Goal: Task Accomplishment & Management: Complete application form

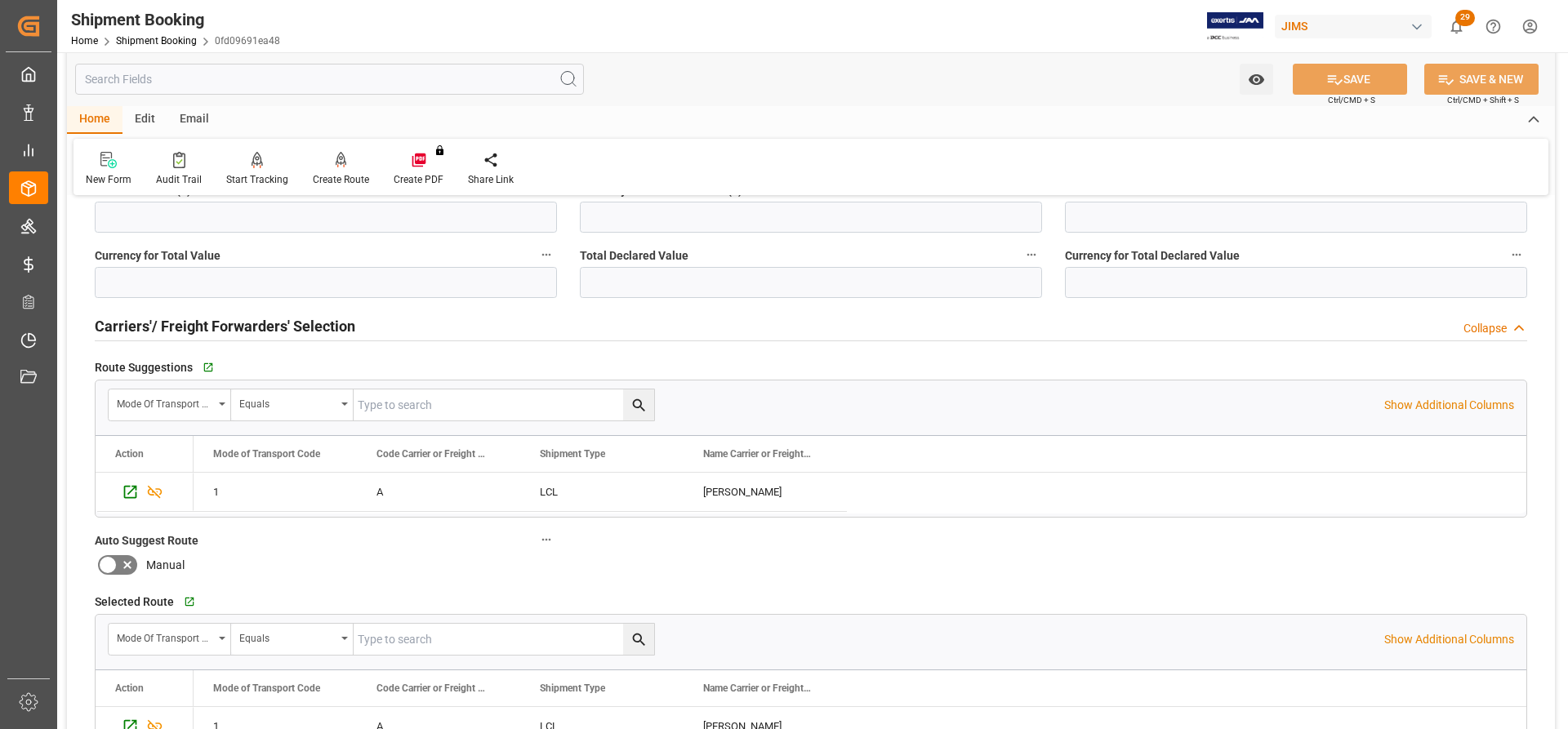
scroll to position [1470, 0]
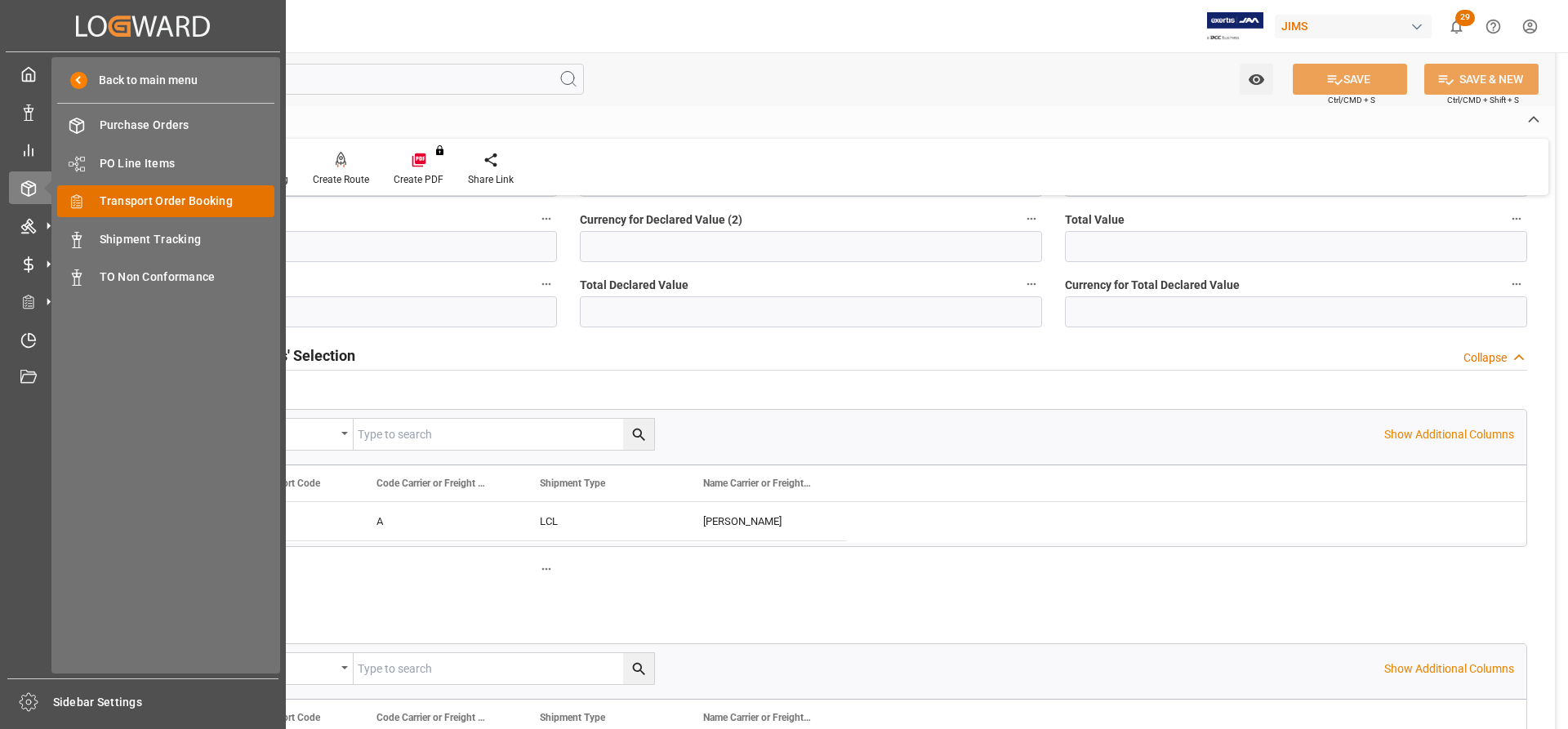
click at [129, 196] on span "Transport Order Booking" at bounding box center [188, 201] width 176 height 17
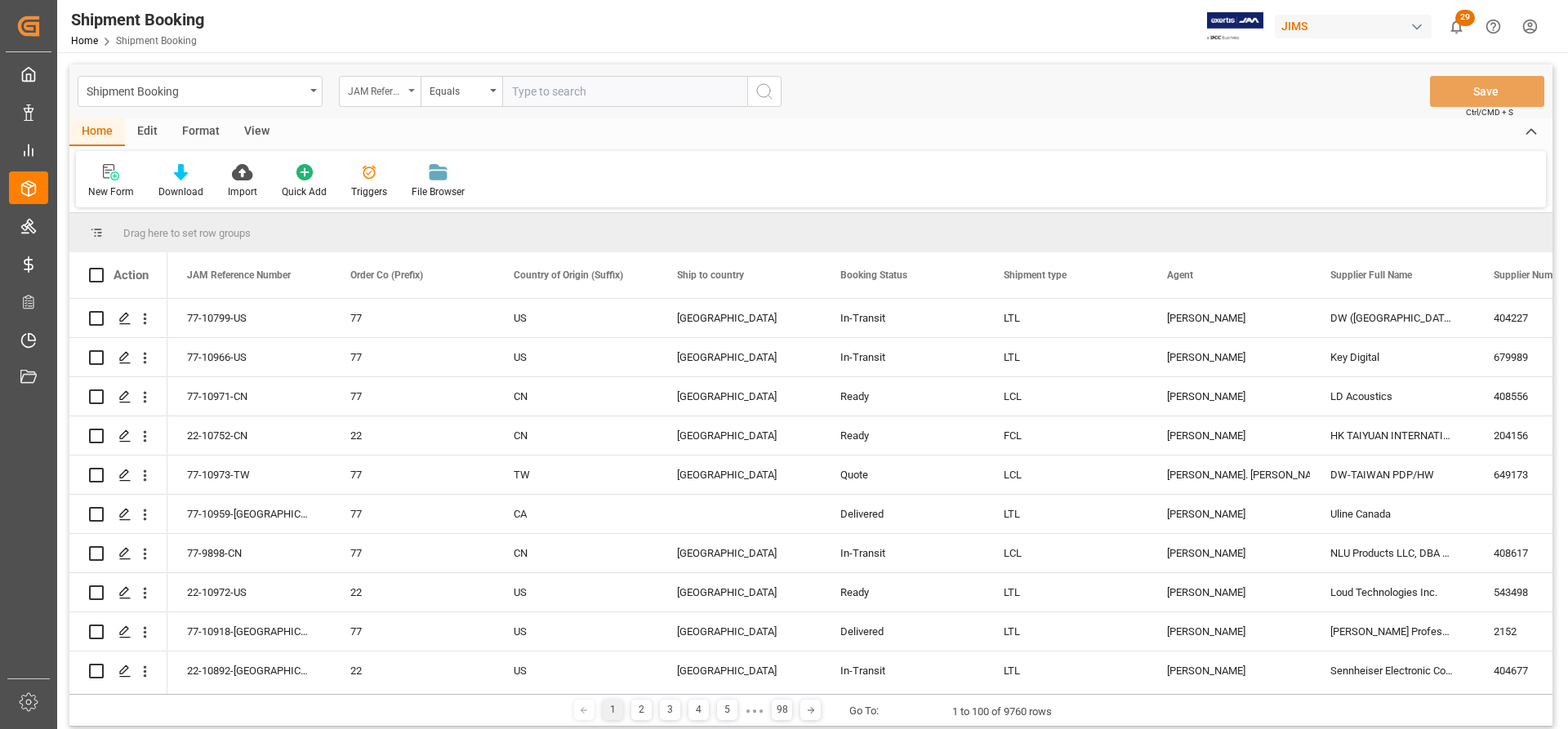
click at [407, 92] on div "JAM Reference Number" at bounding box center [379, 92] width 81 height 31
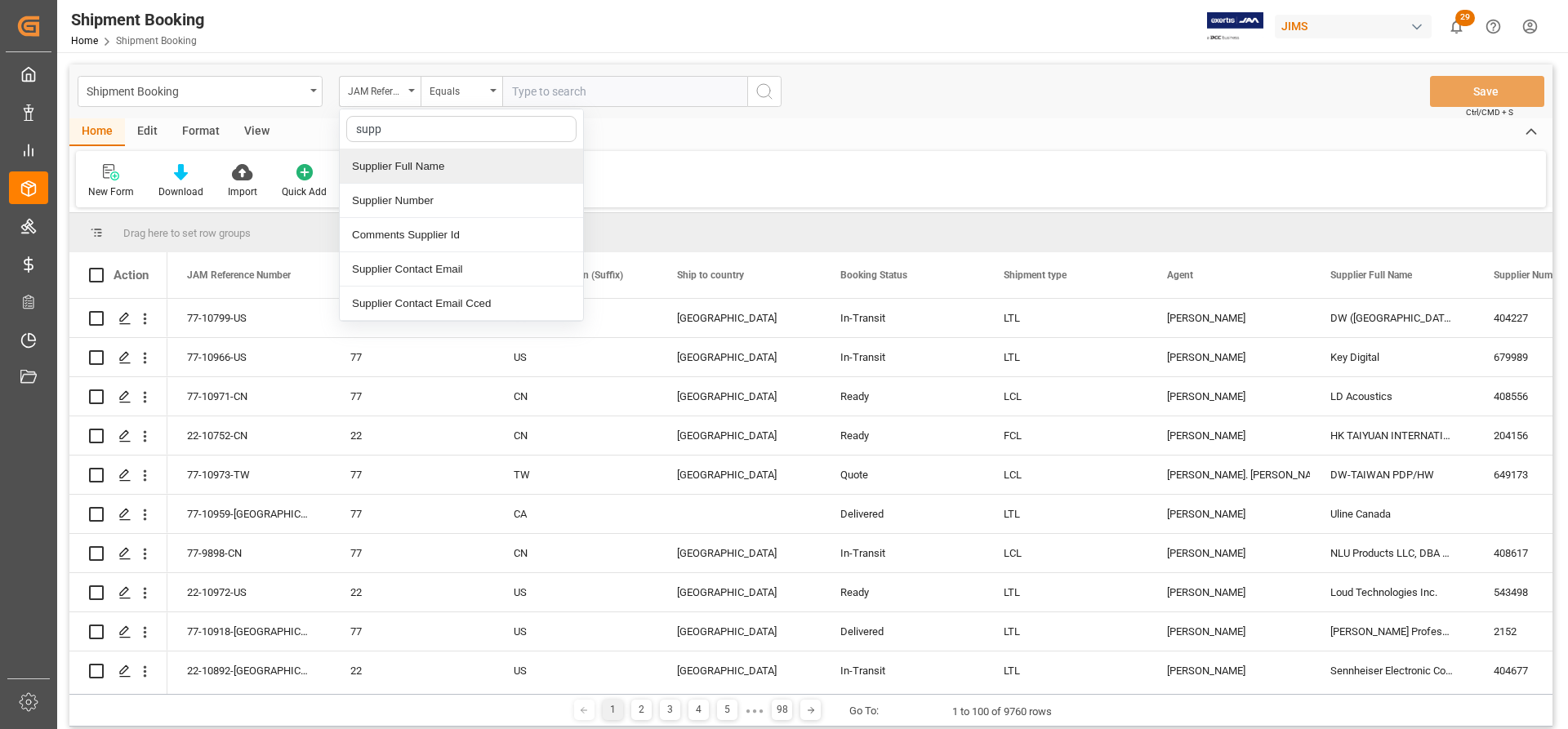
type input "suppl"
click at [423, 164] on div "Supplier Full Name" at bounding box center [461, 166] width 244 height 34
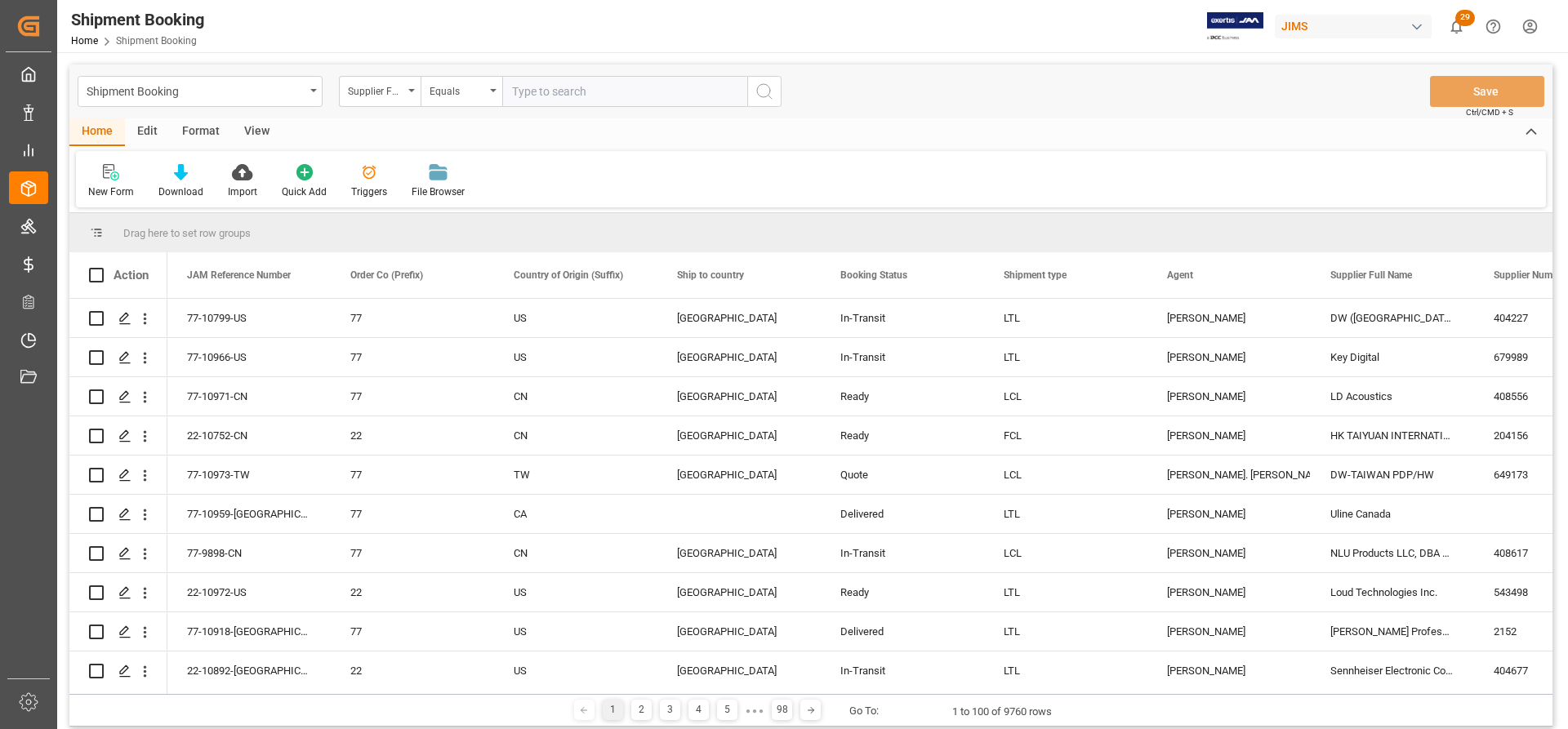
paste input "CHR and Normandin"
type input "C"
click at [538, 94] on input "text" at bounding box center [624, 92] width 245 height 31
paste input "Marshall"
type input "Marshall"
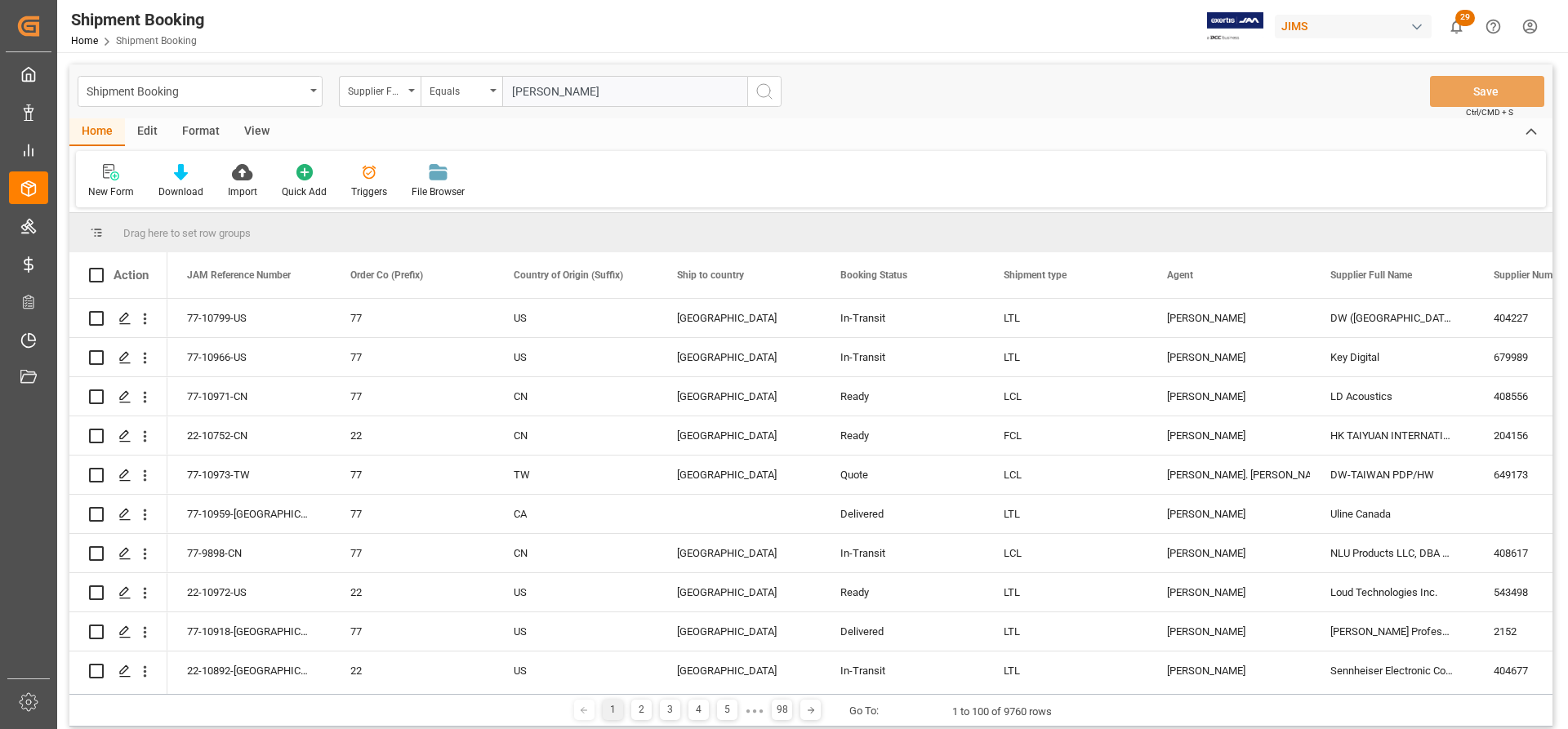
click at [765, 92] on icon "search button" at bounding box center [764, 91] width 19 height 19
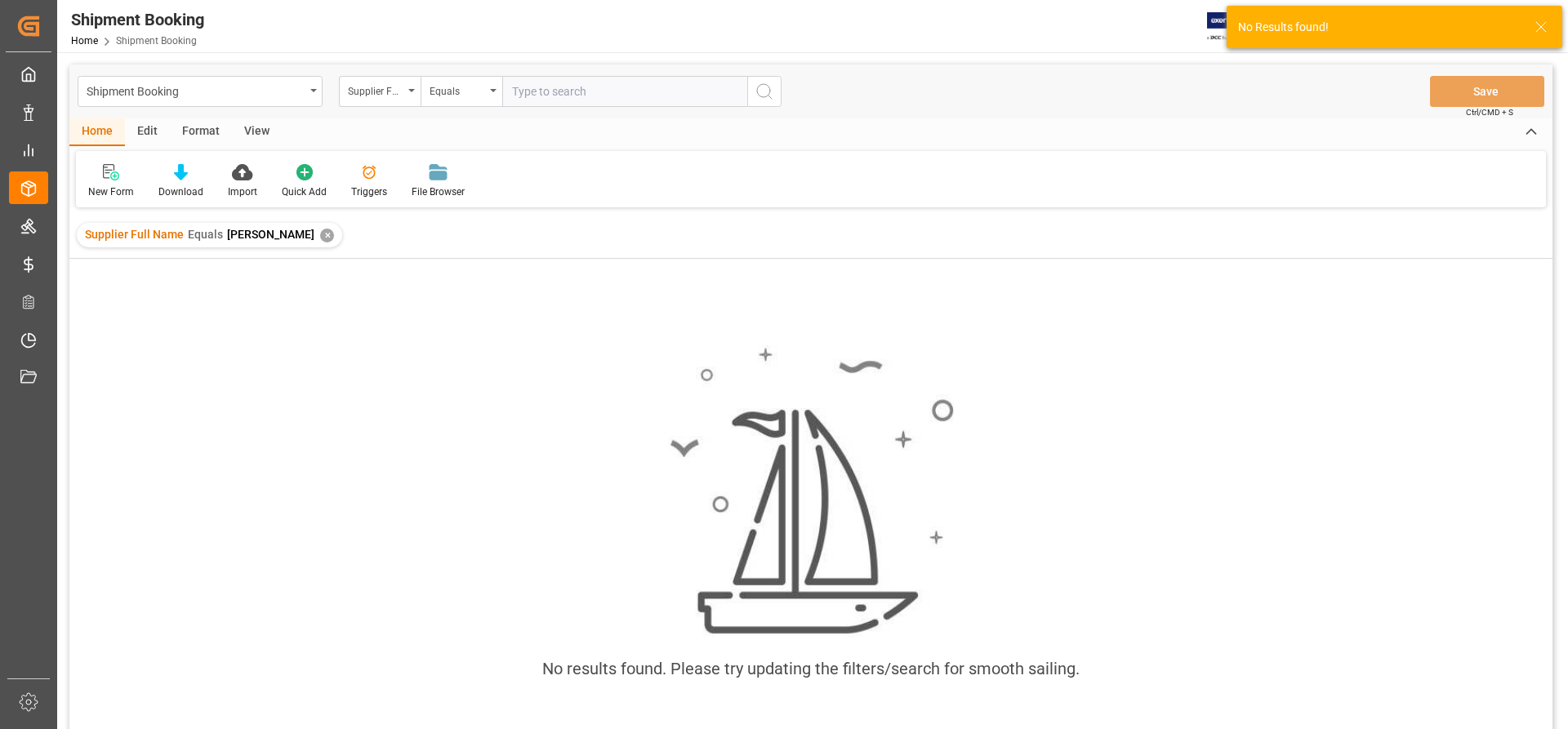
click at [320, 229] on div "✕" at bounding box center [327, 235] width 14 height 14
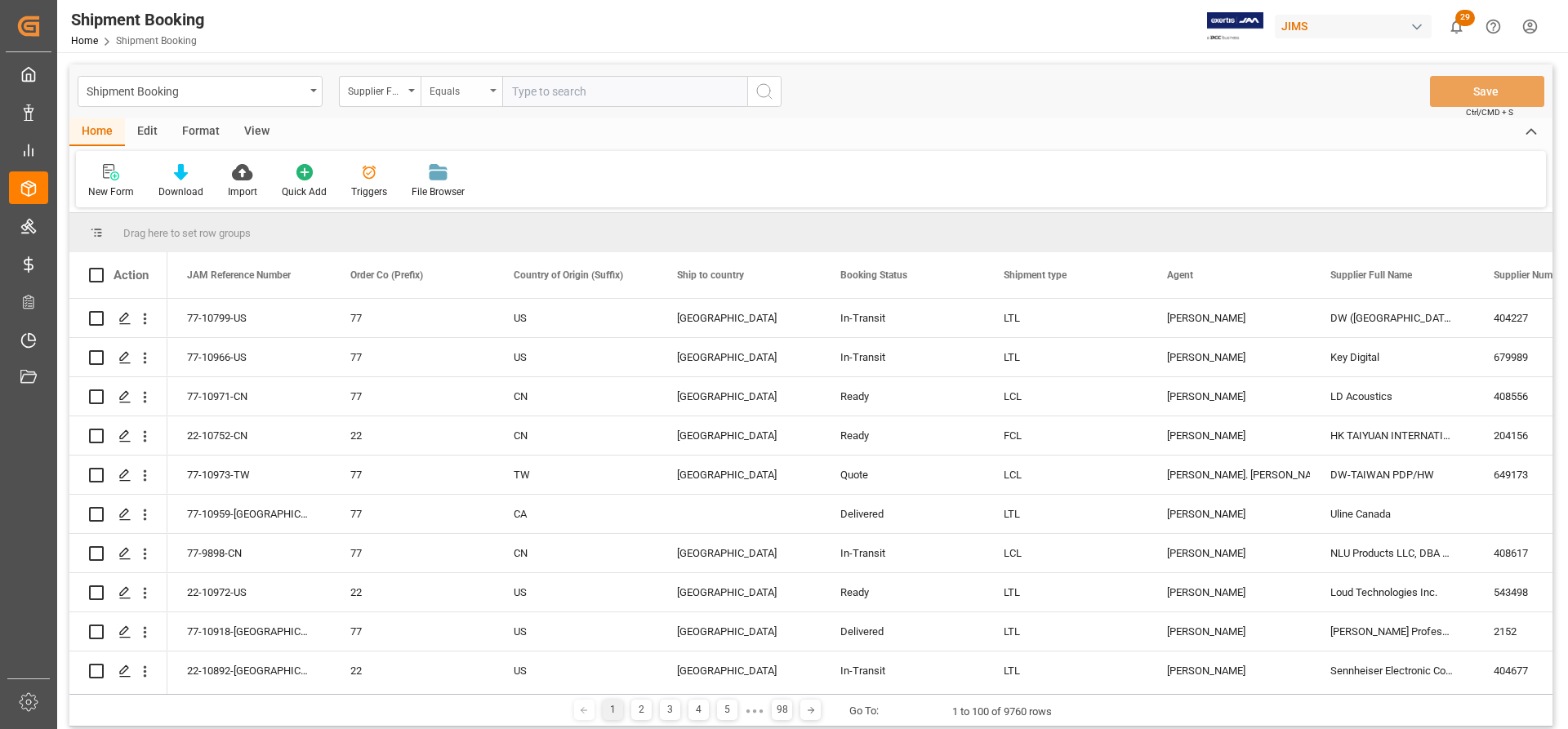
click at [493, 90] on icon "open menu" at bounding box center [493, 90] width 7 height 3
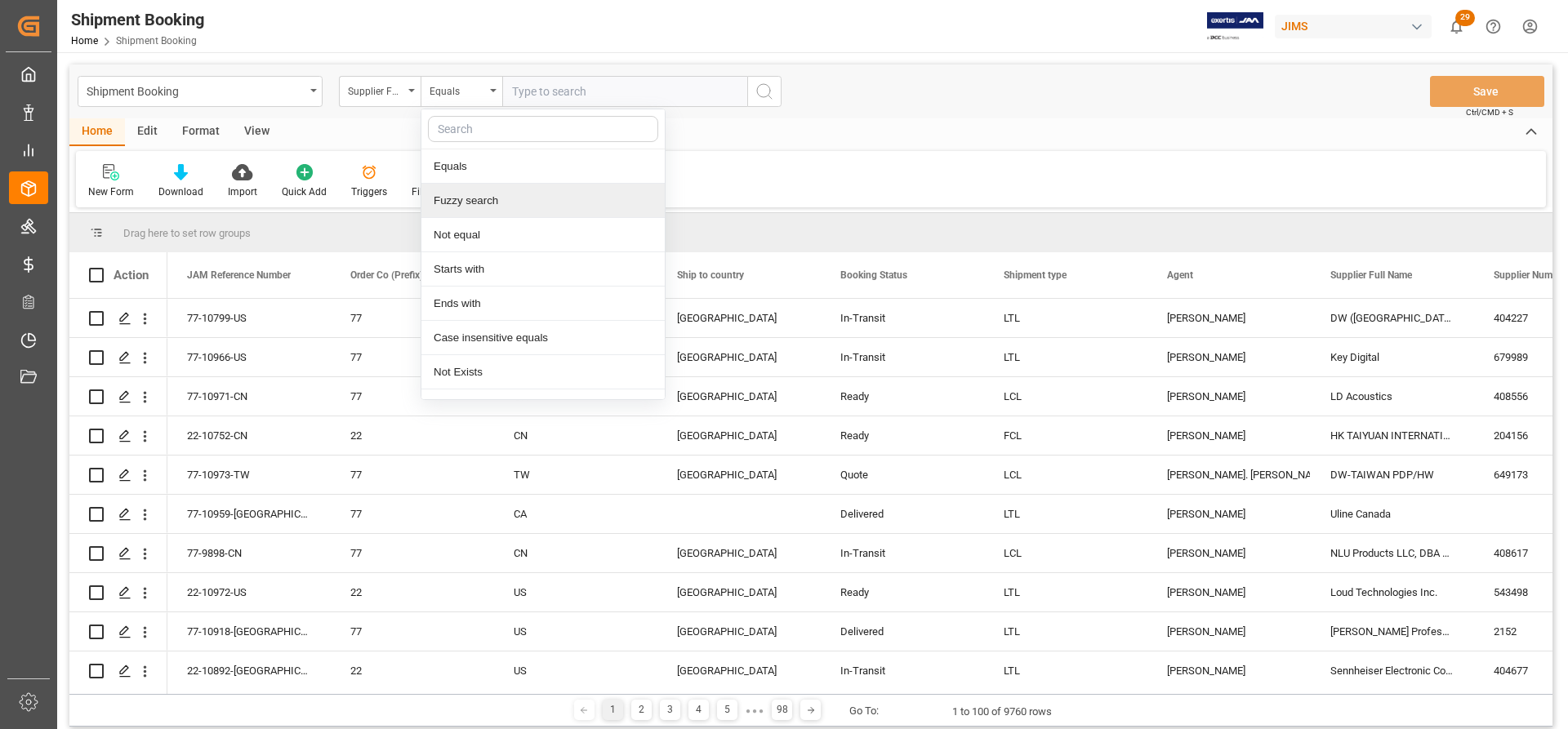
click at [463, 194] on div "Fuzzy search" at bounding box center [544, 200] width 244 height 34
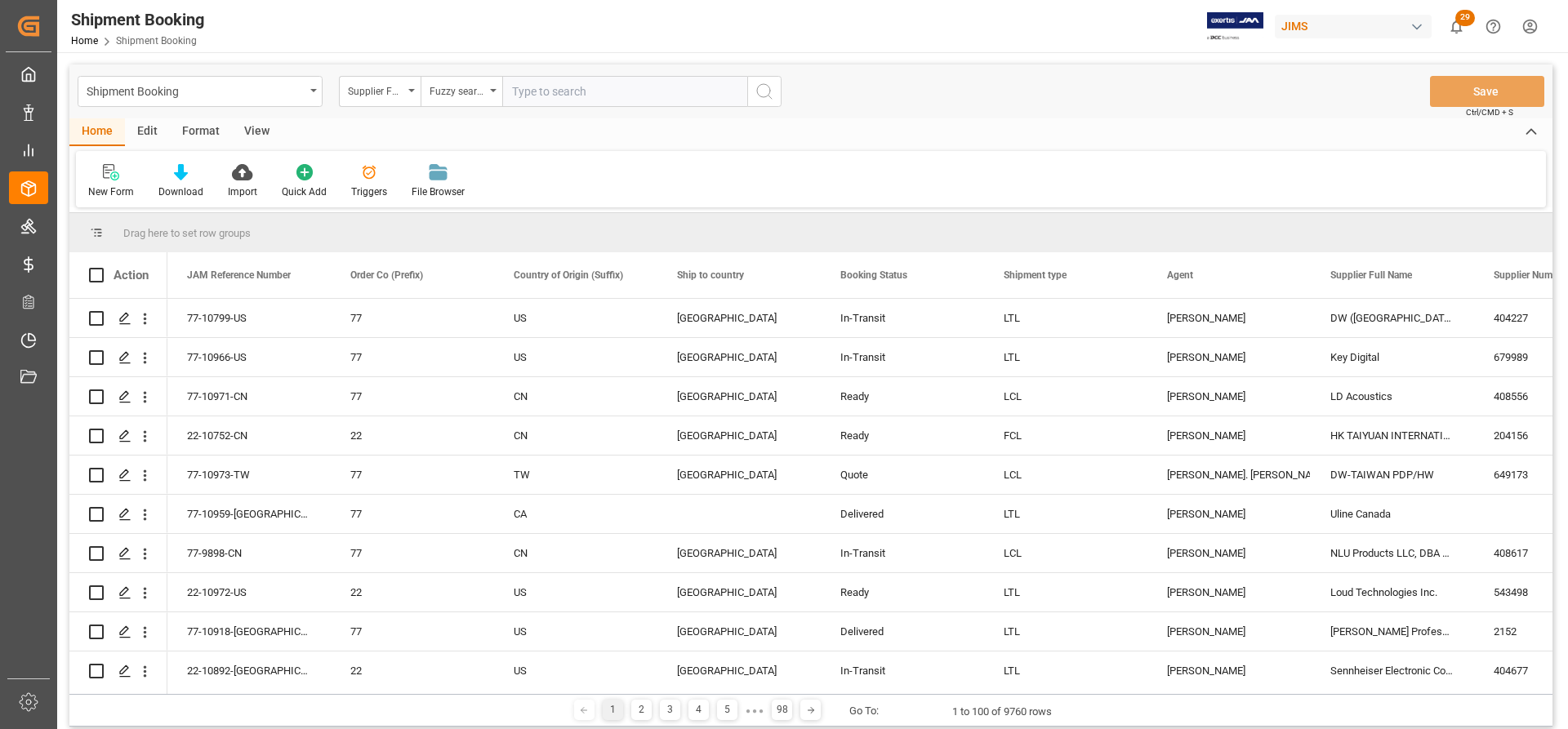
click at [533, 92] on input "text" at bounding box center [624, 92] width 245 height 31
paste input "Marshall"
type input "Marshall"
click at [762, 92] on icon "search button" at bounding box center [764, 91] width 19 height 19
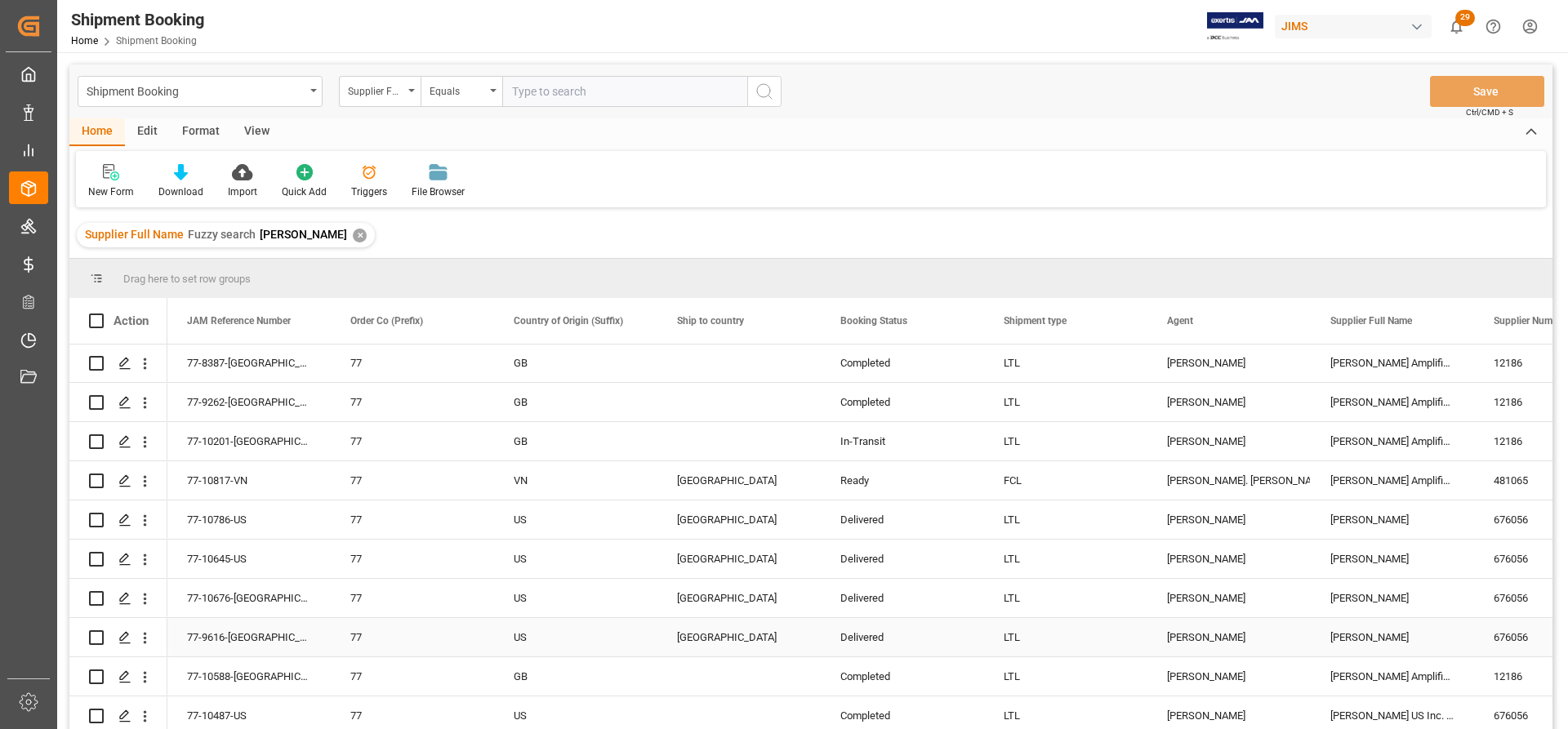
scroll to position [81, 0]
click at [225, 555] on div "77-10786-US" at bounding box center [249, 557] width 163 height 39
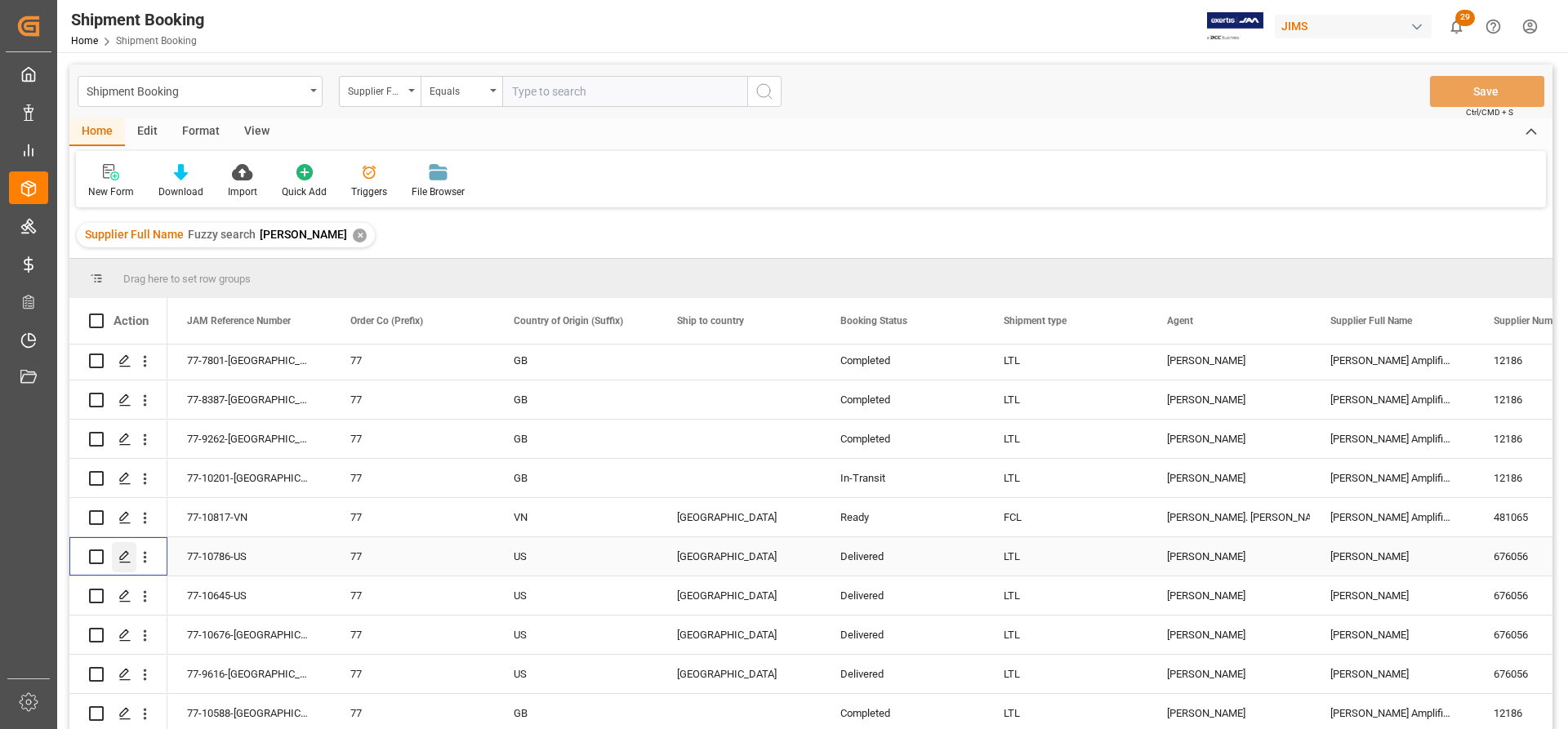
click at [121, 554] on icon "Press SPACE to select this row." at bounding box center [125, 557] width 14 height 14
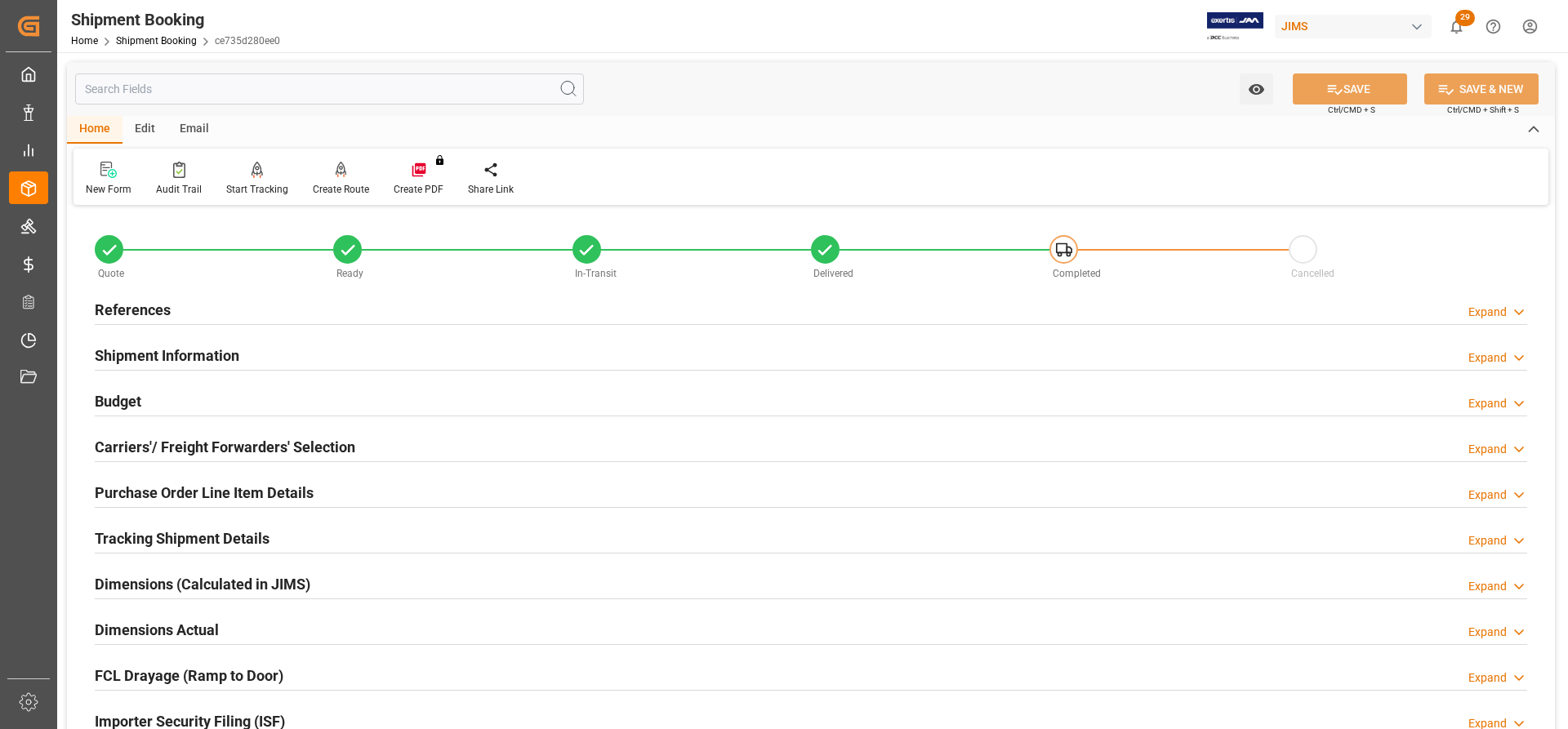
click at [125, 314] on h2 "References" at bounding box center [133, 309] width 76 height 22
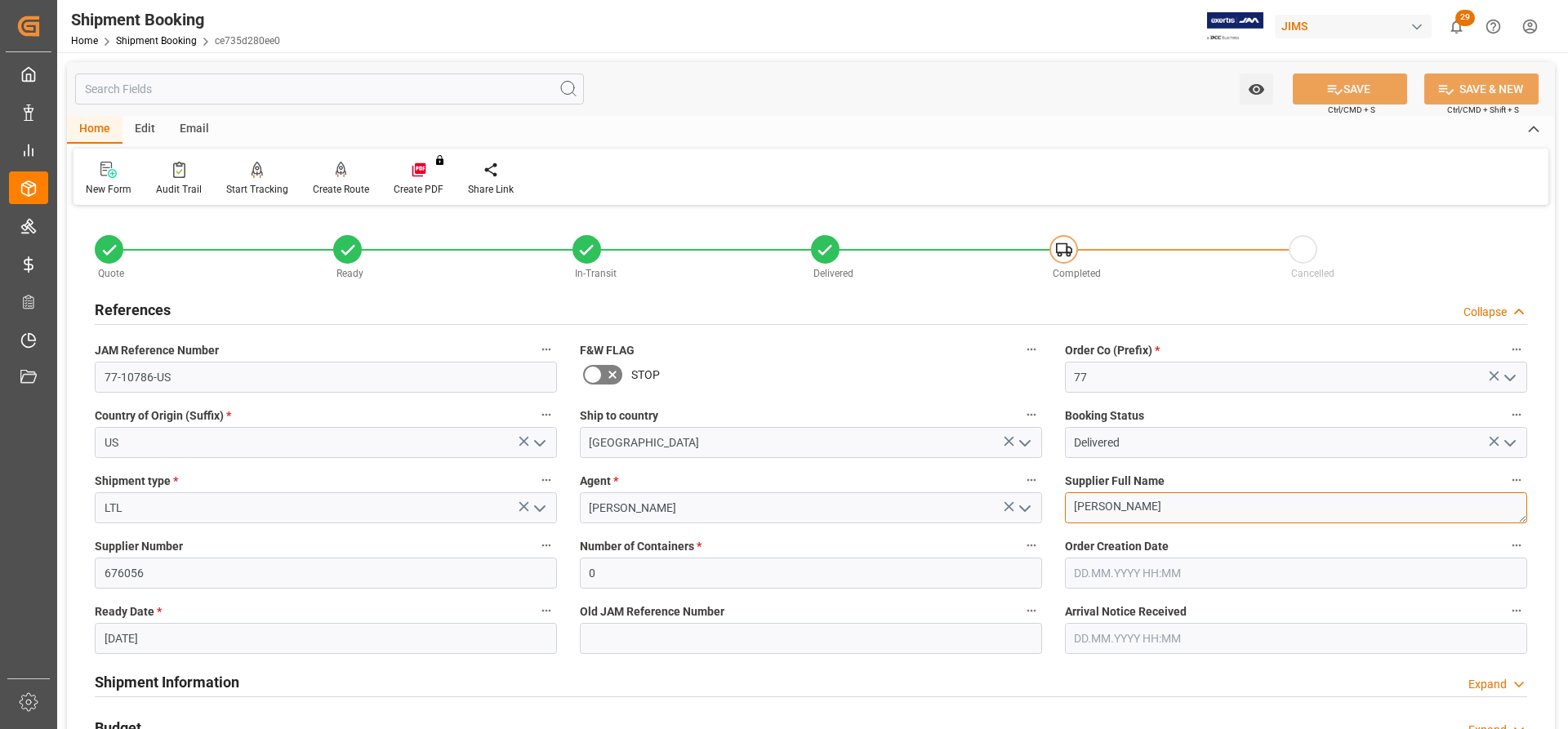
drag, startPoint x: 1190, startPoint y: 509, endPoint x: 1052, endPoint y: 495, distance: 138.7
click at [1053, 495] on div "Supplier Full Name Marshall Zound" at bounding box center [1296, 497] width 486 height 66
click at [1052, 498] on div "[PERSON_NAME]" at bounding box center [811, 508] width 487 height 31
click at [1162, 500] on textarea "[PERSON_NAME]" at bounding box center [1296, 508] width 462 height 31
drag, startPoint x: 1166, startPoint y: 505, endPoint x: 984, endPoint y: 497, distance: 182.2
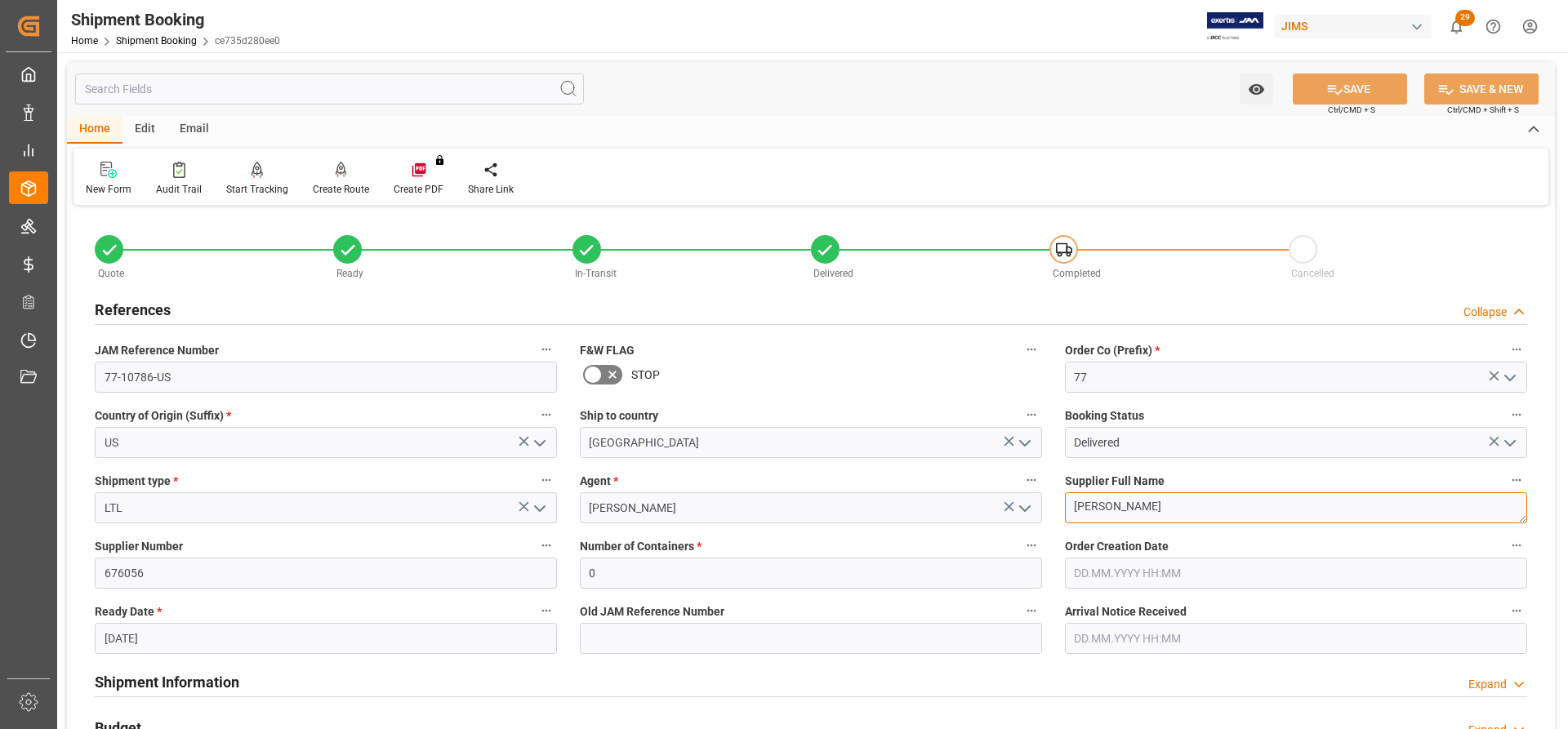
click at [984, 497] on div "Quote Ready In-Transit Delivered Completed Cancelled References Collapse JAM Re…" at bounding box center [811, 717] width 1489 height 1015
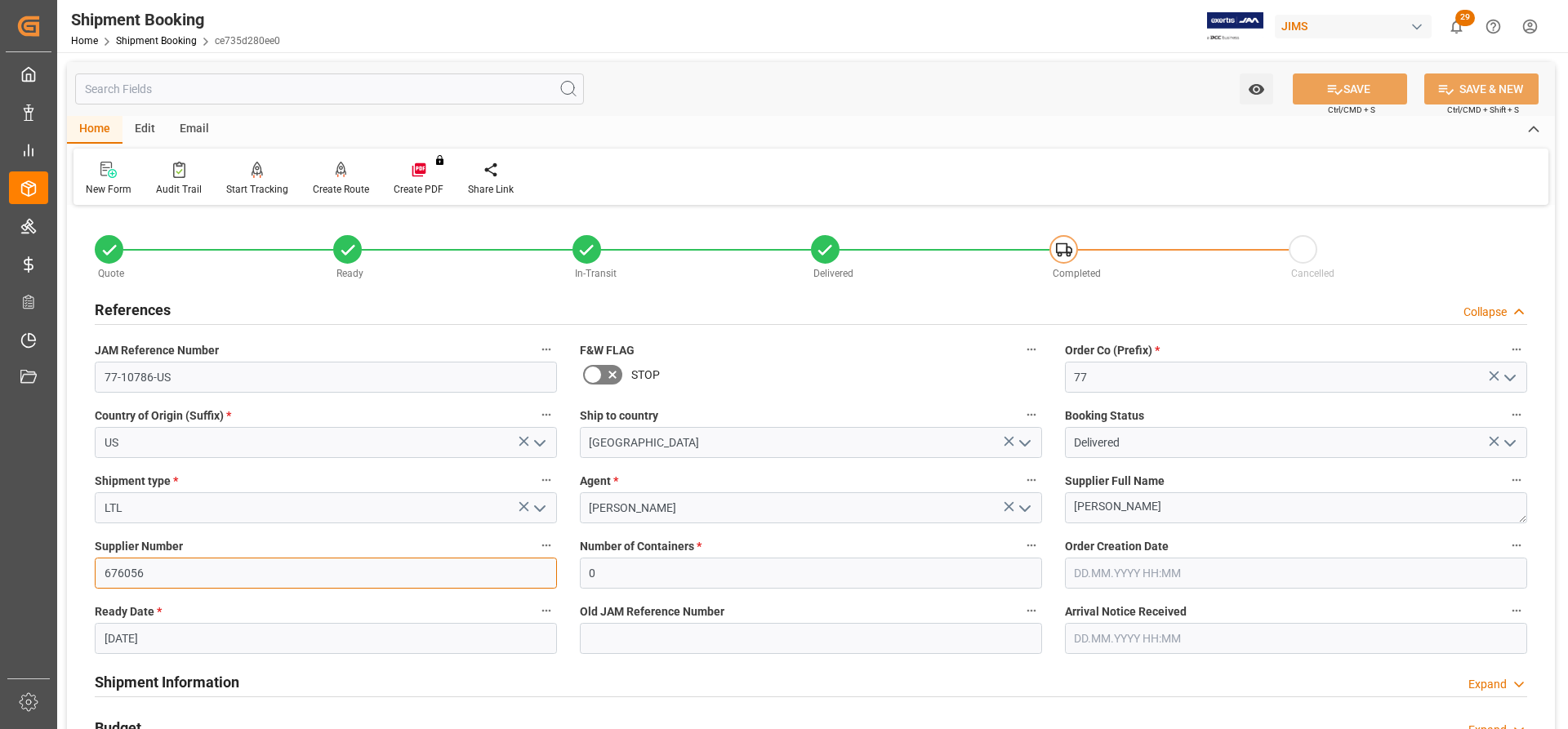
drag, startPoint x: 150, startPoint y: 574, endPoint x: 69, endPoint y: 574, distance: 81.0
click at [69, 574] on div "Quote Ready In-Transit Delivered Completed Cancelled References Collapse JAM Re…" at bounding box center [811, 717] width 1489 height 1015
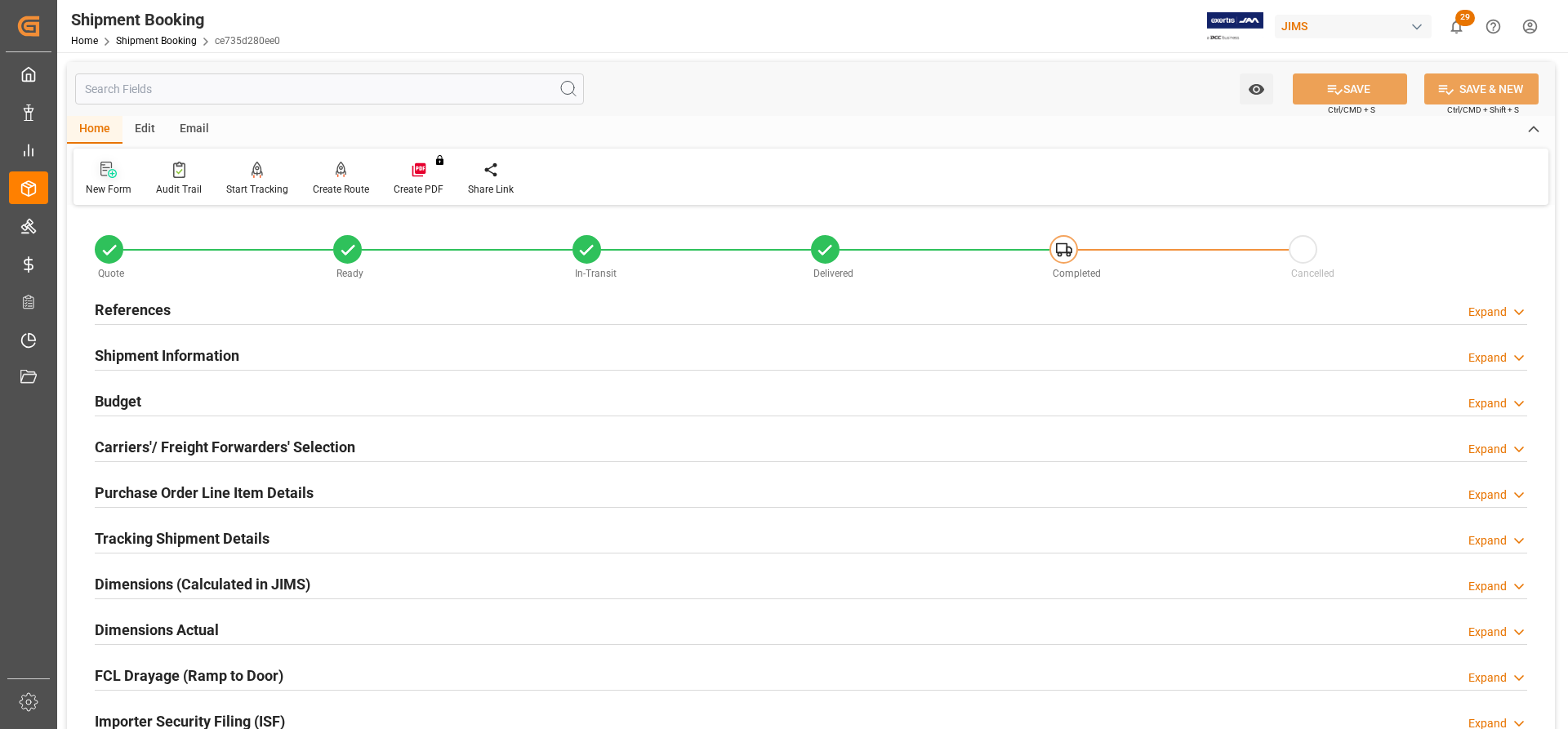
click at [106, 175] on icon at bounding box center [108, 169] width 16 height 16
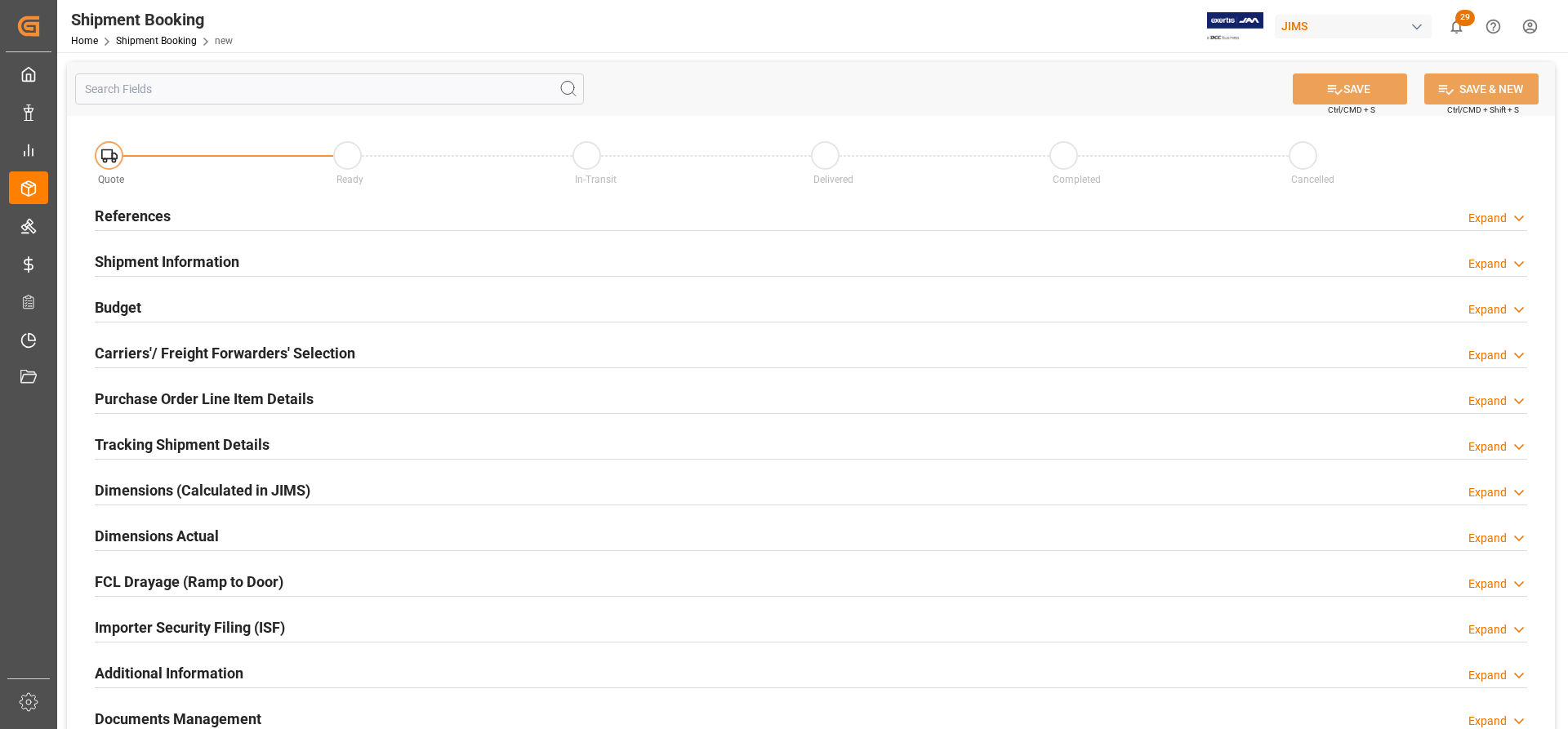
click at [135, 214] on h2 "References" at bounding box center [133, 216] width 76 height 22
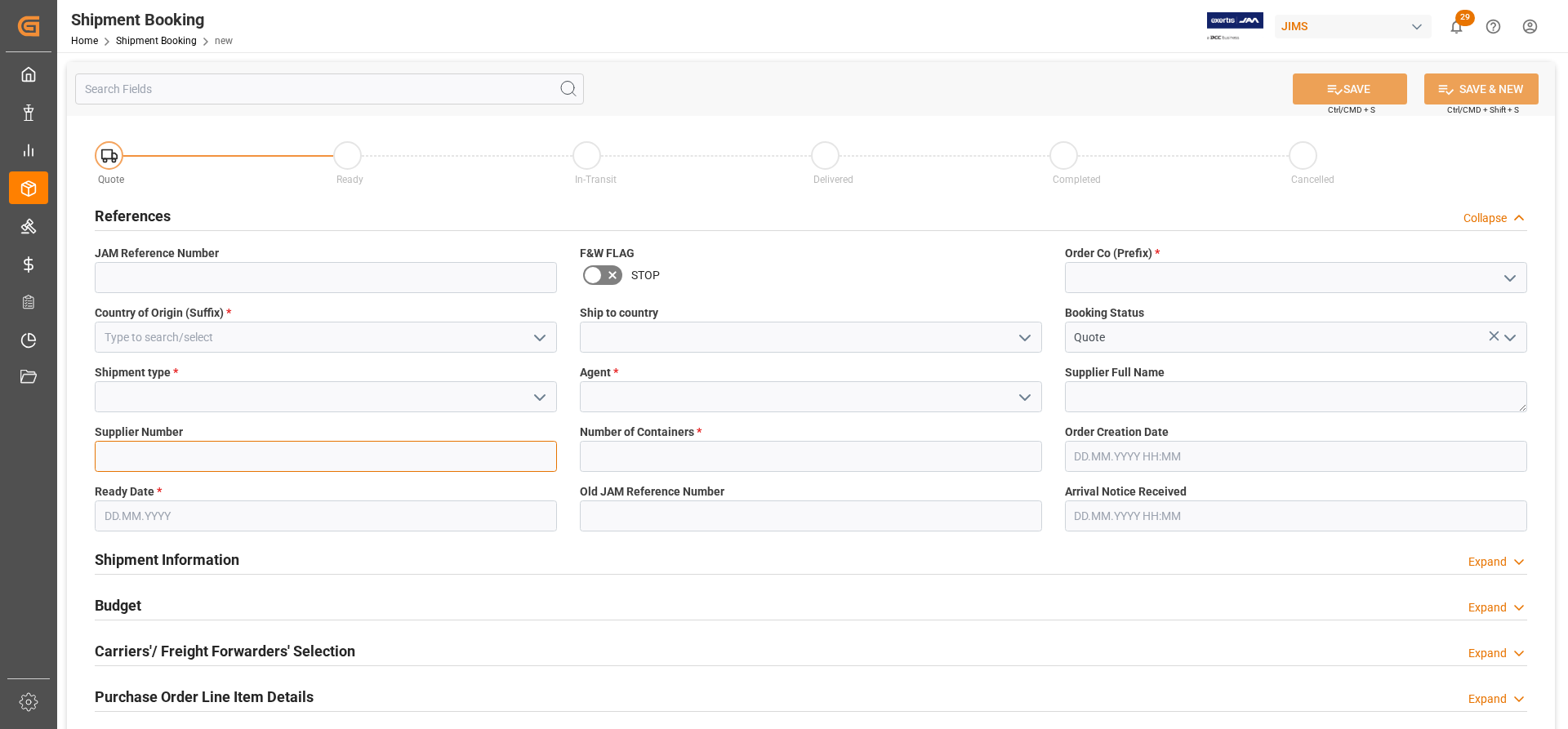
click at [116, 456] on input at bounding box center [326, 456] width 462 height 31
paste input "[PERSON_NAME]"
type input "[PERSON_NAME]"
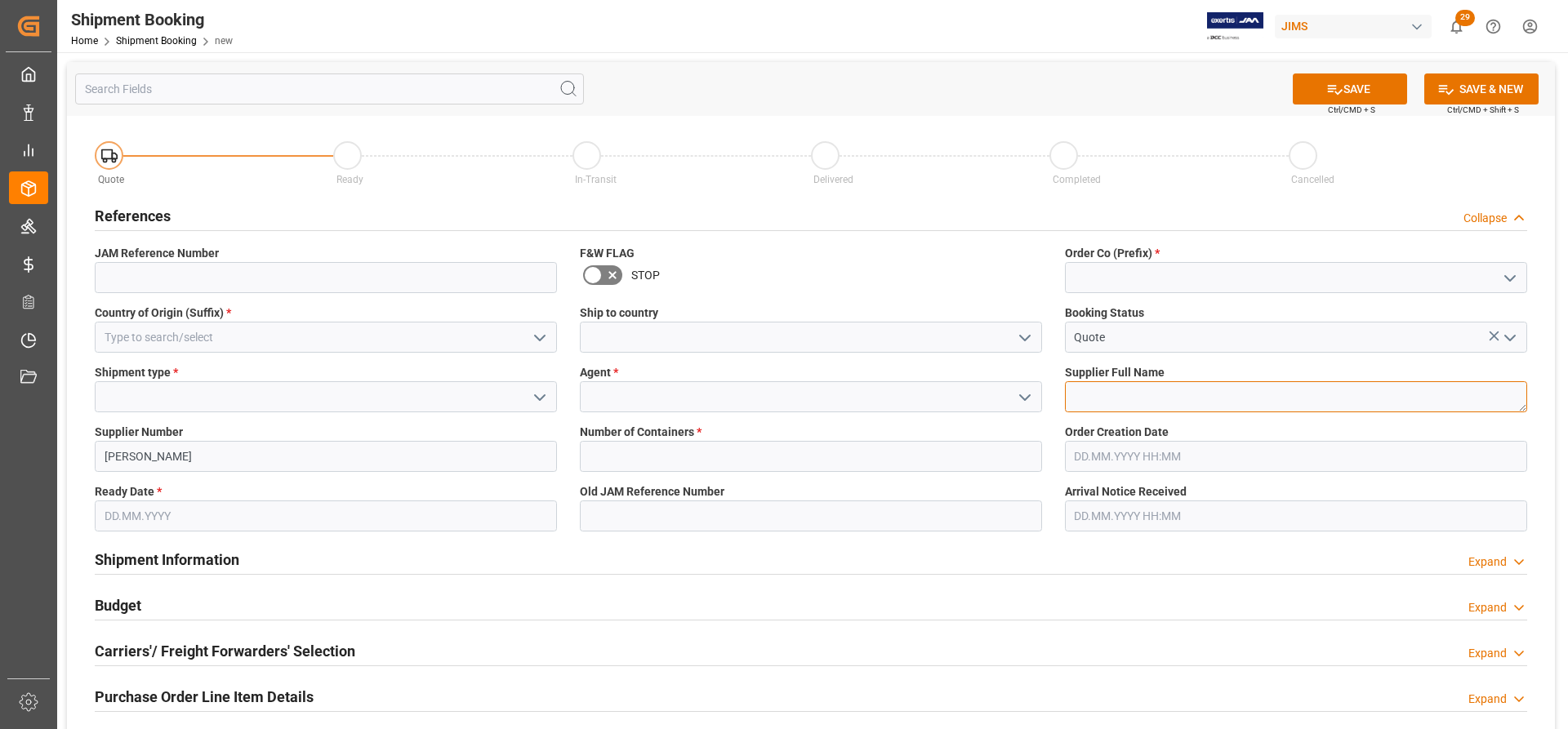
click at [1126, 394] on textarea at bounding box center [1296, 396] width 462 height 31
paste textarea "[PERSON_NAME]"
type textarea "[PERSON_NAME]"
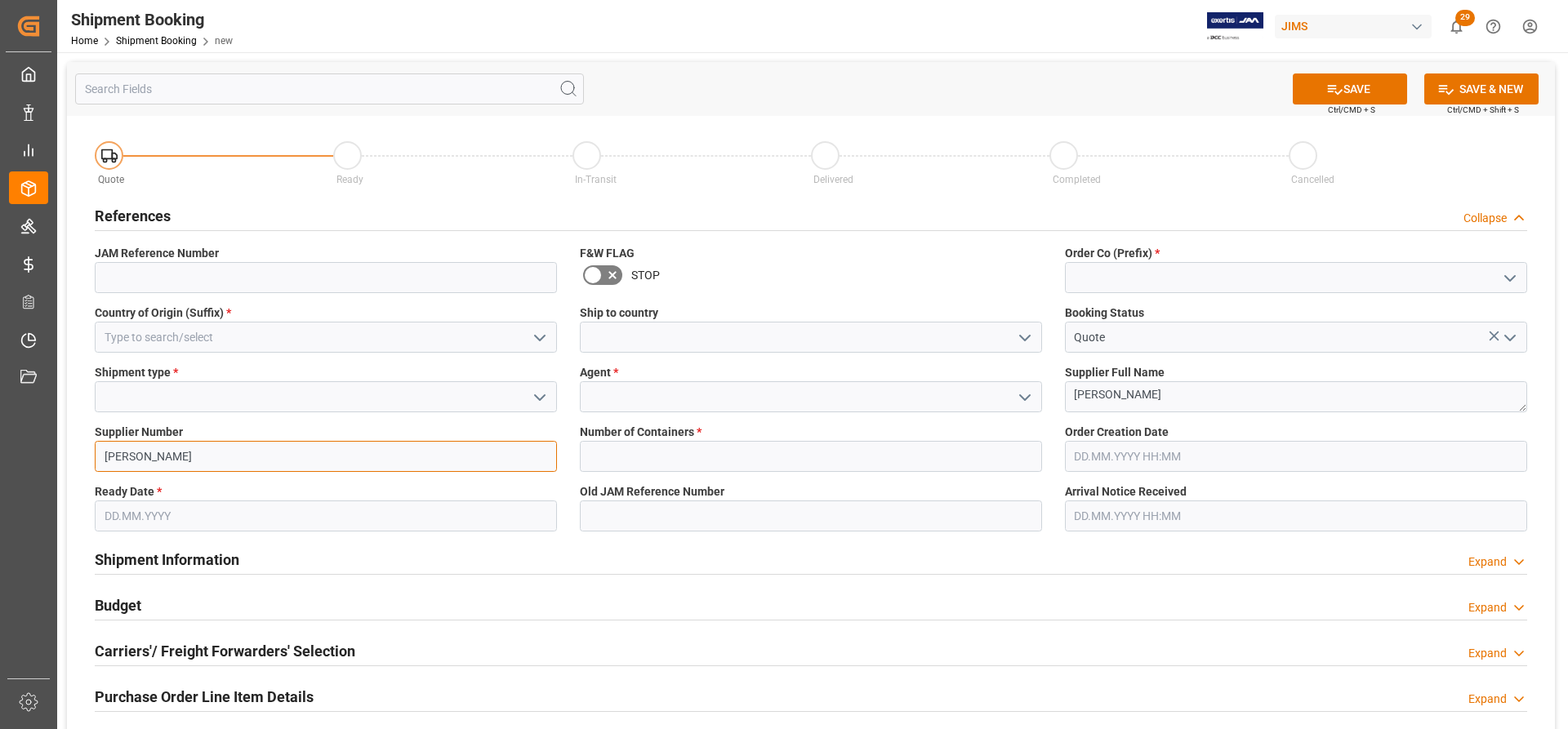
drag, startPoint x: 197, startPoint y: 458, endPoint x: 33, endPoint y: 450, distance: 164.2
click at [23, 452] on div "Created by potrace 1.15, written by Peter Selinger 2001-2017 Created by potrace…" at bounding box center [784, 364] width 1568 height 729
paste input "676056"
type input "676056"
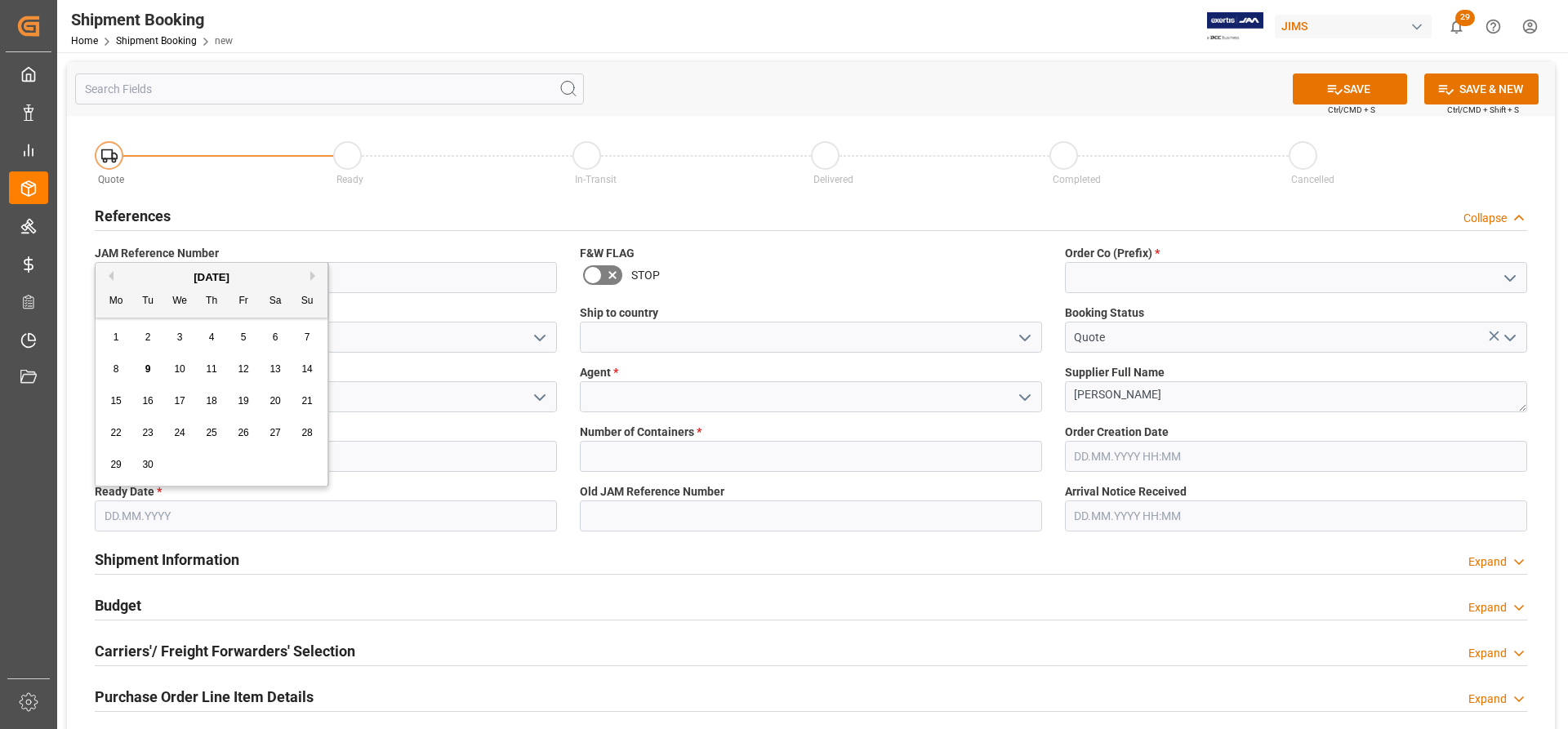
click at [172, 508] on input "text" at bounding box center [326, 516] width 462 height 31
click at [185, 375] on span "10" at bounding box center [179, 369] width 11 height 12
type input "[DATE]"
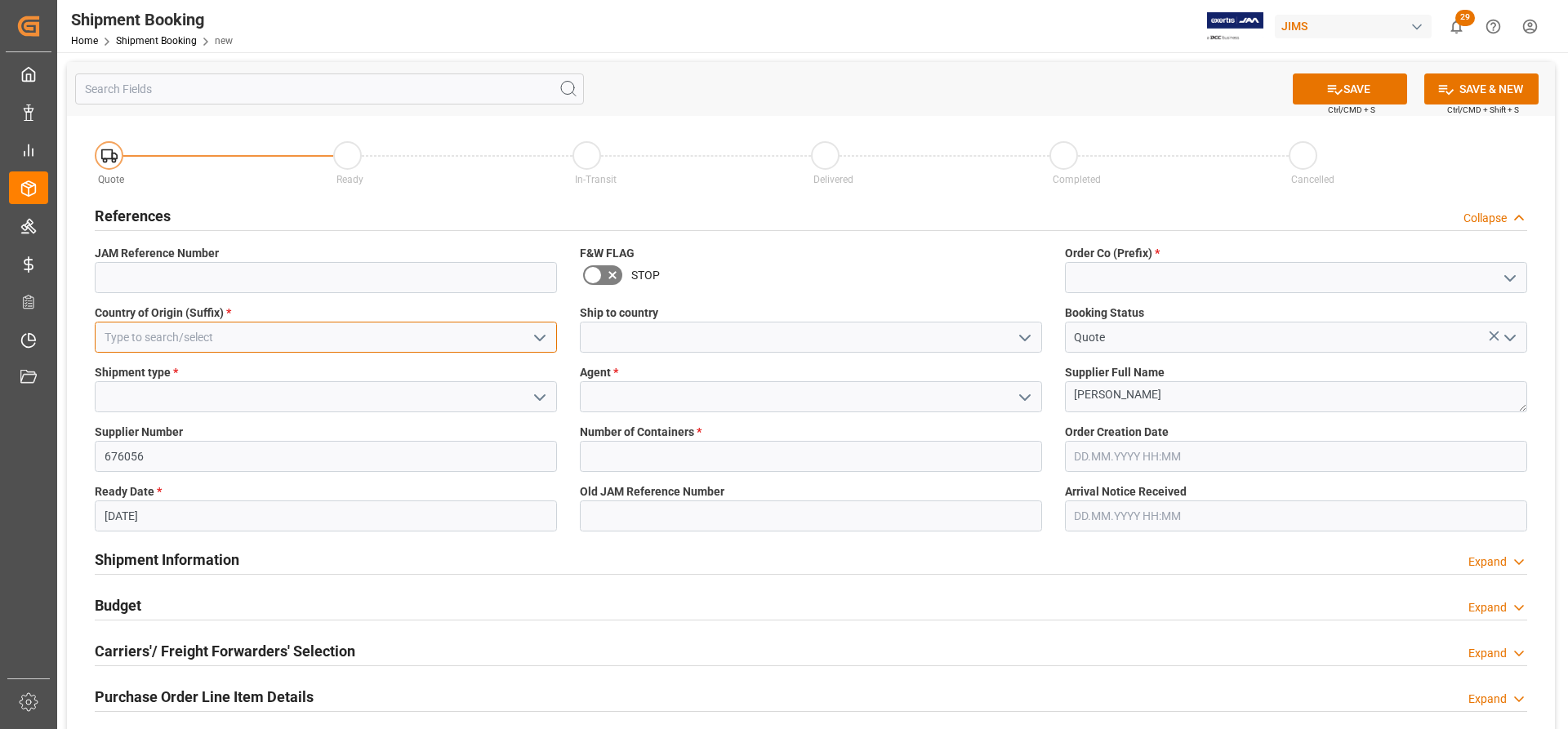
click at [275, 343] on input at bounding box center [326, 337] width 462 height 31
click at [541, 338] on polyline "open menu" at bounding box center [540, 337] width 10 height 5
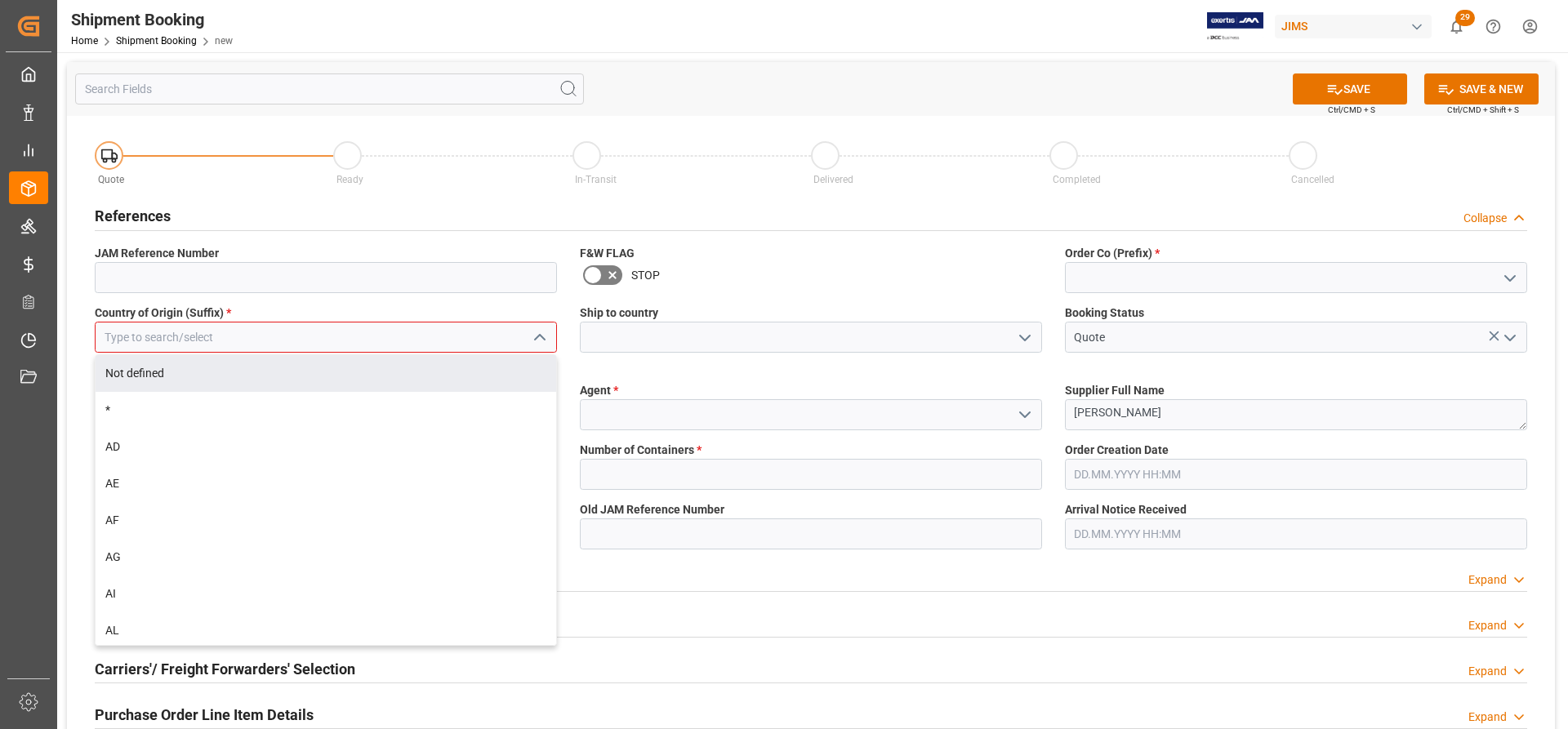
click at [192, 331] on input at bounding box center [326, 337] width 462 height 31
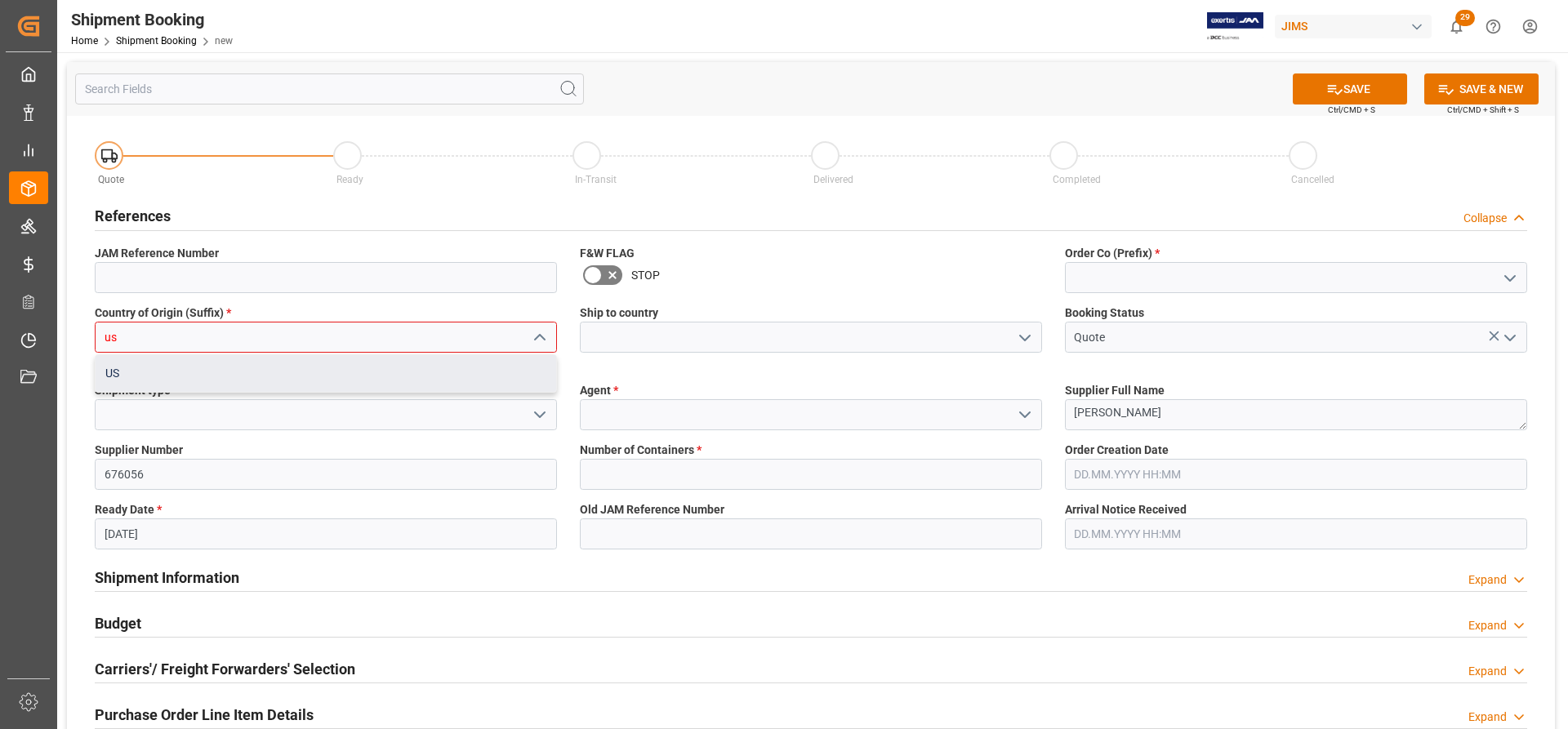
click at [210, 376] on div "US" at bounding box center [326, 373] width 460 height 37
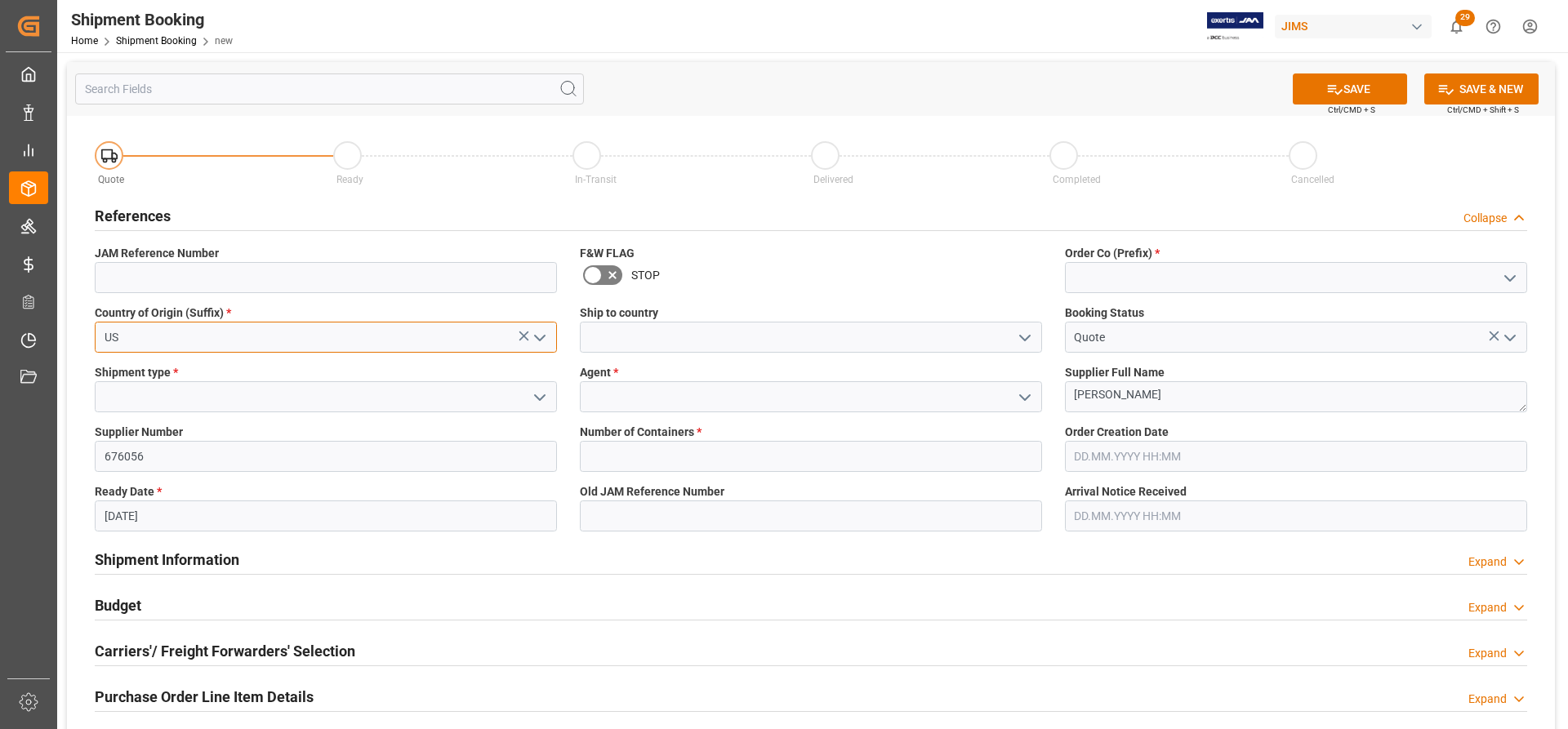
type input "US"
click at [1026, 337] on polyline "open menu" at bounding box center [1025, 337] width 10 height 5
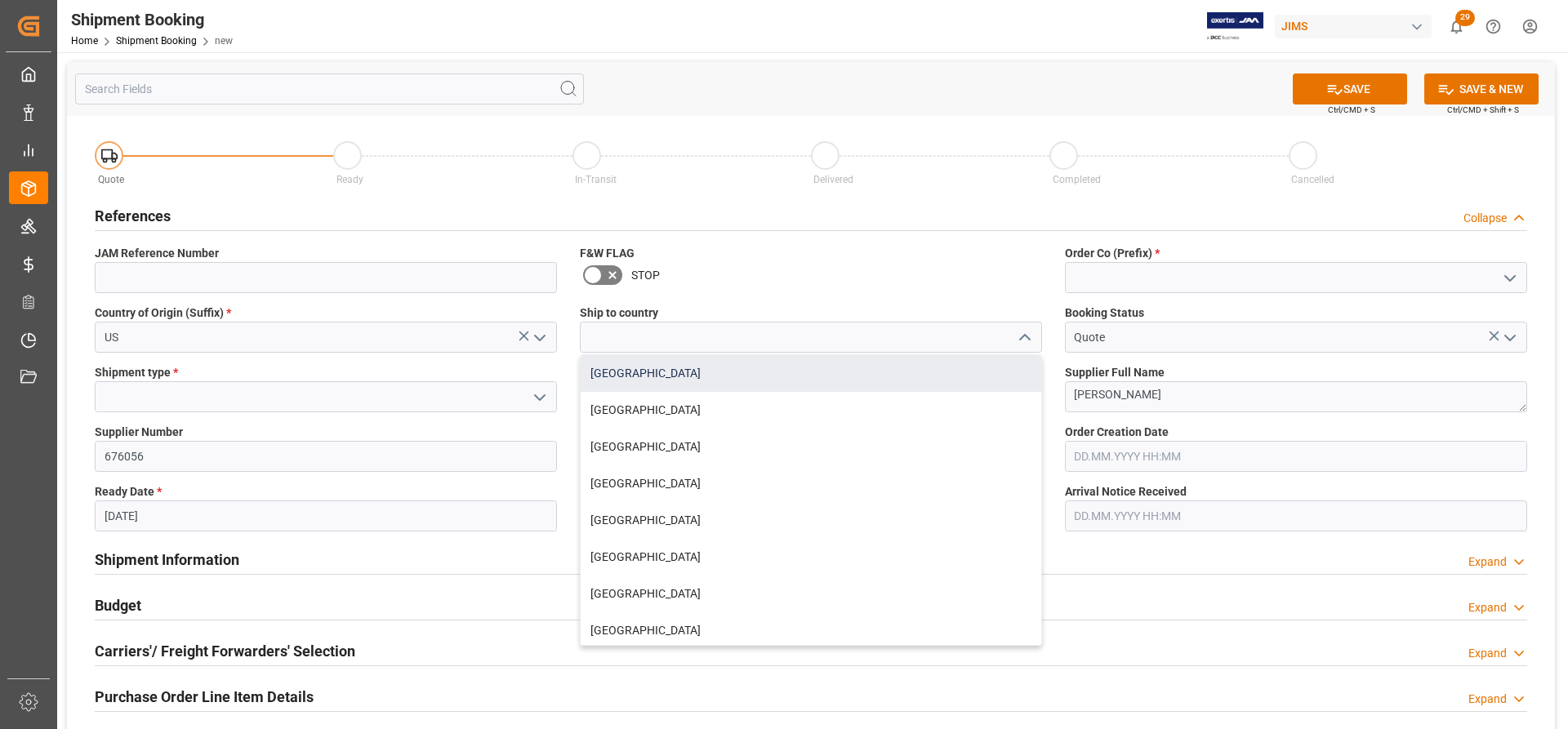
click at [638, 367] on div "[GEOGRAPHIC_DATA]" at bounding box center [811, 373] width 460 height 37
type input "[GEOGRAPHIC_DATA]"
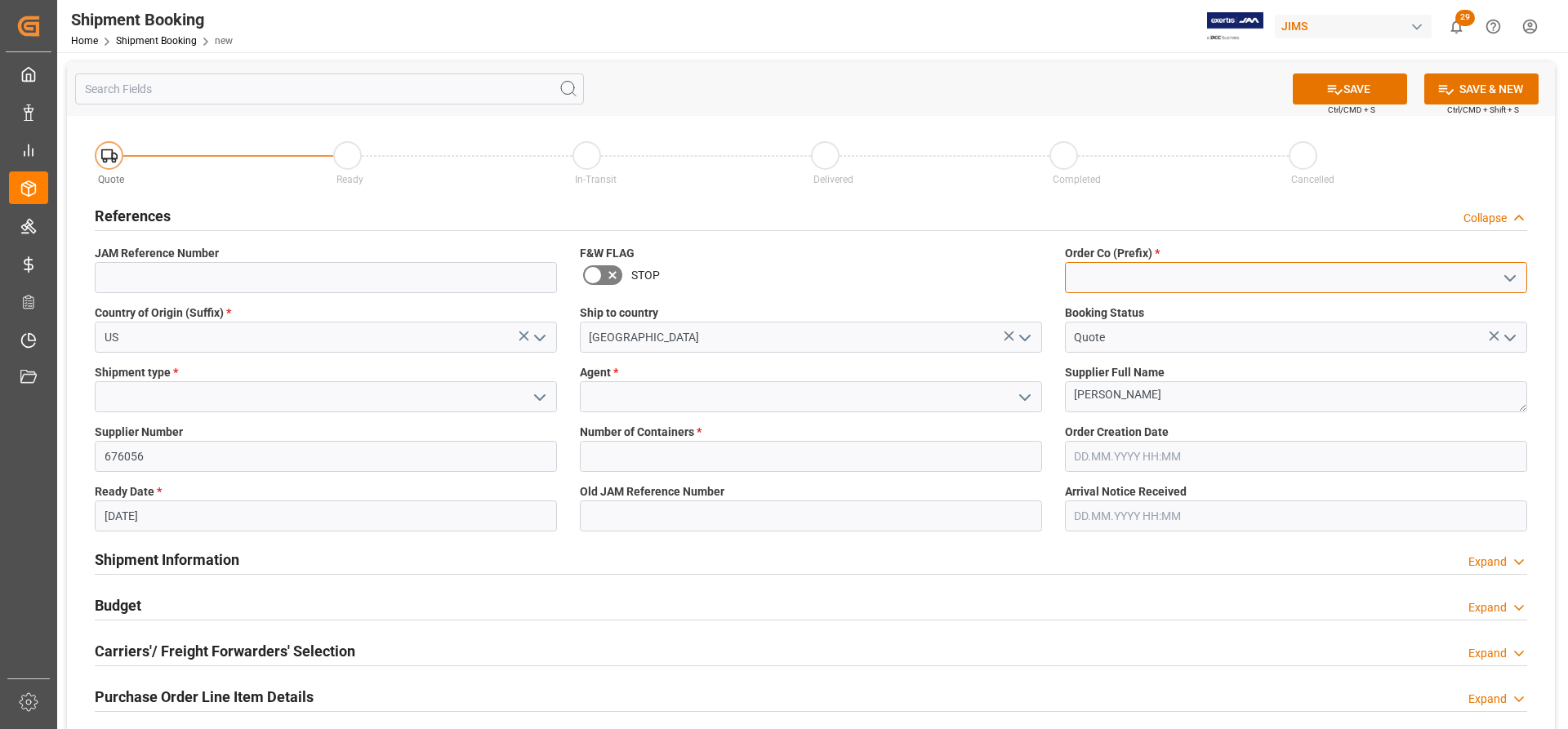
click at [1160, 278] on input at bounding box center [1296, 277] width 462 height 31
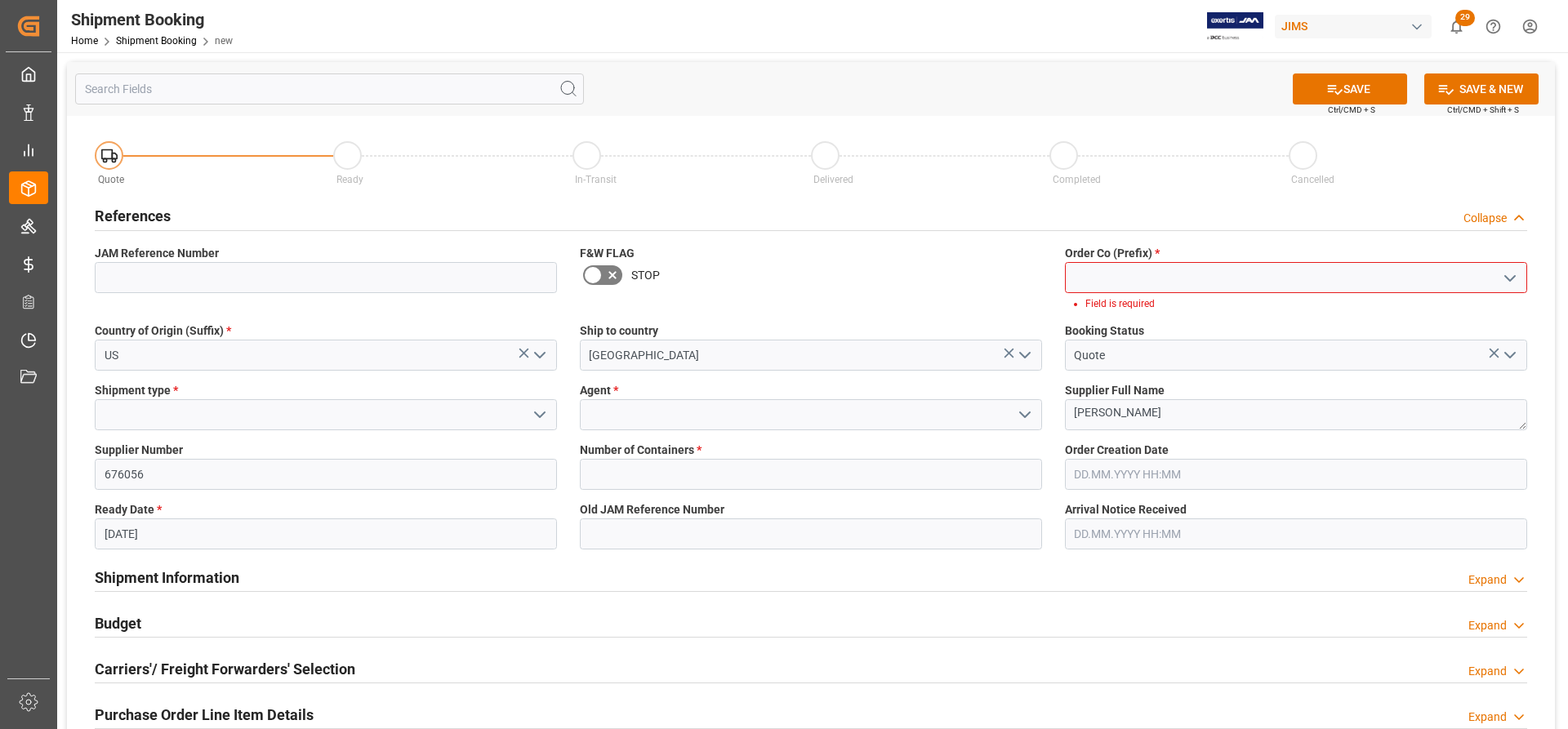
click at [1511, 273] on icon "open menu" at bounding box center [1510, 278] width 19 height 19
click at [1110, 337] on div "77" at bounding box center [1296, 351] width 460 height 37
type input "77"
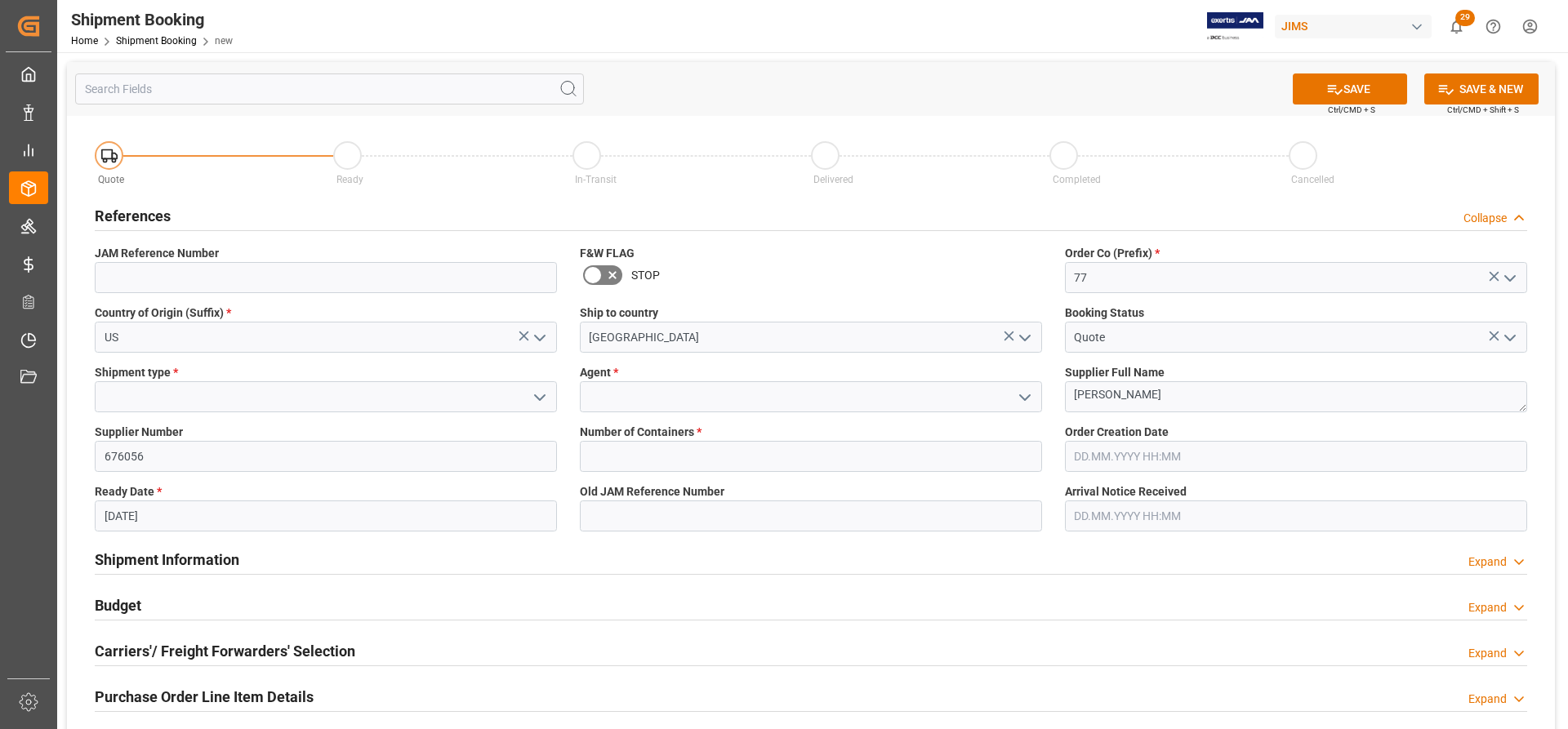
click at [1175, 456] on input "text" at bounding box center [1296, 456] width 462 height 31
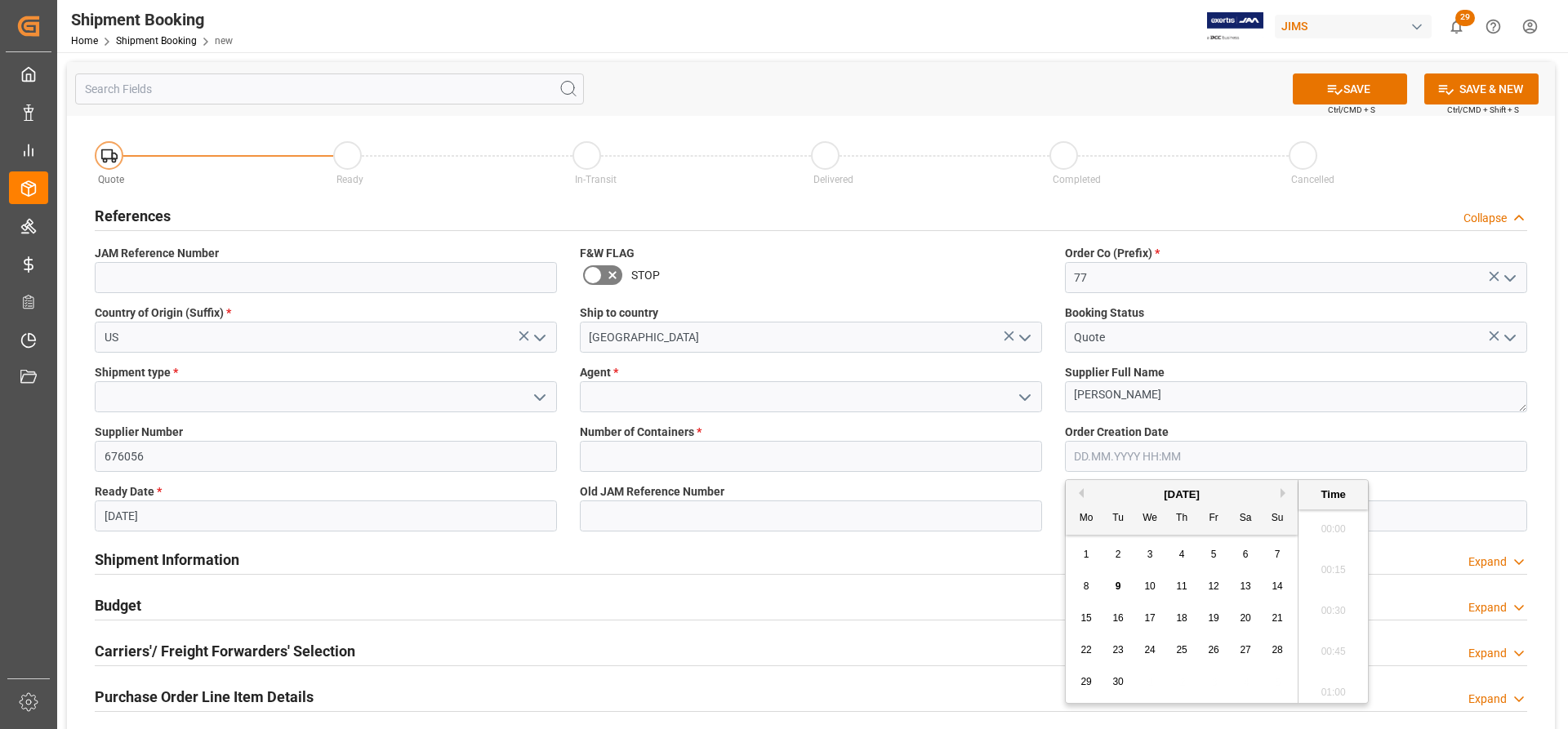
scroll to position [1557, 0]
click at [1121, 580] on span "9" at bounding box center [1118, 586] width 6 height 12
type input "[DATE] 00:00"
drag, startPoint x: 1000, startPoint y: 555, endPoint x: 1013, endPoint y: 554, distance: 13.0
click at [1000, 554] on div "Shipment Information Expand" at bounding box center [811, 559] width 1433 height 31
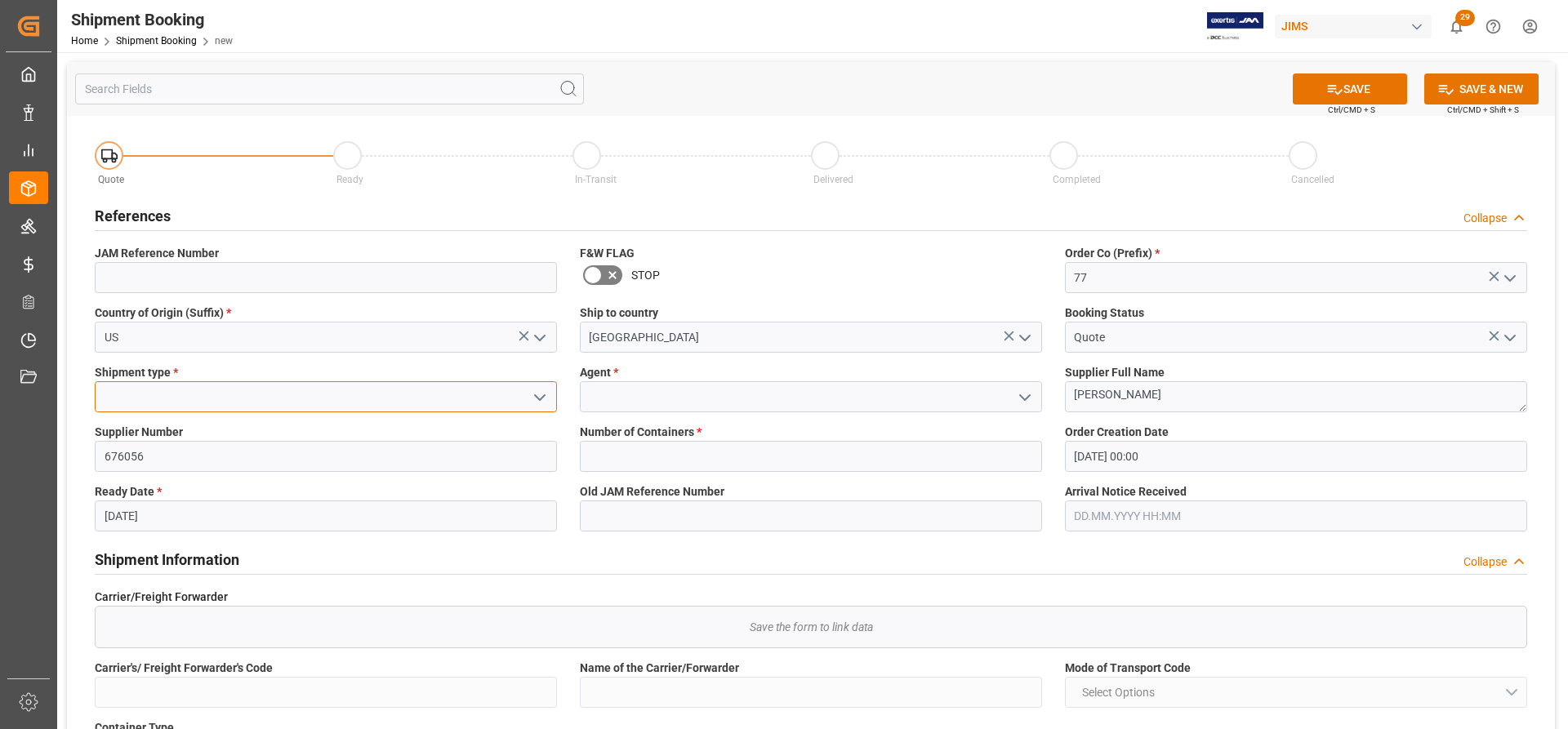
click at [183, 396] on input at bounding box center [326, 396] width 462 height 31
click at [533, 396] on icon "open menu" at bounding box center [540, 397] width 19 height 19
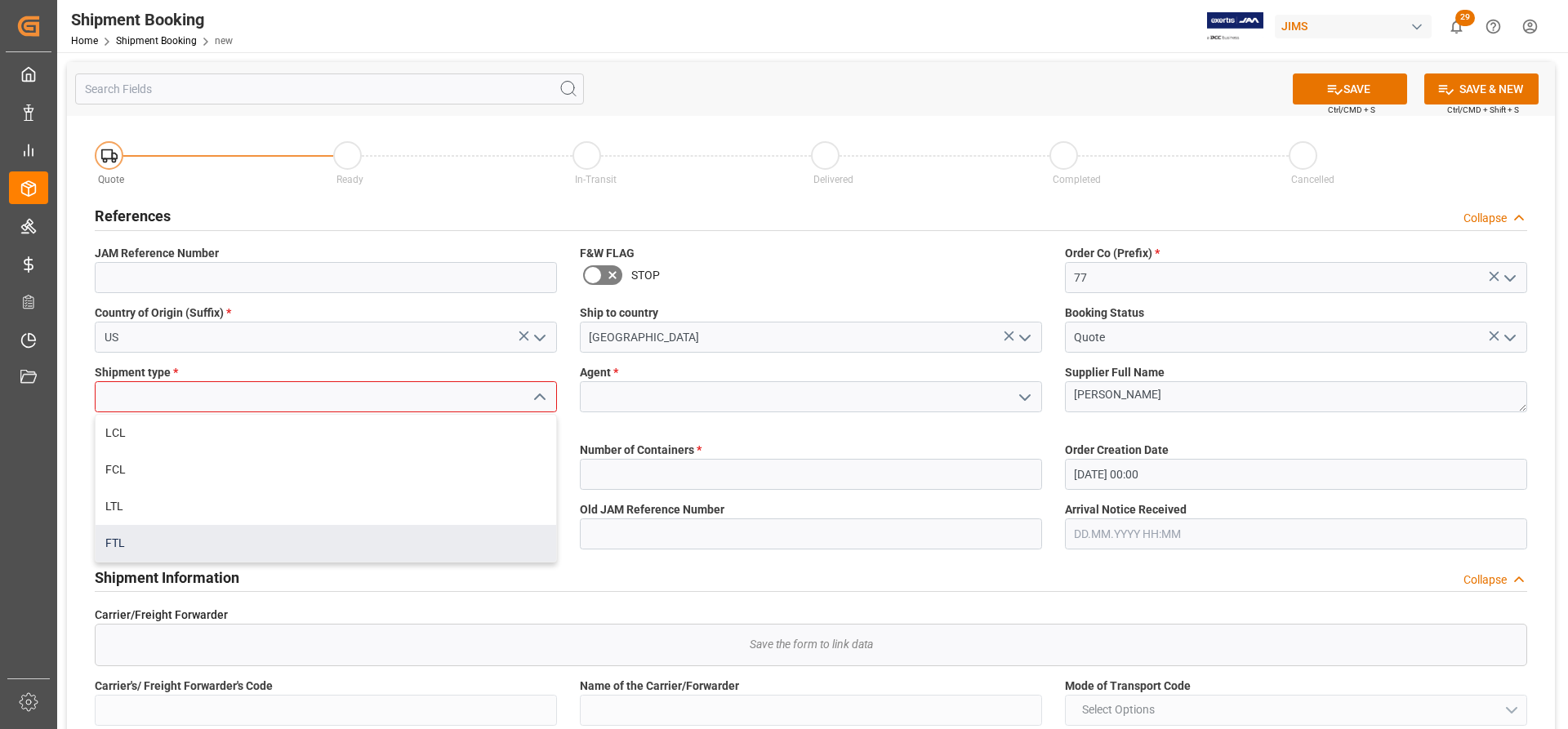
click at [121, 547] on div "FTL" at bounding box center [326, 543] width 460 height 37
type input "FTL"
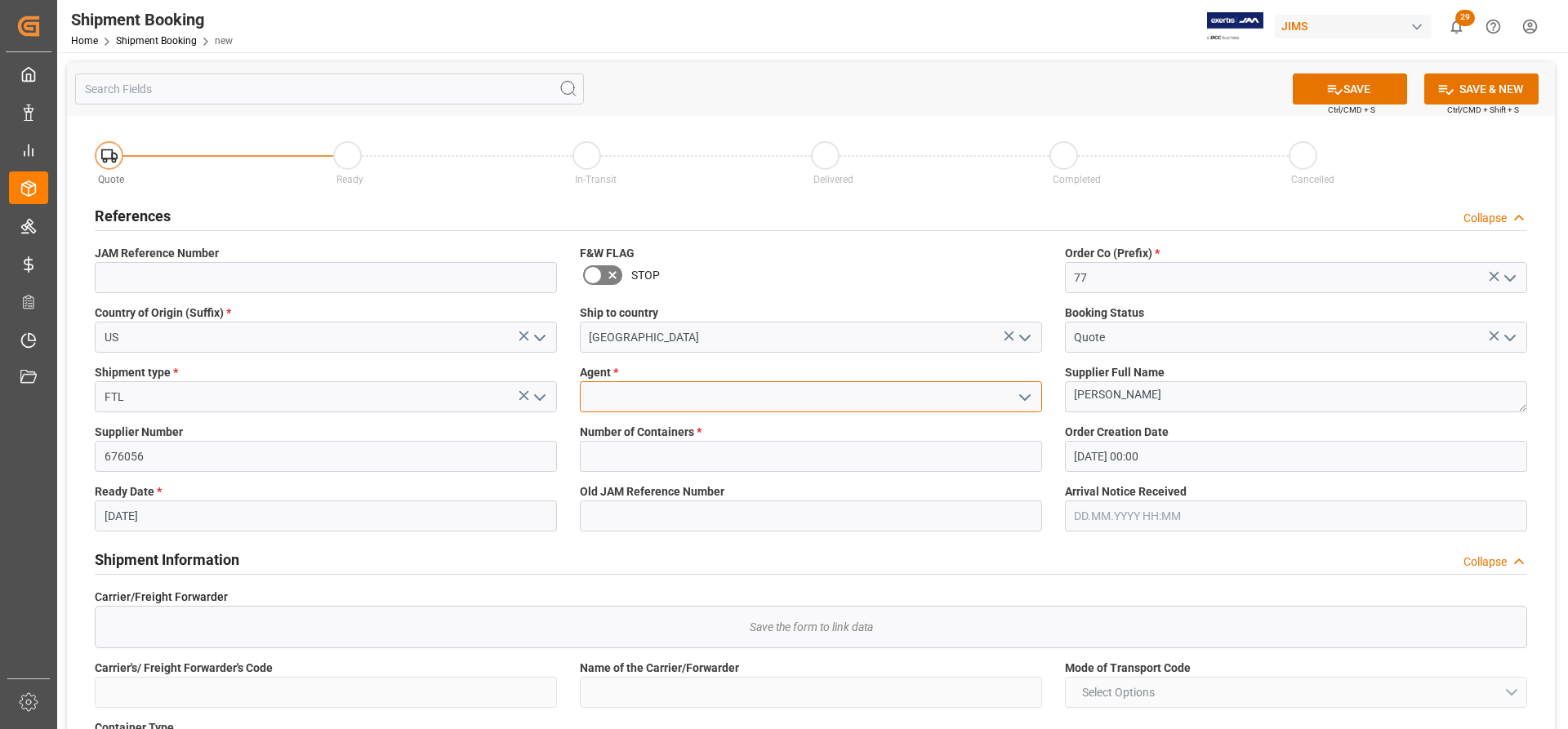
click at [739, 389] on input at bounding box center [812, 396] width 462 height 31
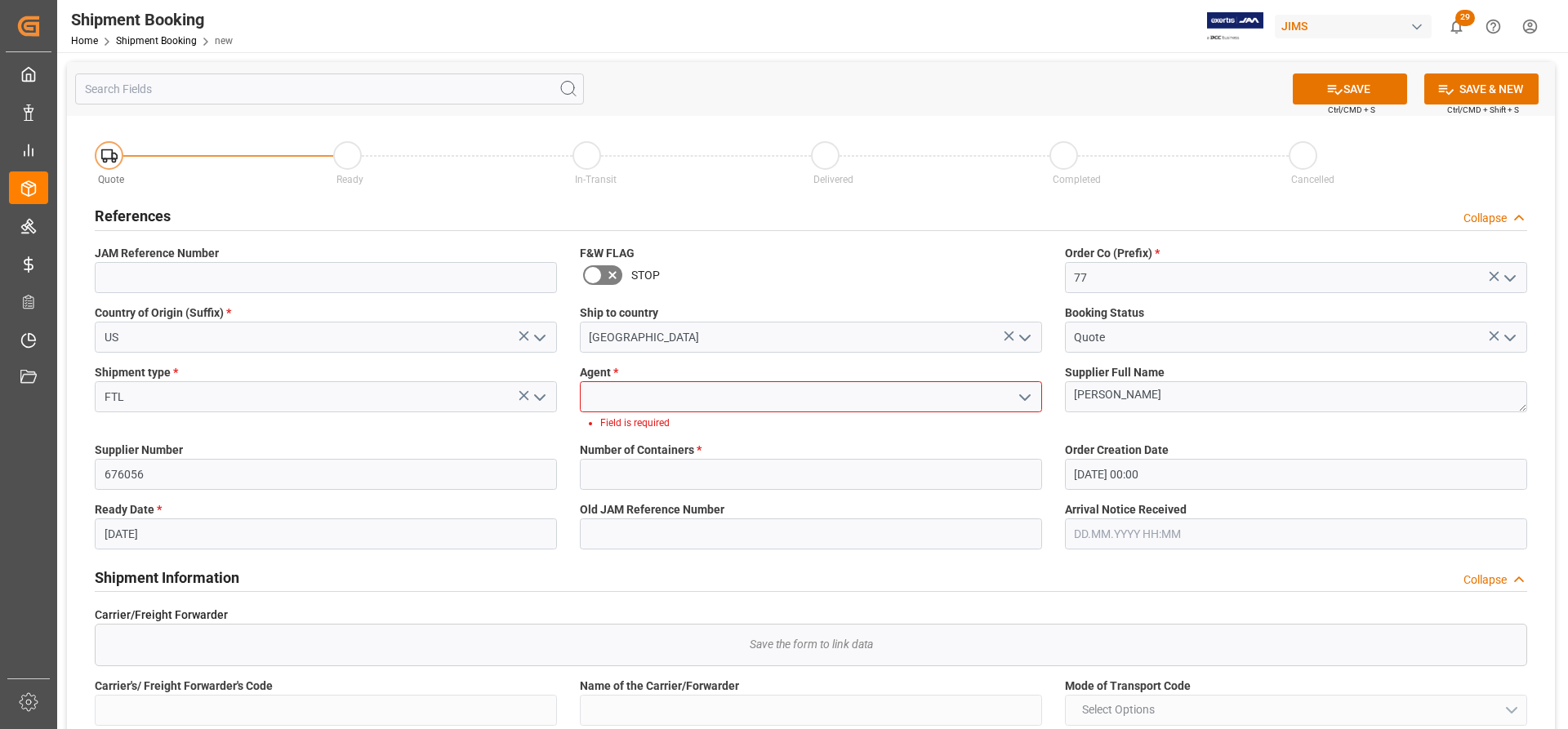
click at [1028, 391] on icon "open menu" at bounding box center [1025, 397] width 19 height 19
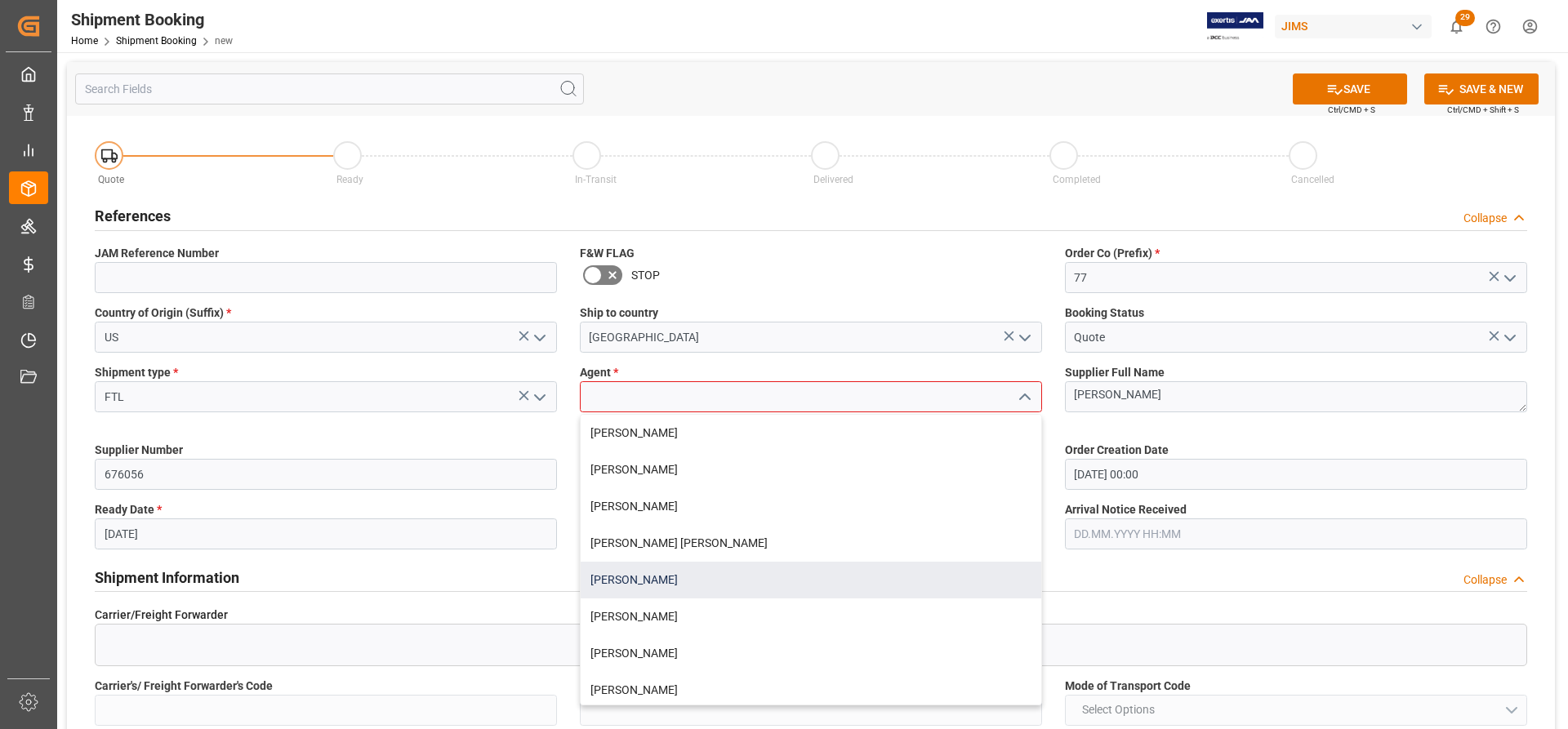
click at [667, 573] on div "[PERSON_NAME]" at bounding box center [811, 580] width 460 height 37
type input "[PERSON_NAME]"
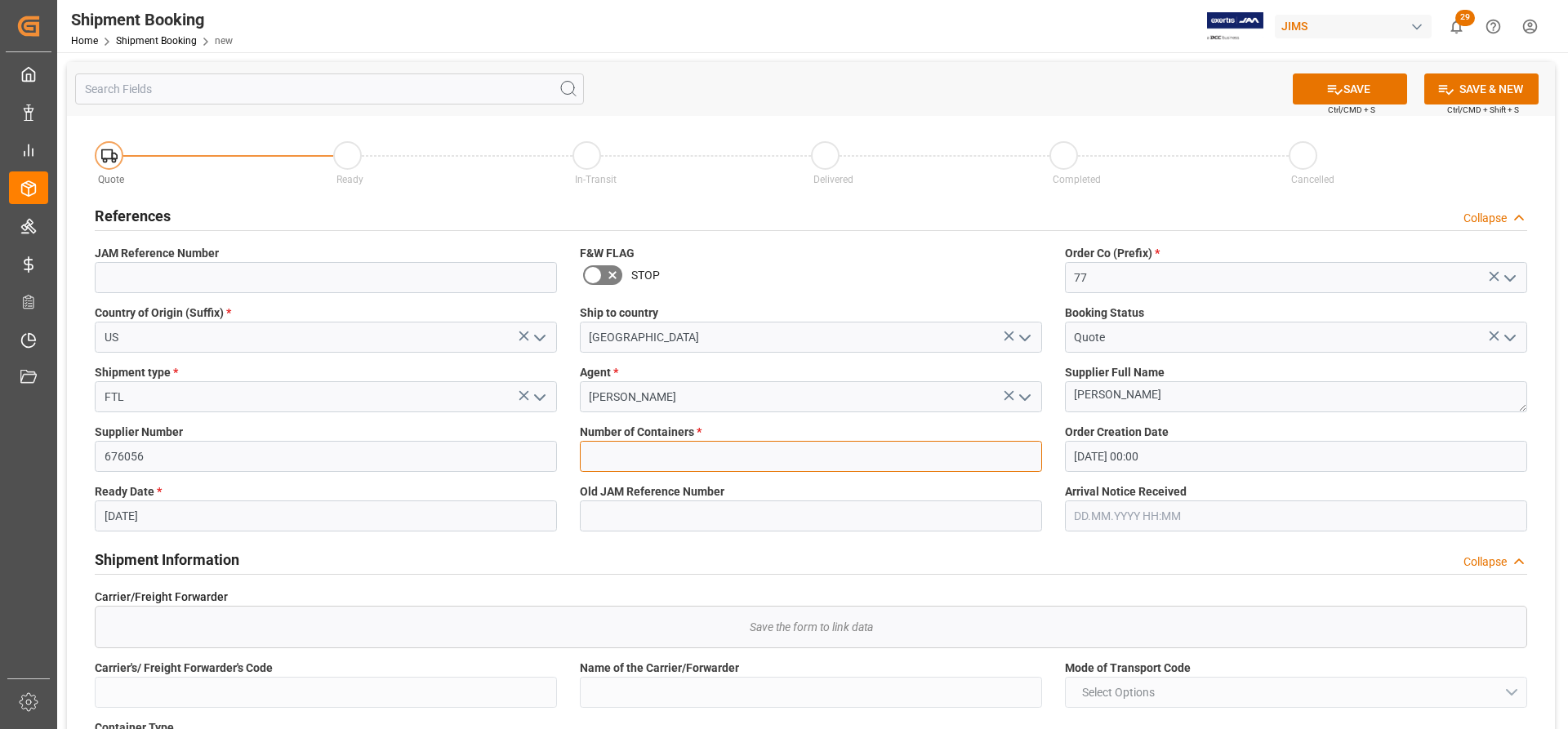
click at [695, 458] on input "text" at bounding box center [812, 456] width 462 height 31
type input "1"
click at [753, 515] on input at bounding box center [812, 516] width 462 height 31
click at [1375, 90] on button "SAVE" at bounding box center [1350, 89] width 114 height 31
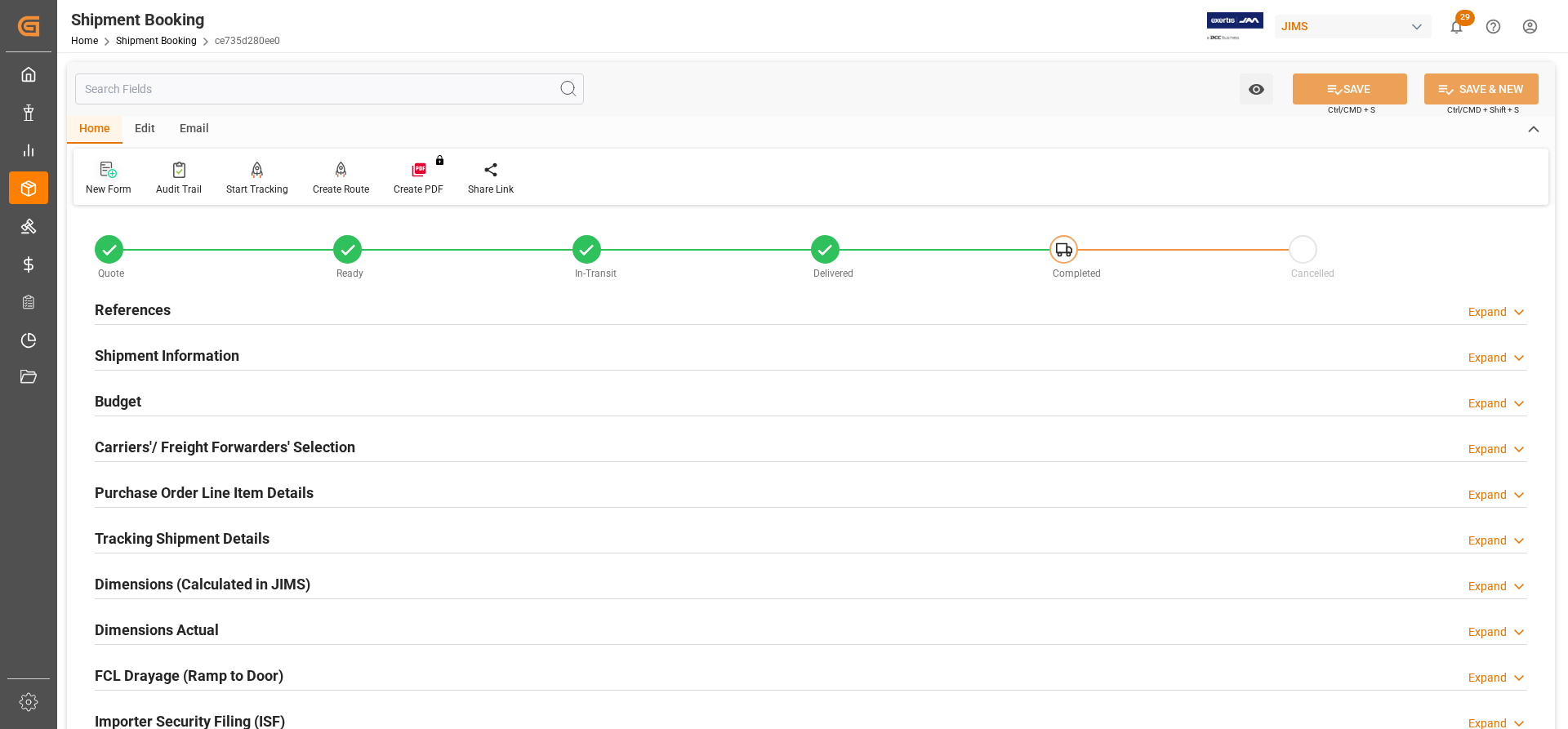
click at [103, 170] on icon at bounding box center [108, 169] width 16 height 16
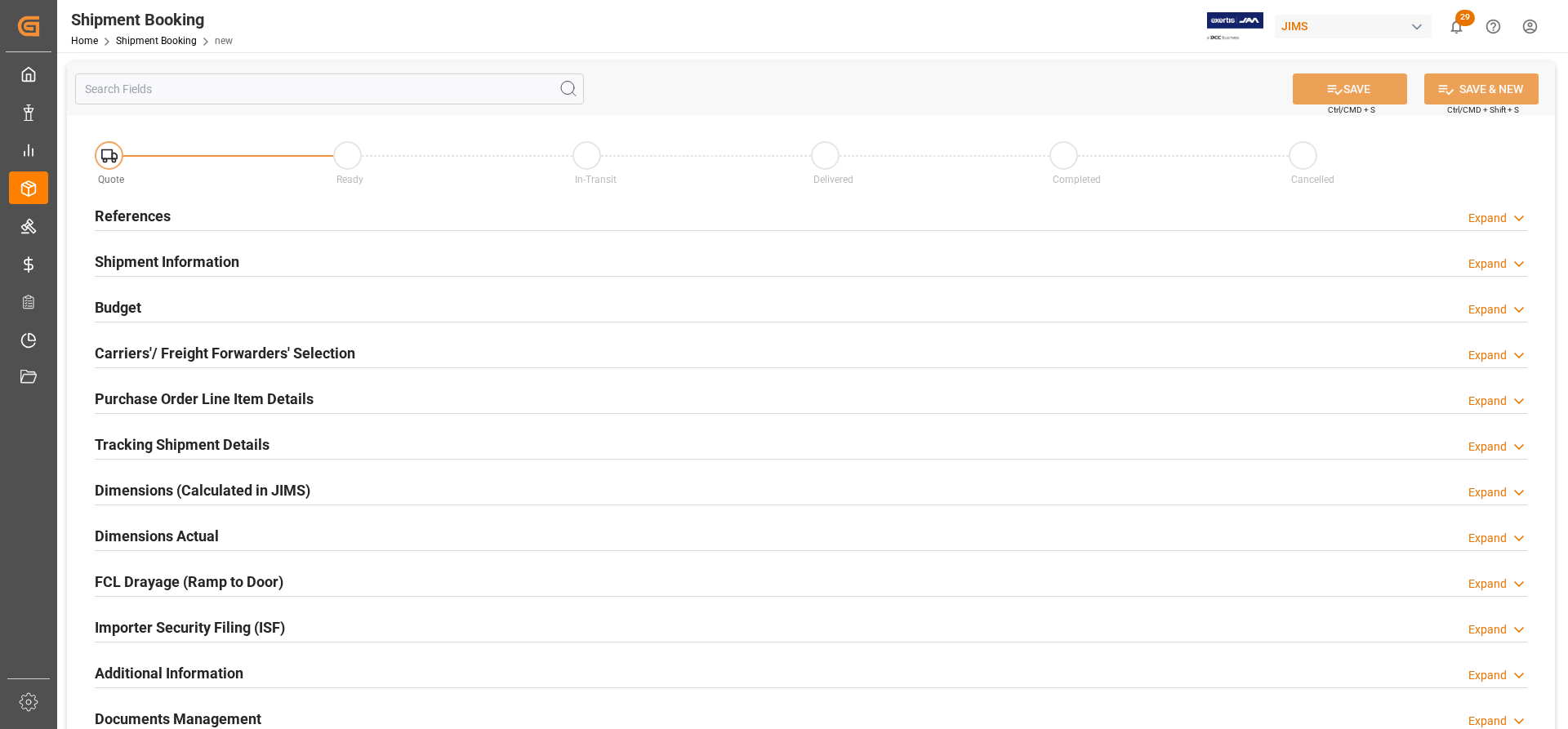
click at [107, 213] on h2 "References" at bounding box center [133, 216] width 76 height 22
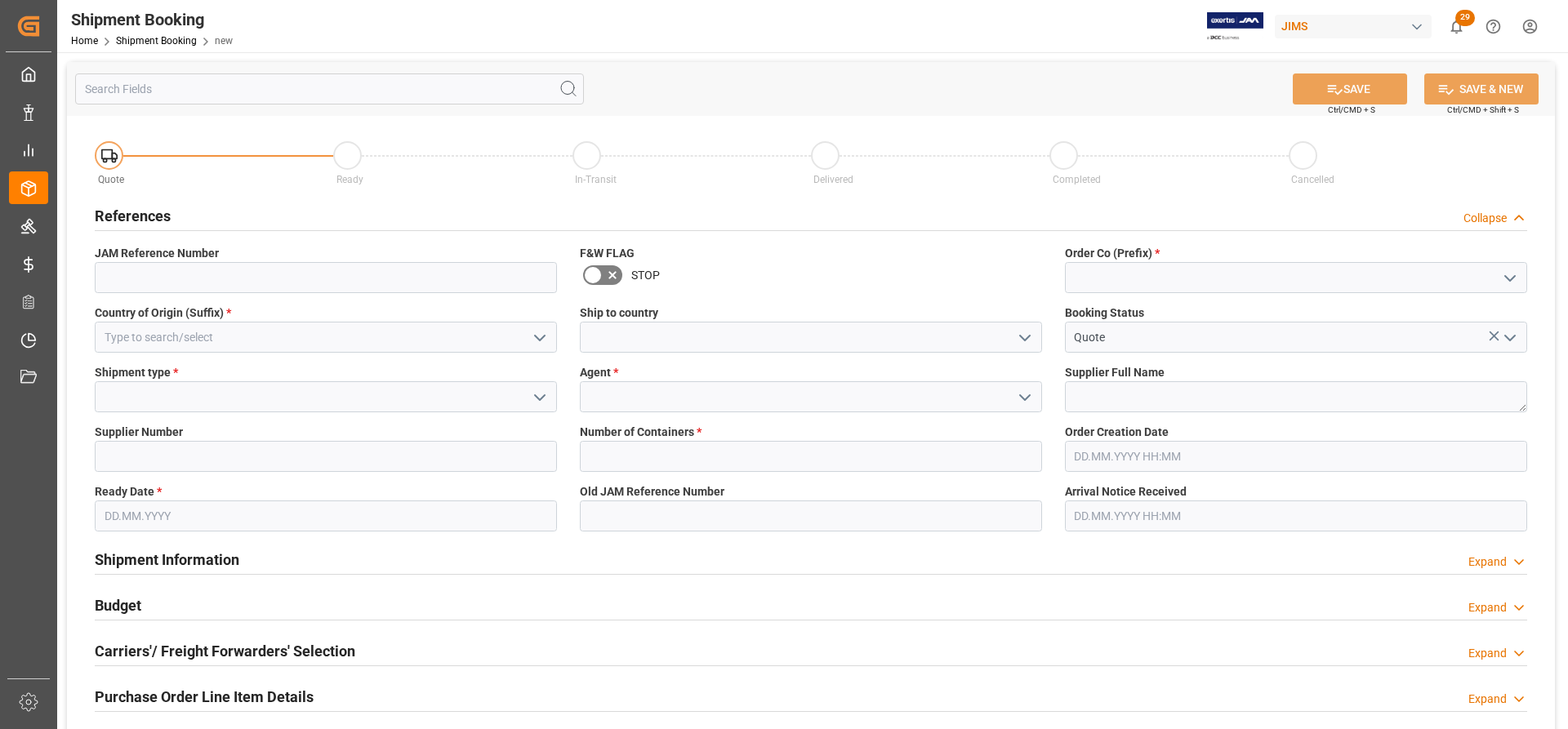
click at [1026, 336] on icon "open menu" at bounding box center [1025, 337] width 19 height 19
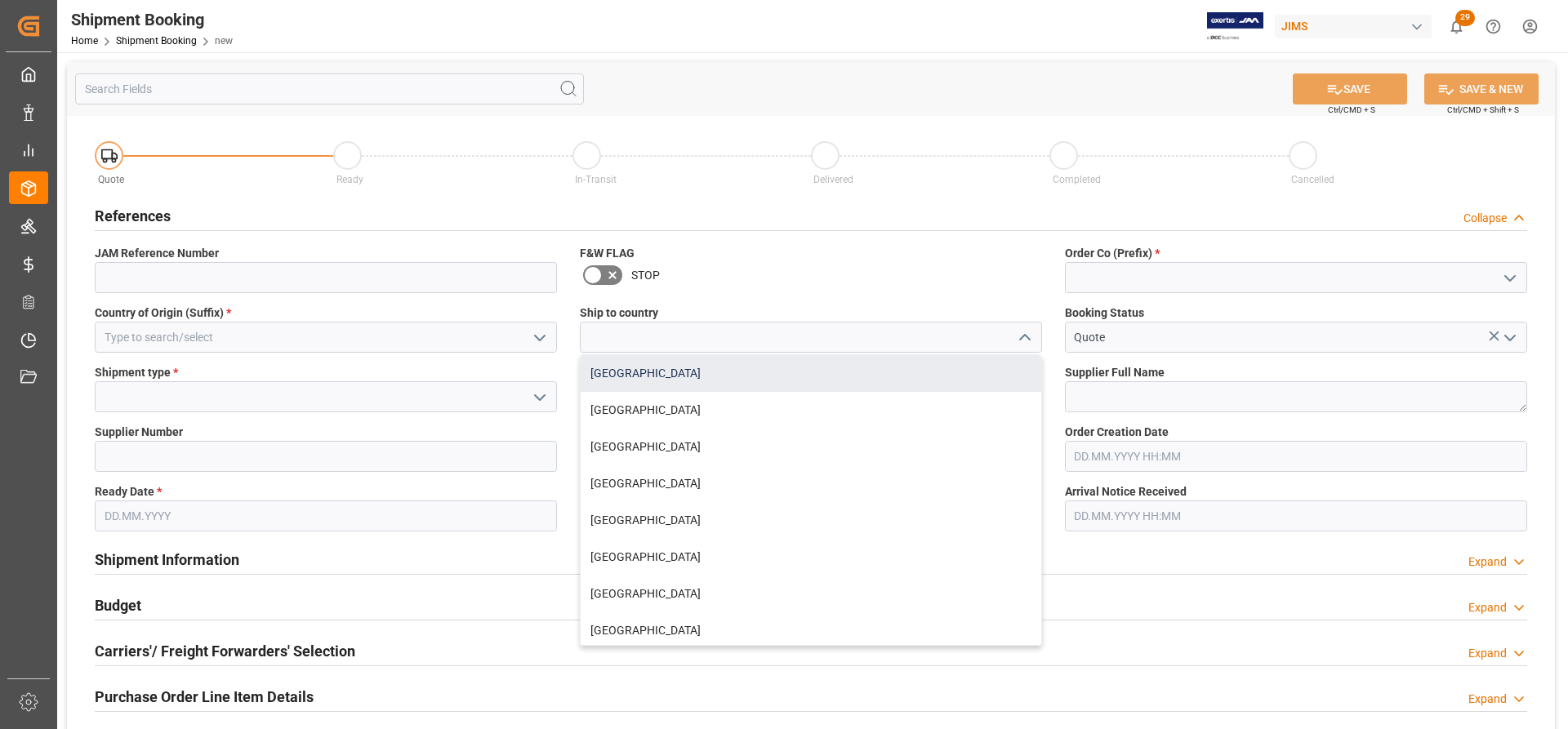
click at [624, 379] on div "[GEOGRAPHIC_DATA]" at bounding box center [811, 373] width 460 height 37
type input "[GEOGRAPHIC_DATA]"
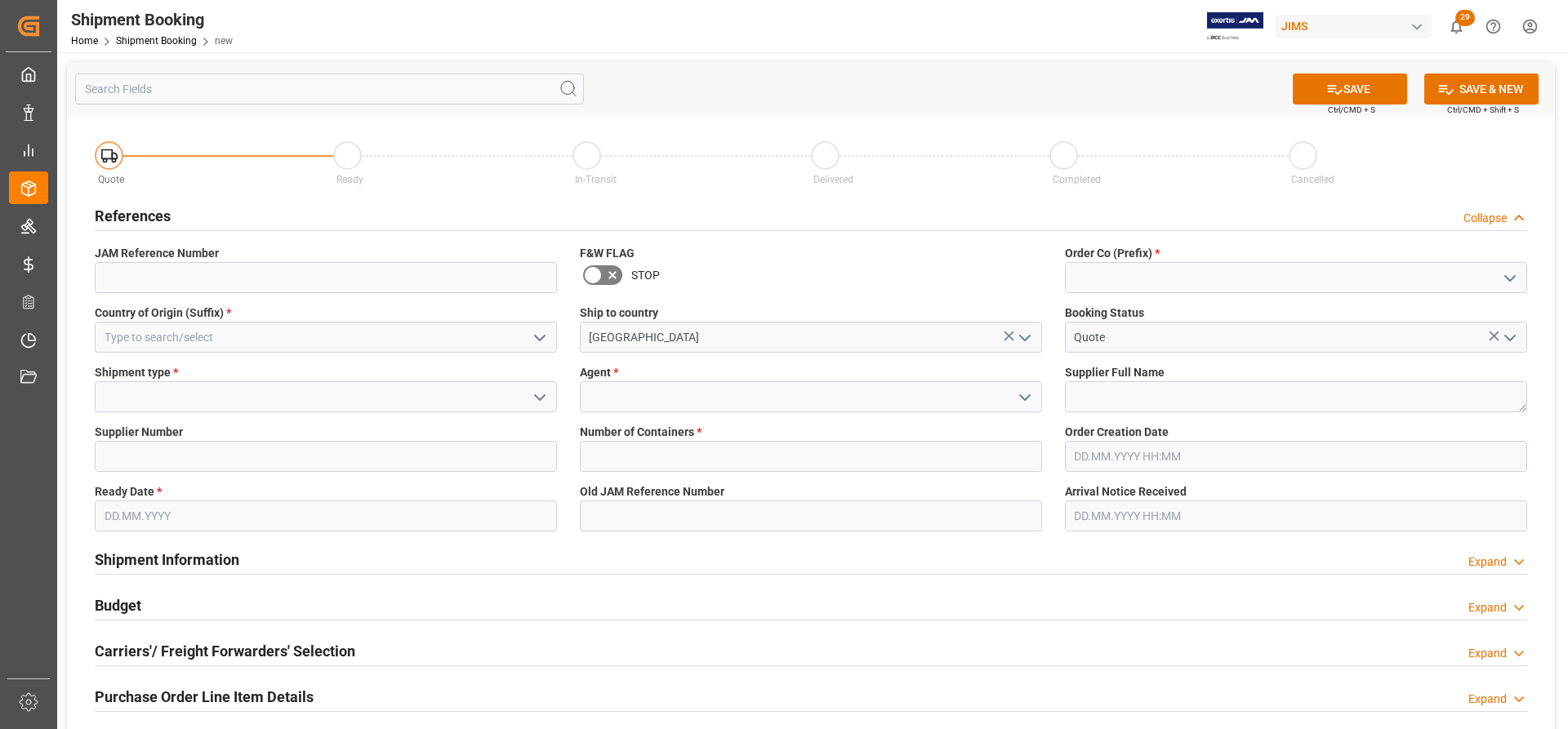
click at [548, 332] on icon "open menu" at bounding box center [540, 337] width 19 height 19
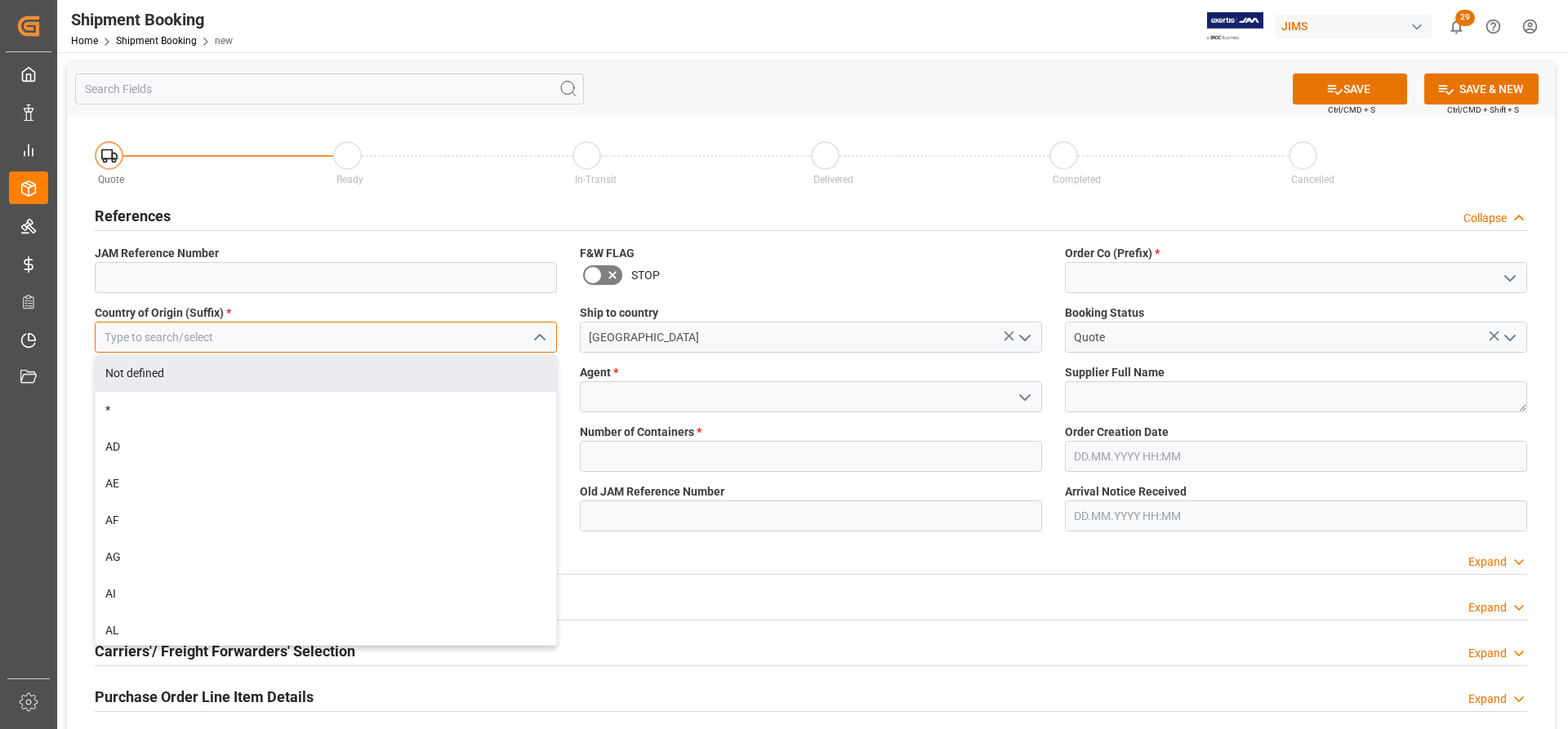
click at [153, 336] on input at bounding box center [326, 337] width 462 height 31
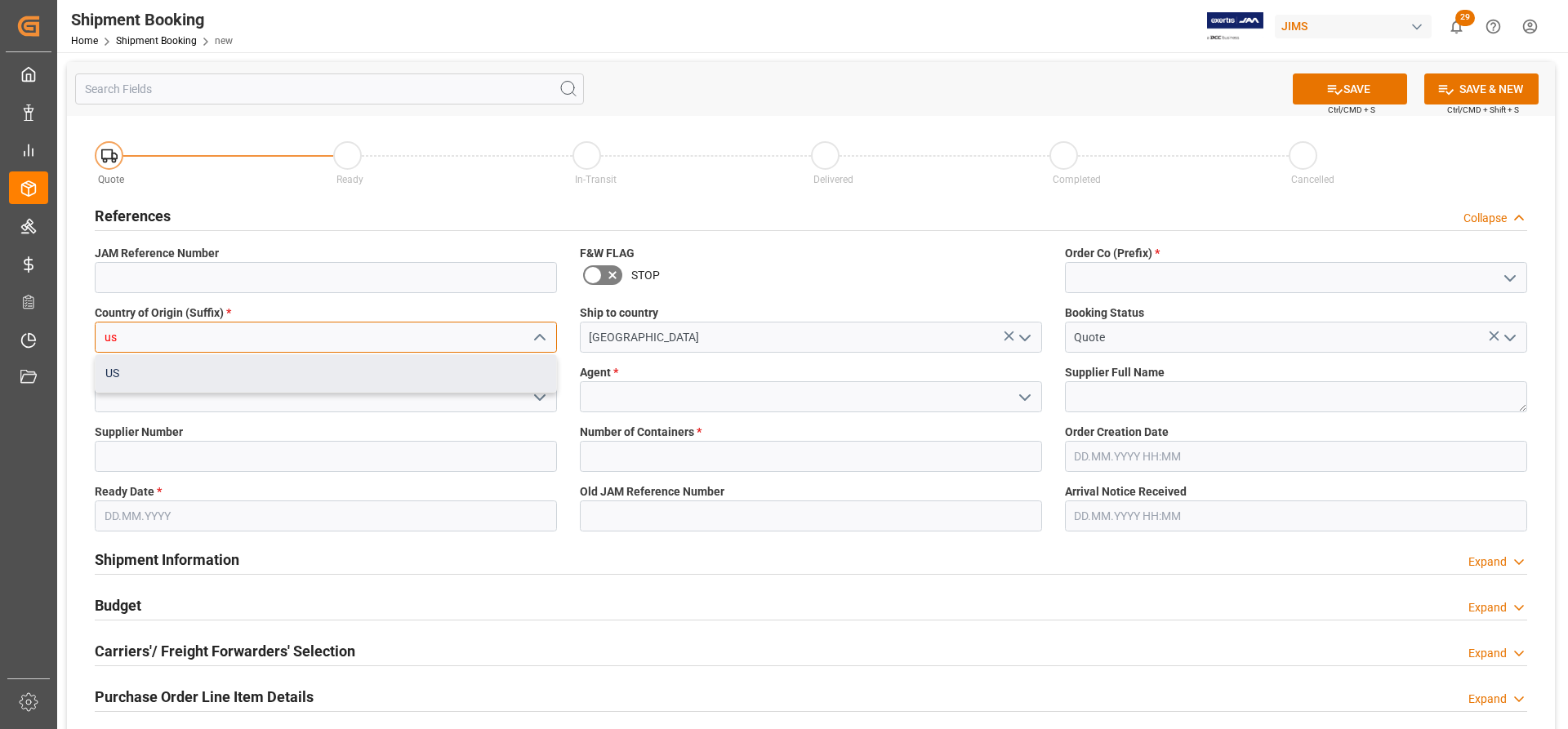
click at [124, 372] on div "US" at bounding box center [326, 373] width 460 height 37
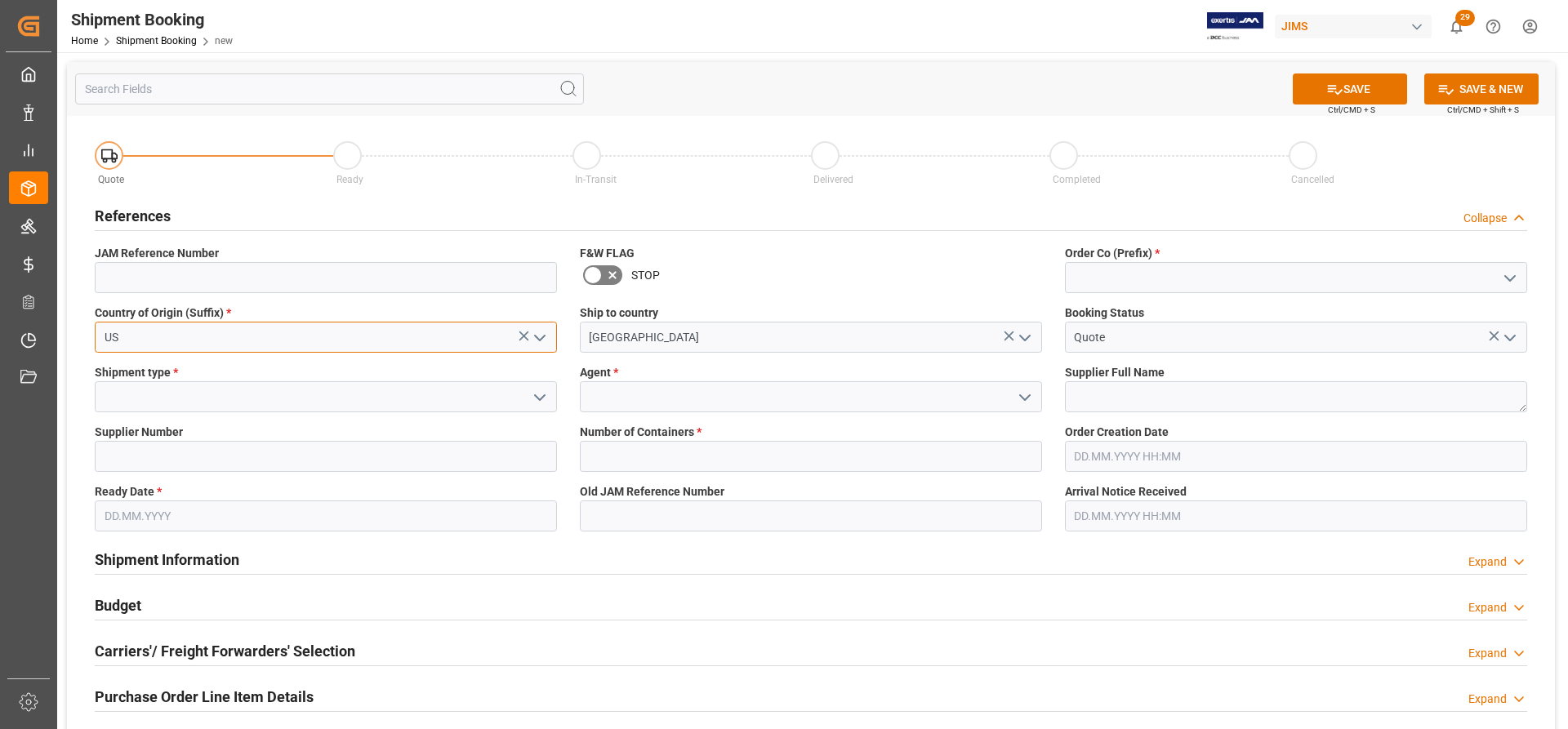
type input "US"
click at [537, 394] on icon "open menu" at bounding box center [540, 397] width 19 height 19
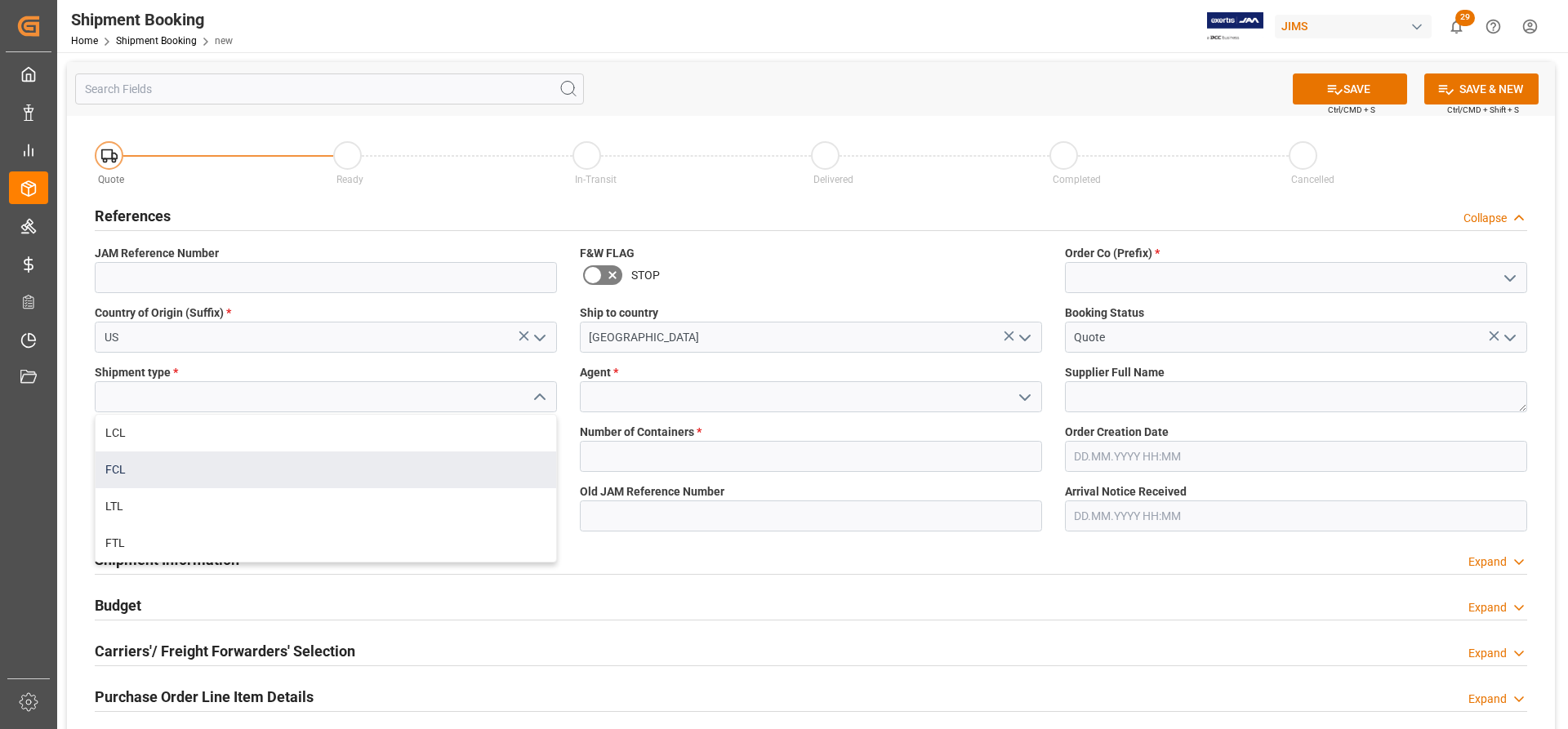
click at [119, 467] on div "FCL" at bounding box center [326, 470] width 460 height 37
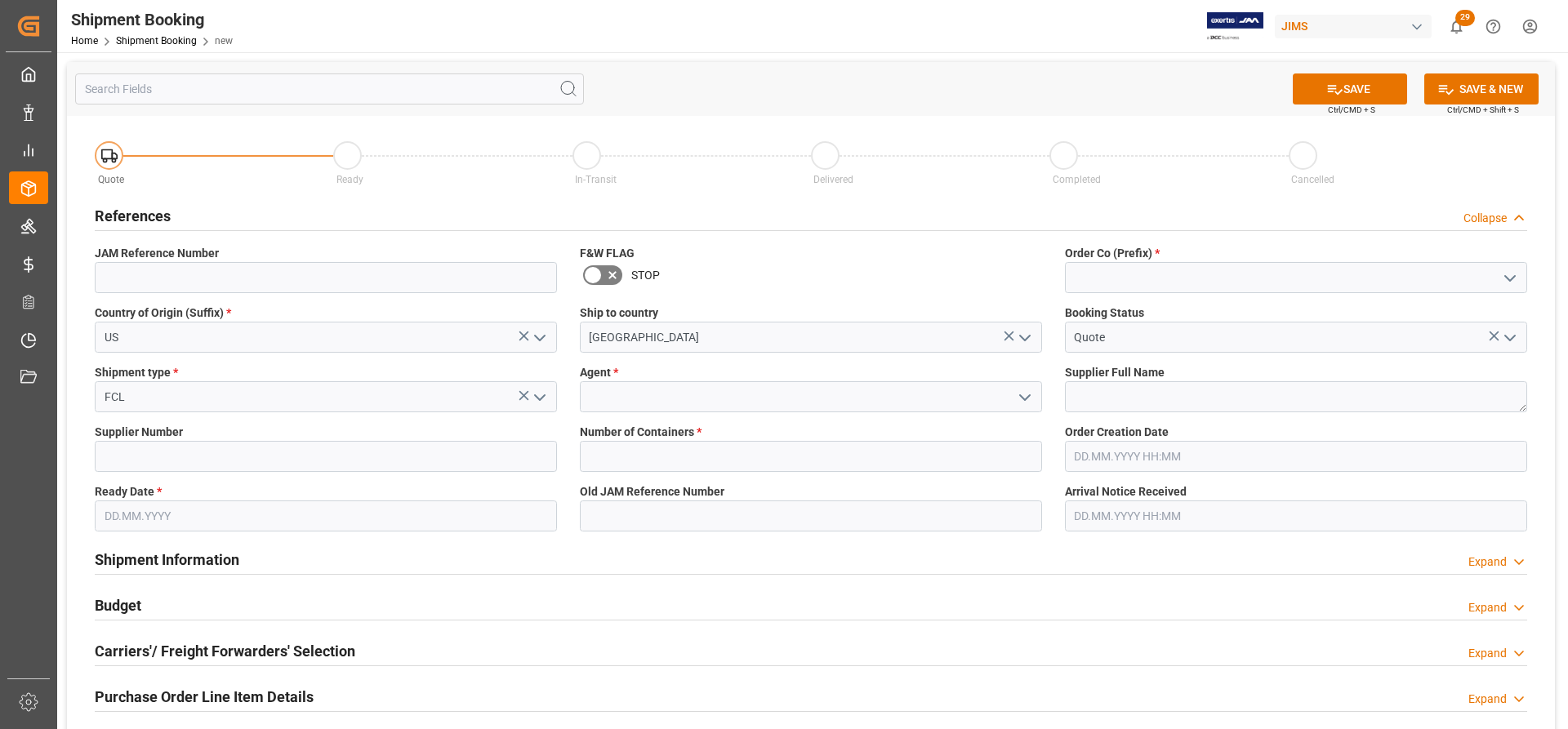
click at [1032, 398] on icon "open menu" at bounding box center [1025, 397] width 19 height 19
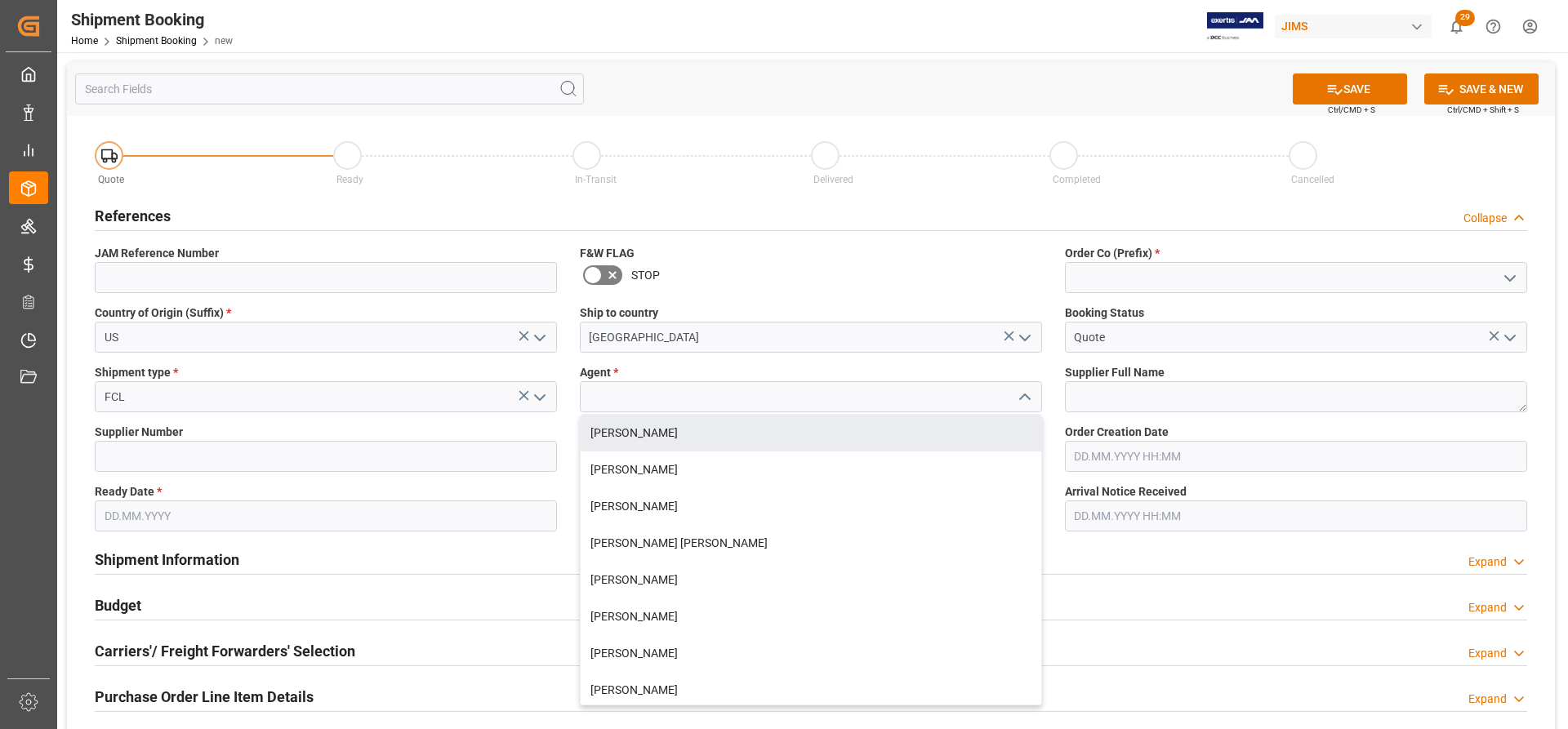
click at [537, 393] on icon "open menu" at bounding box center [540, 397] width 19 height 19
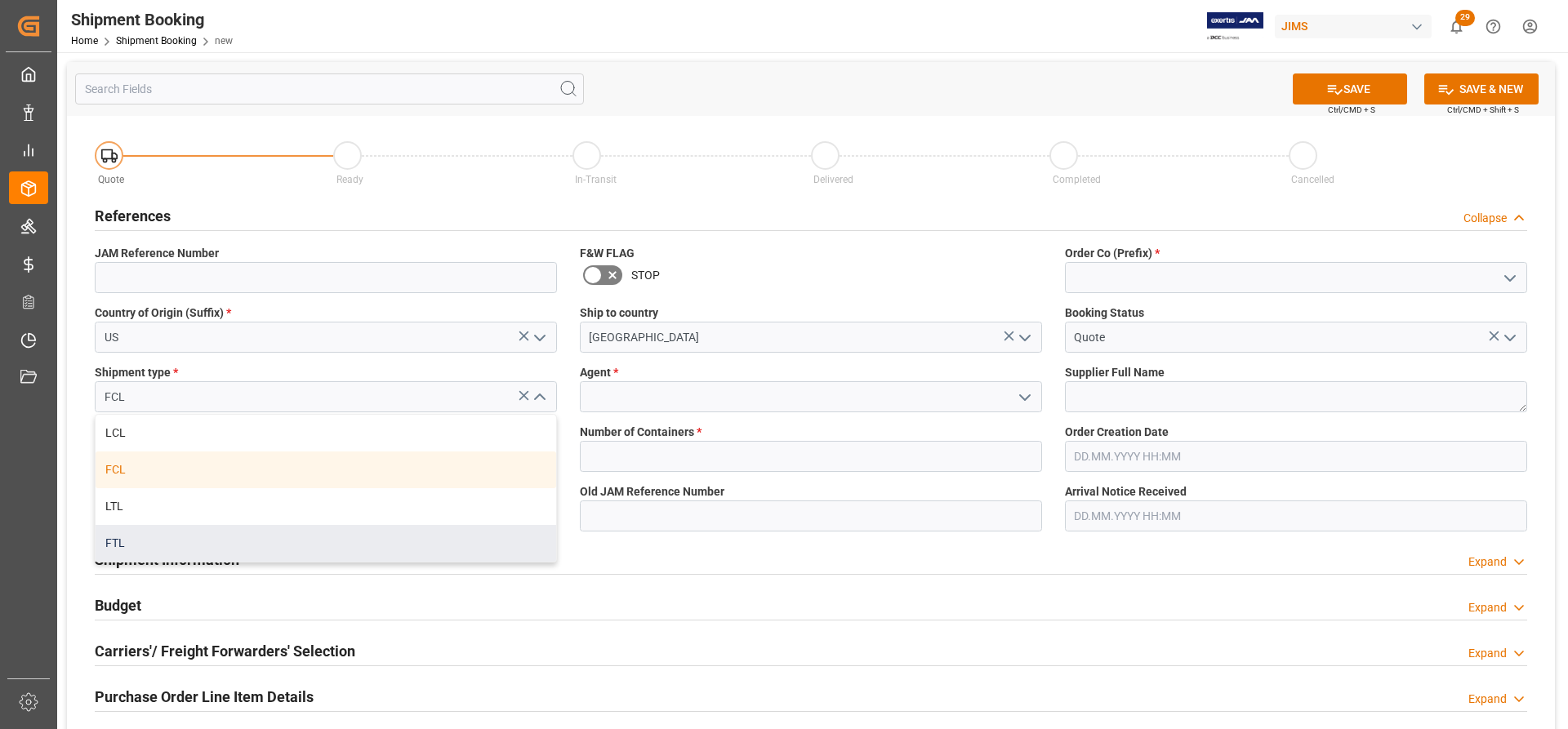
click at [123, 545] on div "FTL" at bounding box center [326, 543] width 460 height 37
type input "FTL"
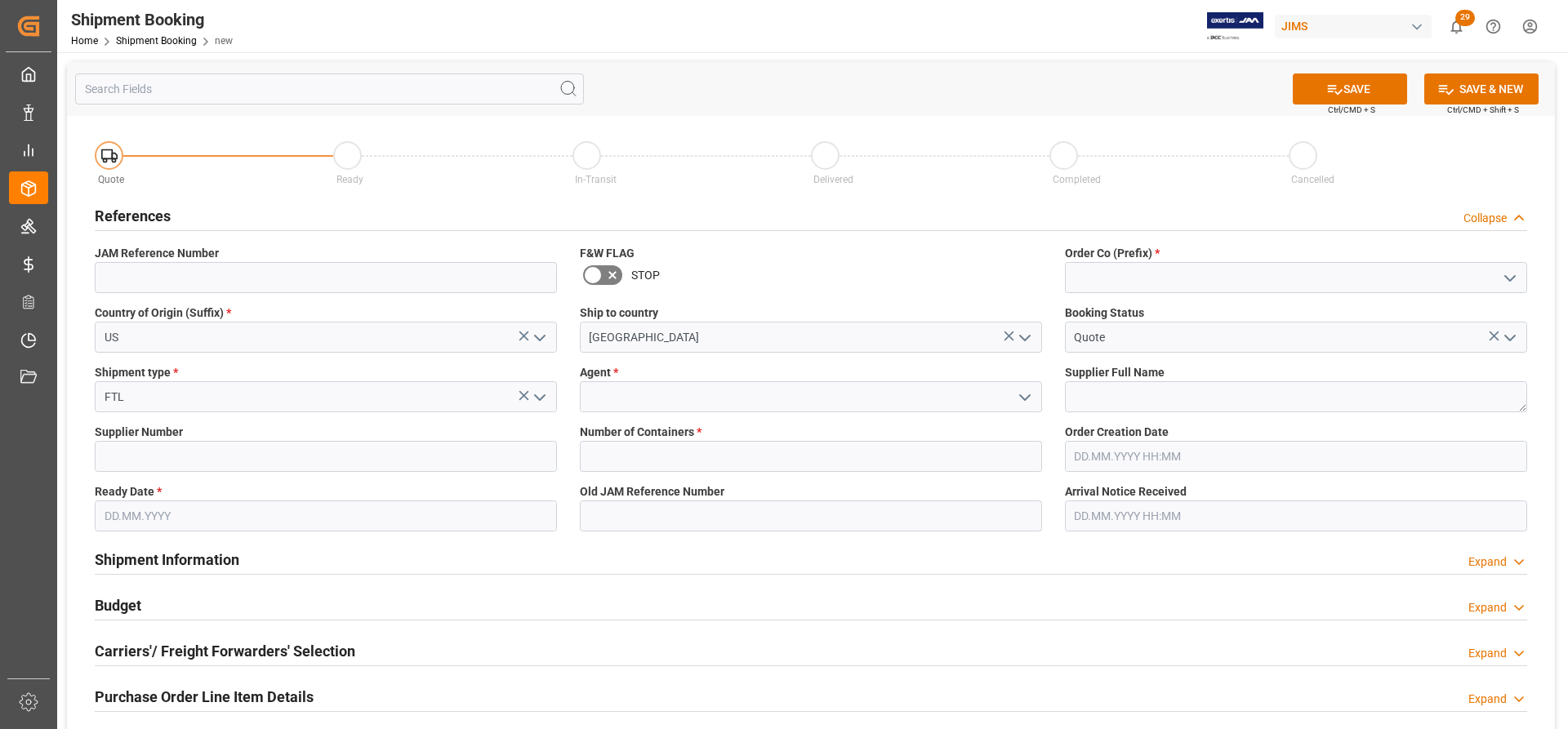
click at [1030, 392] on icon "open menu" at bounding box center [1025, 397] width 19 height 19
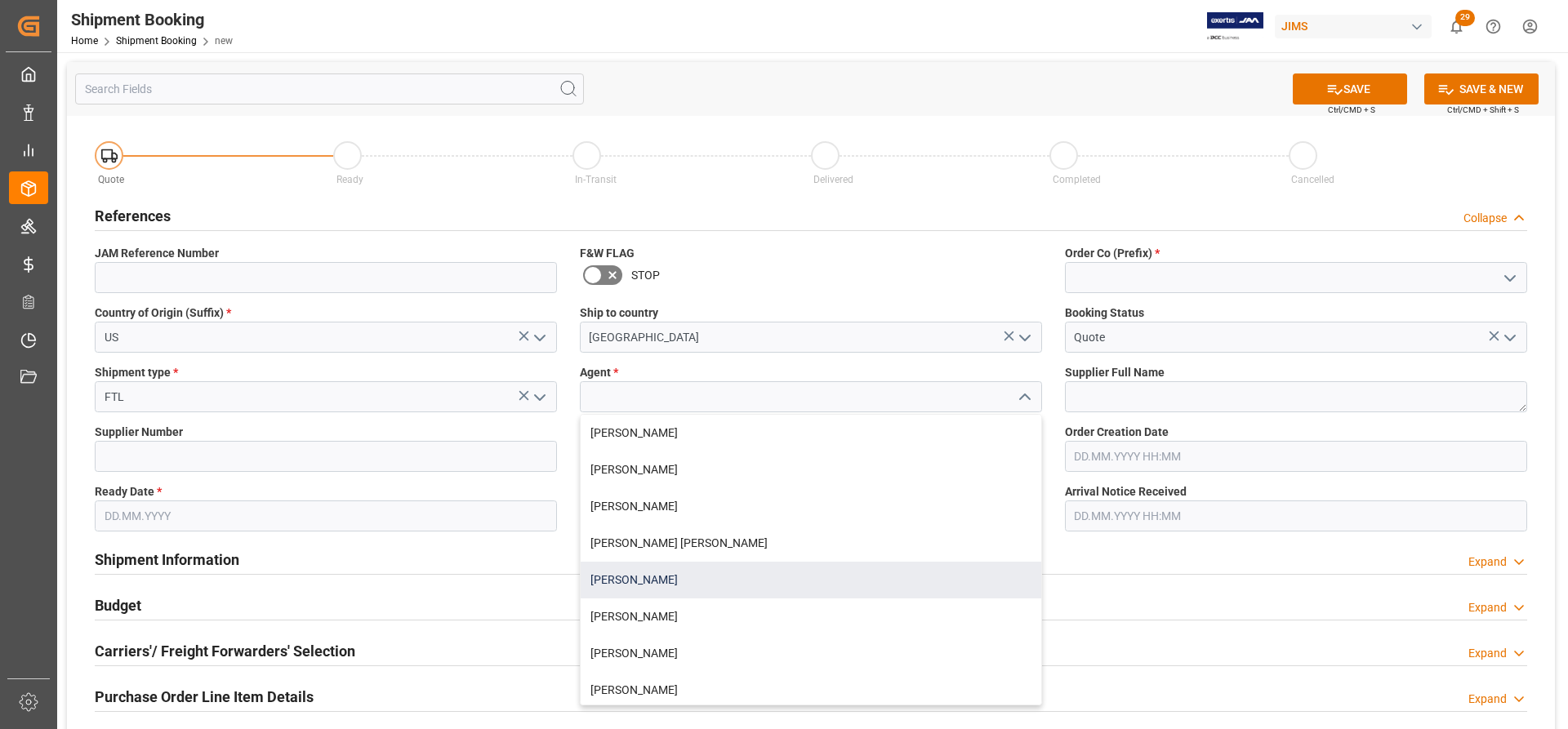
click at [660, 577] on div "[PERSON_NAME]" at bounding box center [811, 580] width 460 height 37
type input "[PERSON_NAME]"
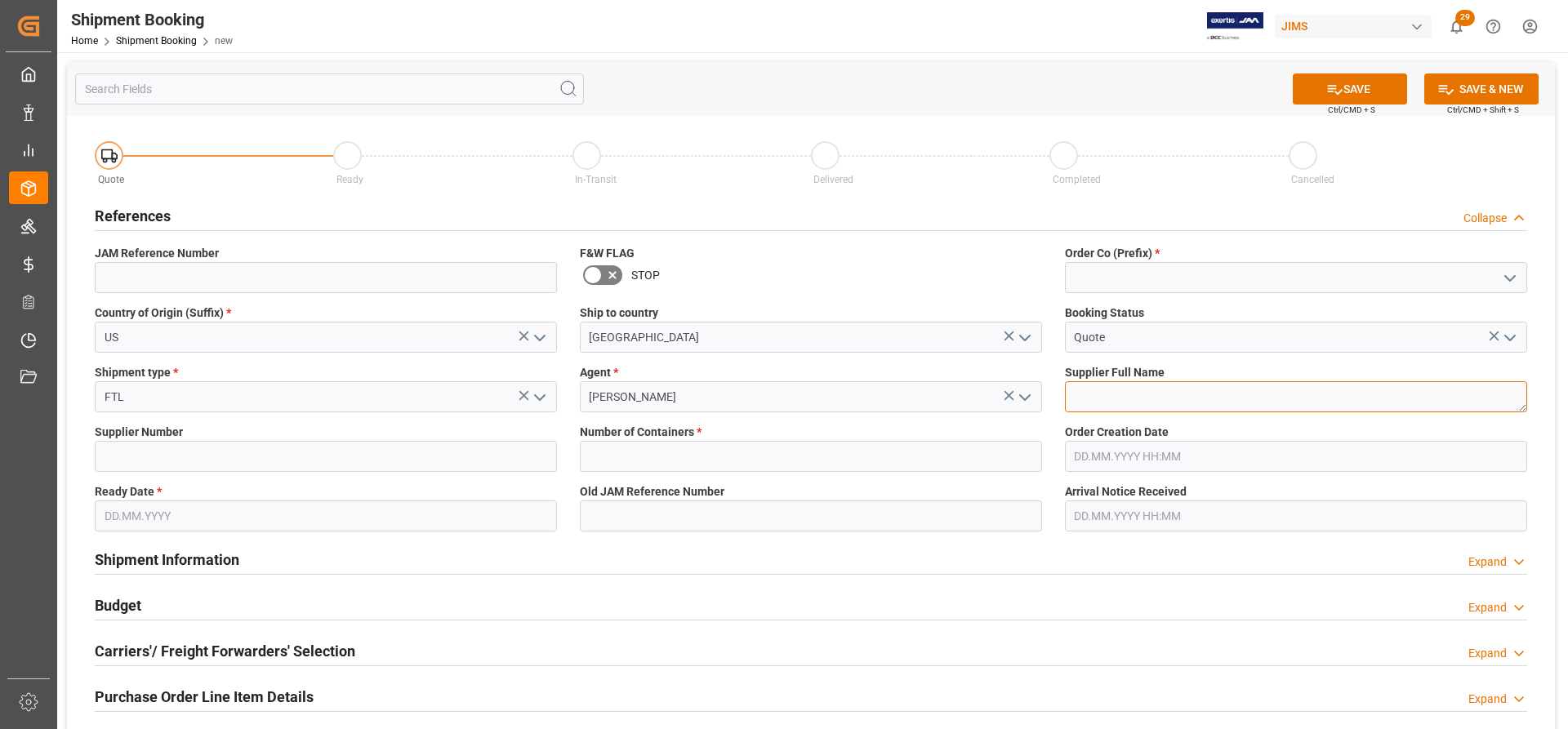
click at [1368, 401] on textarea at bounding box center [1296, 396] width 462 height 31
click at [1091, 391] on textarea at bounding box center [1296, 396] width 462 height 31
paste textarea "Marshall"
click at [1127, 397] on textarea "Marshall" at bounding box center [1296, 396] width 462 height 31
drag, startPoint x: 1158, startPoint y: 393, endPoint x: 1014, endPoint y: 393, distance: 144.0
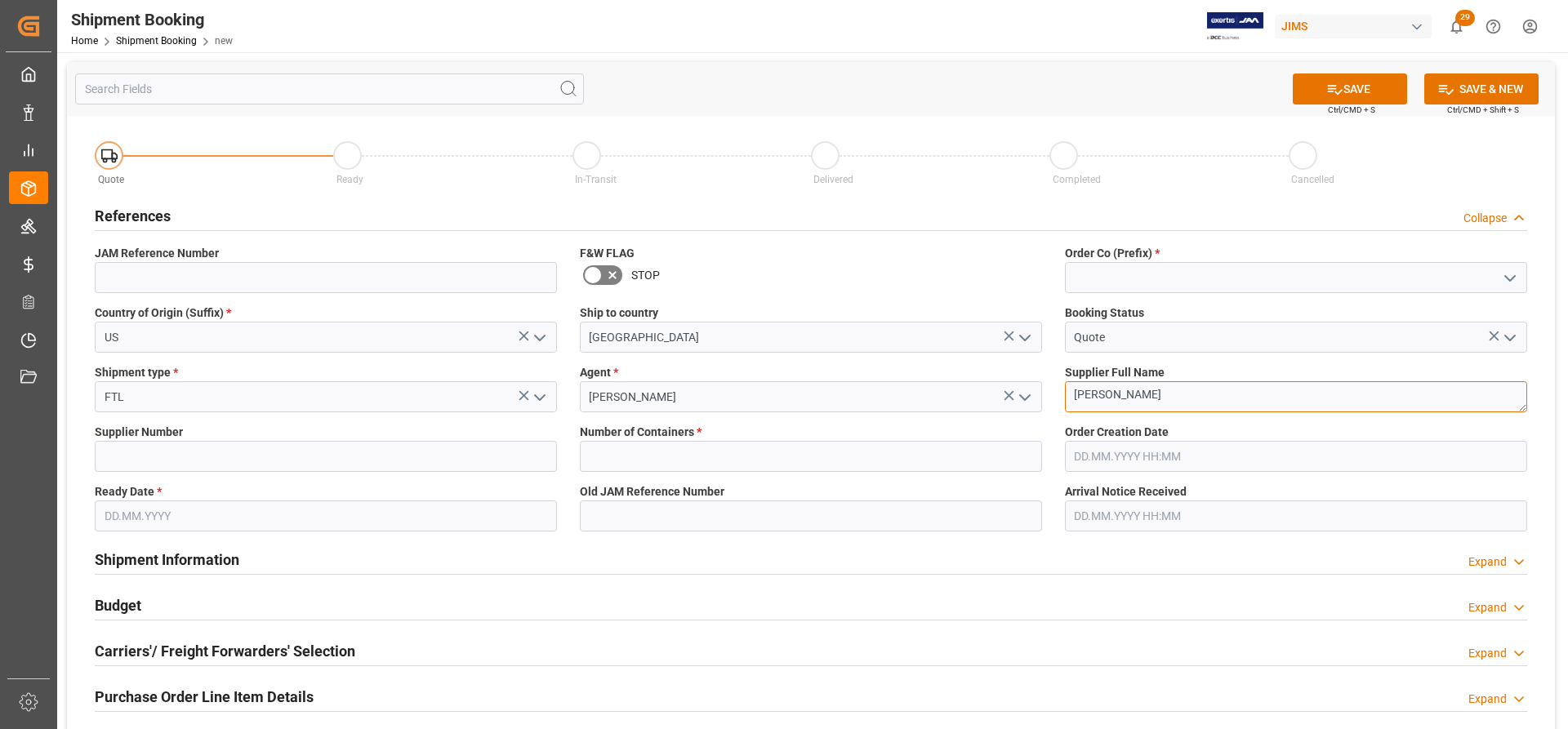
click at [1014, 393] on div "Quote Ready In-Transit Delivered Completed Cancelled References Collapse JAM Re…" at bounding box center [811, 609] width 1489 height 986
paste textarea "Zound"
type textarea "[PERSON_NAME]"
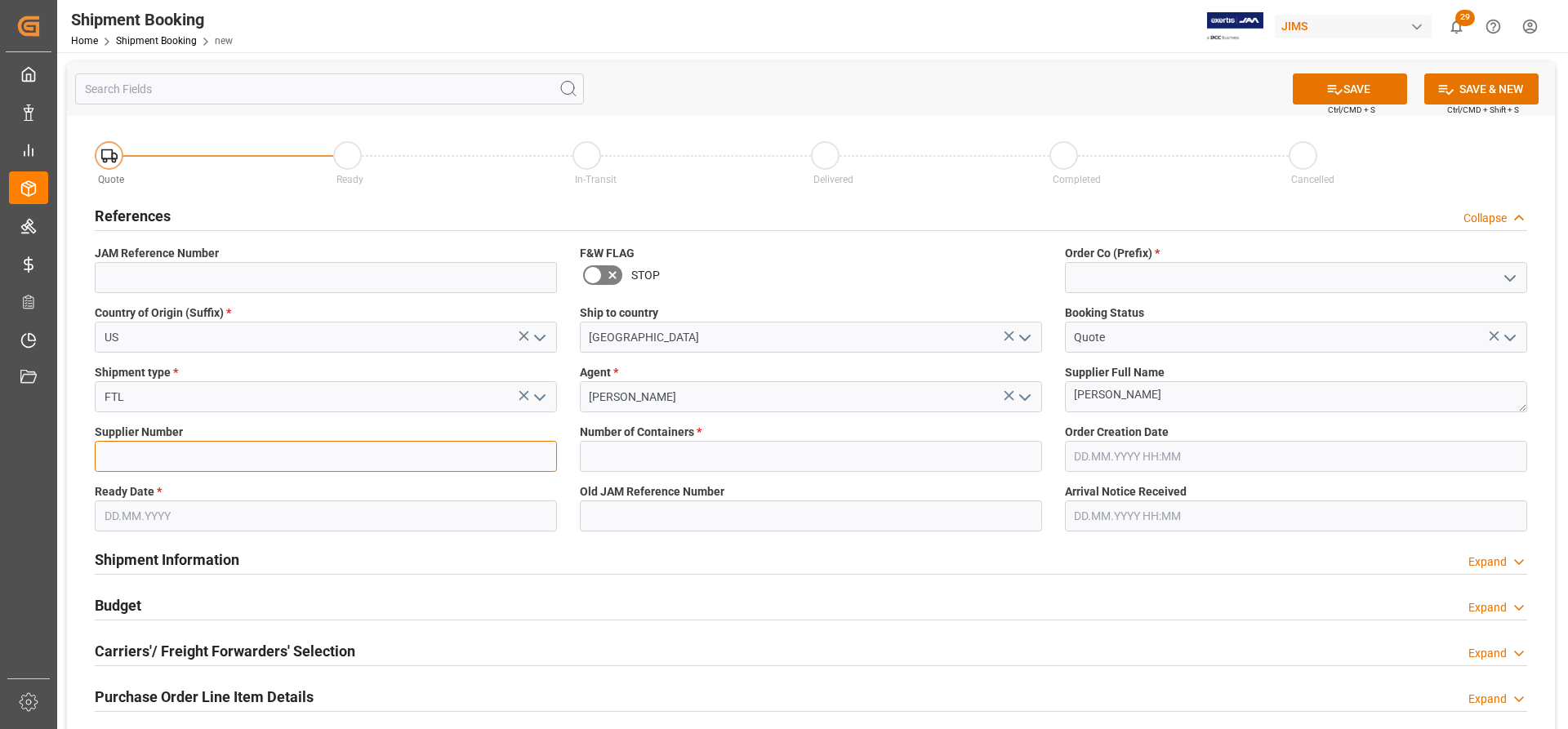
click at [118, 454] on input at bounding box center [326, 456] width 462 height 31
paste input "676056"
type input "676056"
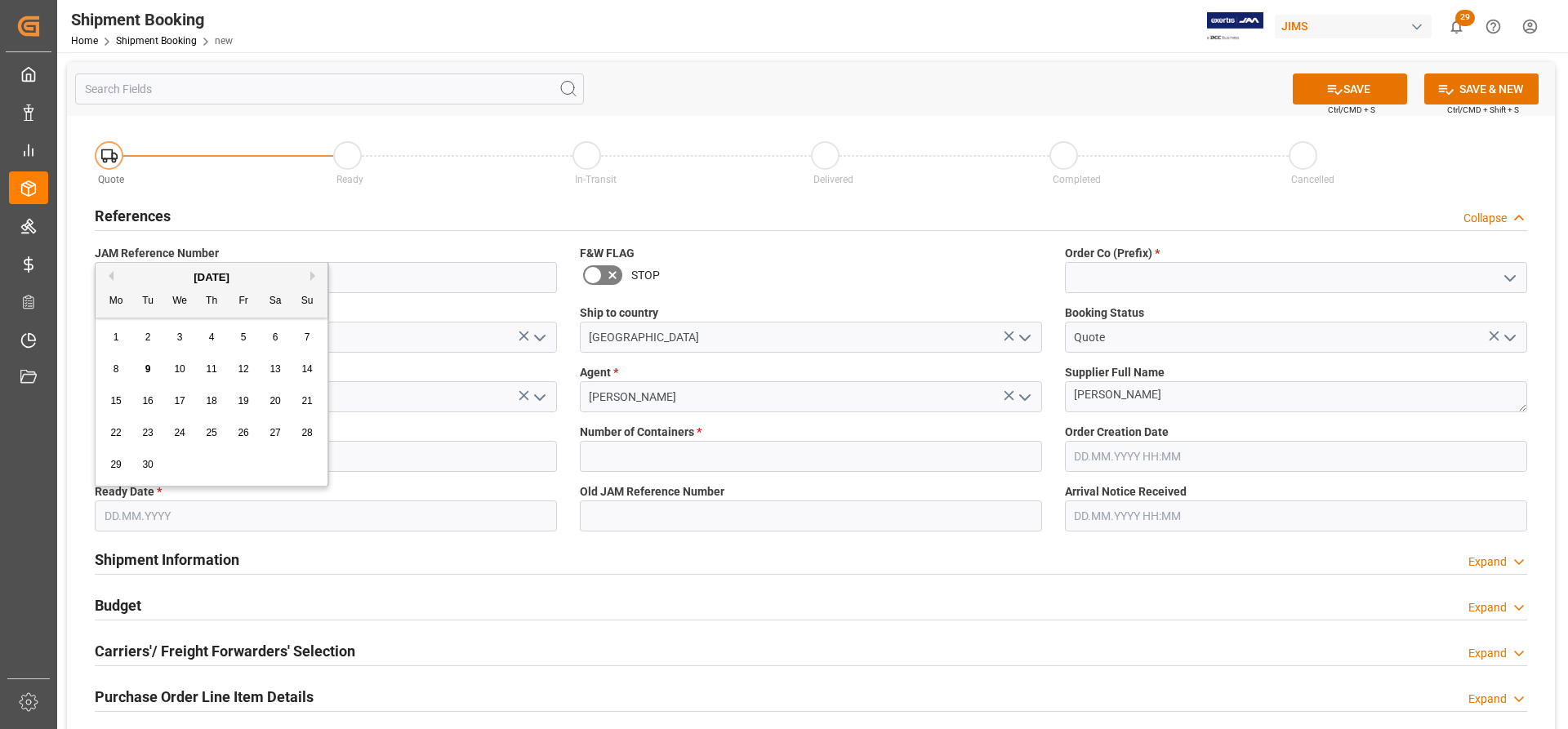
click at [180, 512] on input "text" at bounding box center [326, 516] width 462 height 31
click at [212, 372] on span "11" at bounding box center [211, 369] width 11 height 12
click at [144, 522] on input "11.09.2025" at bounding box center [326, 516] width 462 height 31
click at [189, 364] on div "10" at bounding box center [180, 369] width 20 height 19
type input "[DATE]"
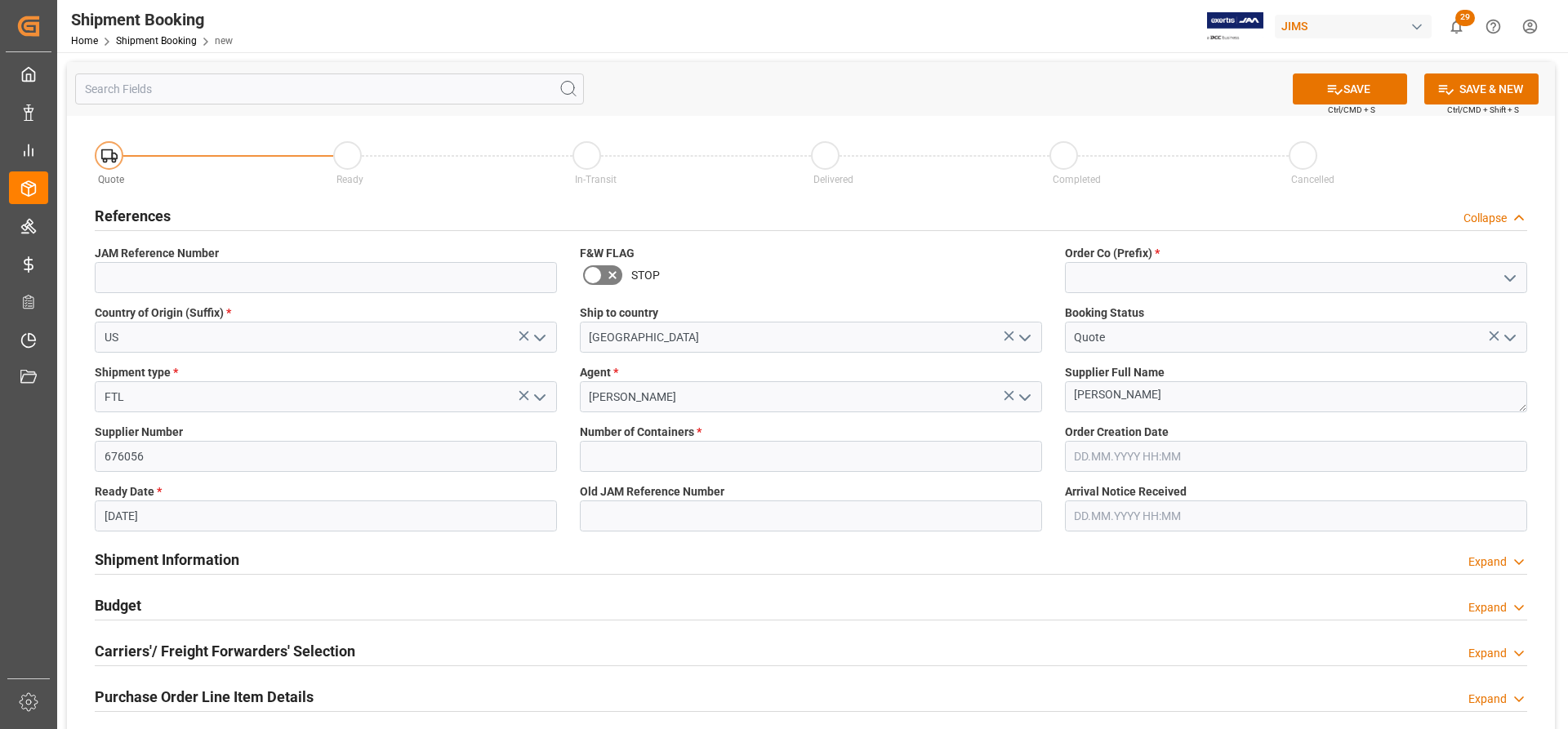
click at [636, 353] on div "Ship to country Canada" at bounding box center [812, 329] width 486 height 60
click at [651, 465] on input "text" at bounding box center [812, 456] width 462 height 31
drag, startPoint x: 610, startPoint y: 452, endPoint x: 522, endPoint y: 455, distance: 88.1
click at [522, 455] on div "Quote Ready In-Transit Delivered Completed Cancelled References Collapse JAM Re…" at bounding box center [811, 609] width 1489 height 986
type input "1"
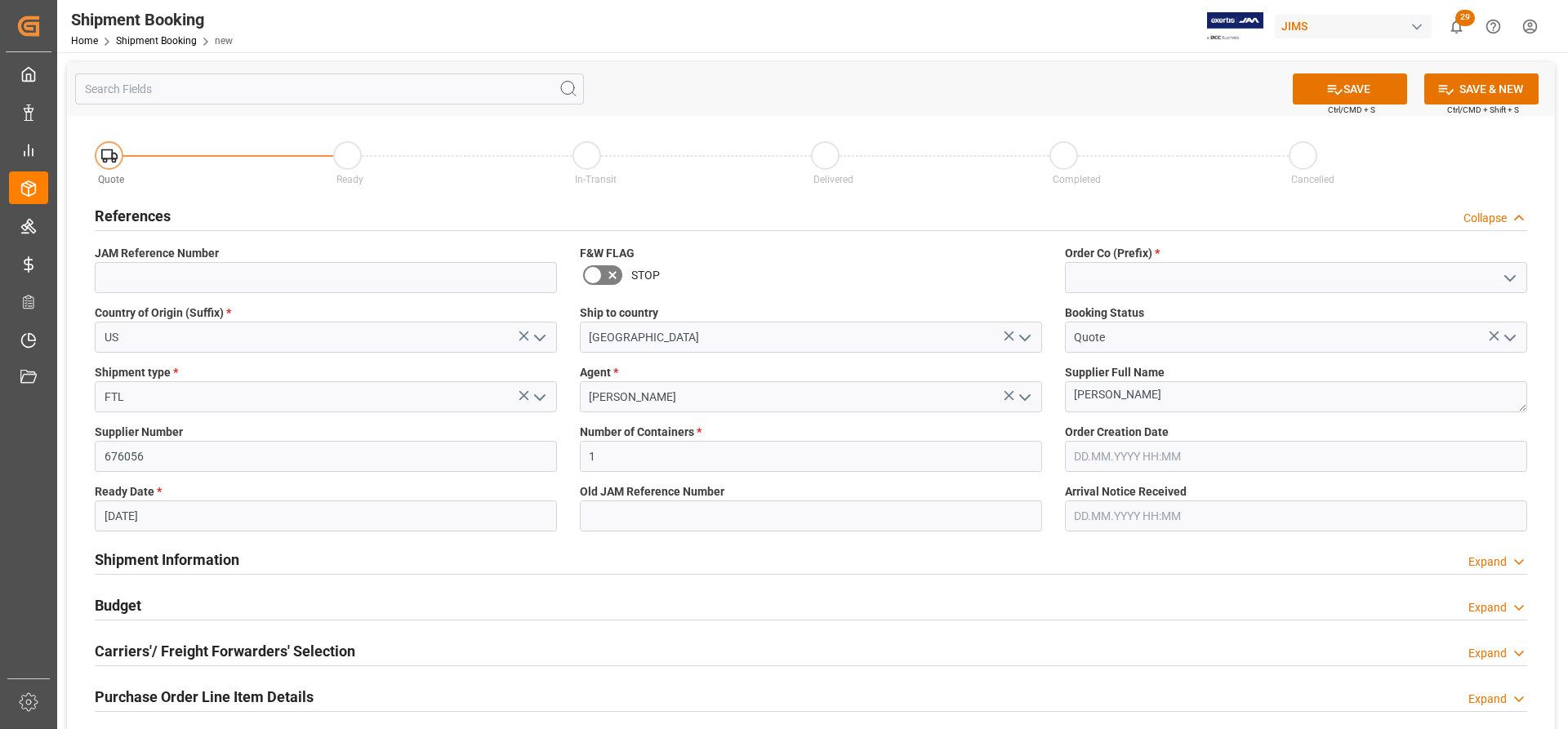
click at [1161, 437] on span "Order Creation Date" at bounding box center [1116, 432] width 104 height 17
click at [1150, 453] on input "text" at bounding box center [1296, 456] width 462 height 31
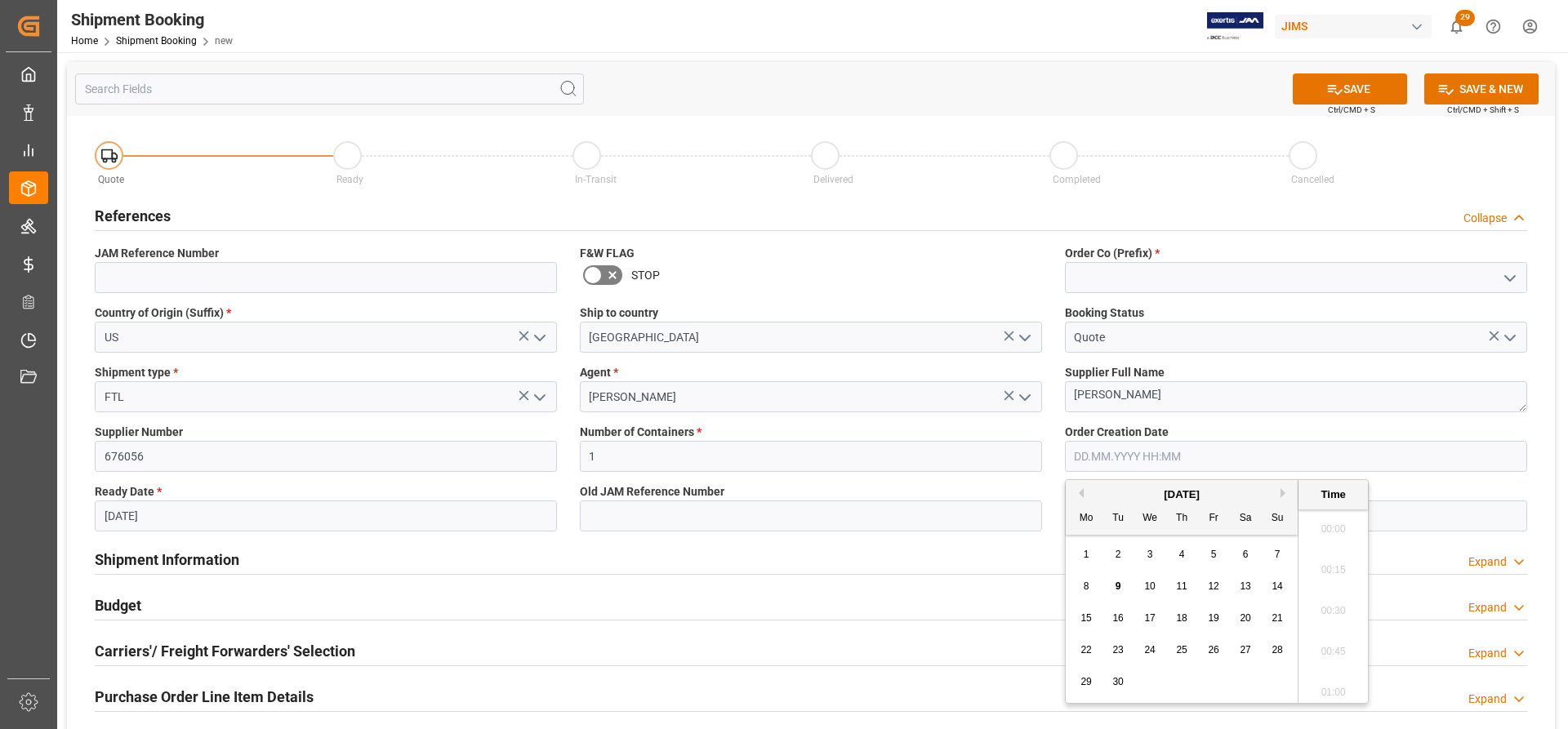
scroll to position [1516, 0]
drag, startPoint x: 1184, startPoint y: 598, endPoint x: 1173, endPoint y: 599, distance: 11.0
click at [1173, 599] on div "8 9 10 11 12 13 14" at bounding box center [1182, 586] width 223 height 32
click at [1114, 594] on div "9" at bounding box center [1118, 587] width 20 height 19
type input "[DATE] 00:00"
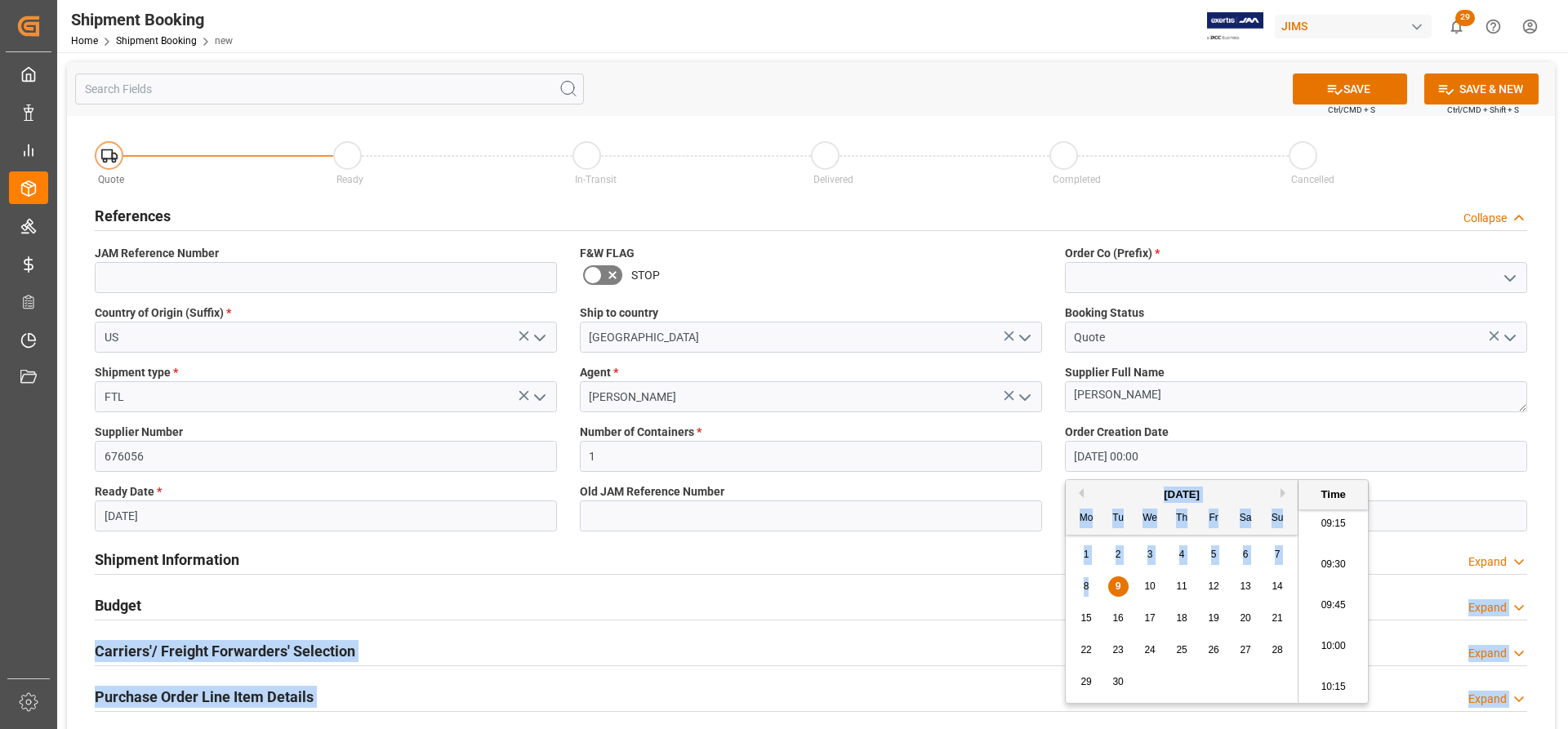
drag, startPoint x: 1115, startPoint y: 594, endPoint x: 991, endPoint y: 606, distance: 124.6
click at [991, 606] on body "Created by potrace 1.15, written by Peter Selinger 2001-2017 Created by potrace…" at bounding box center [784, 364] width 1568 height 729
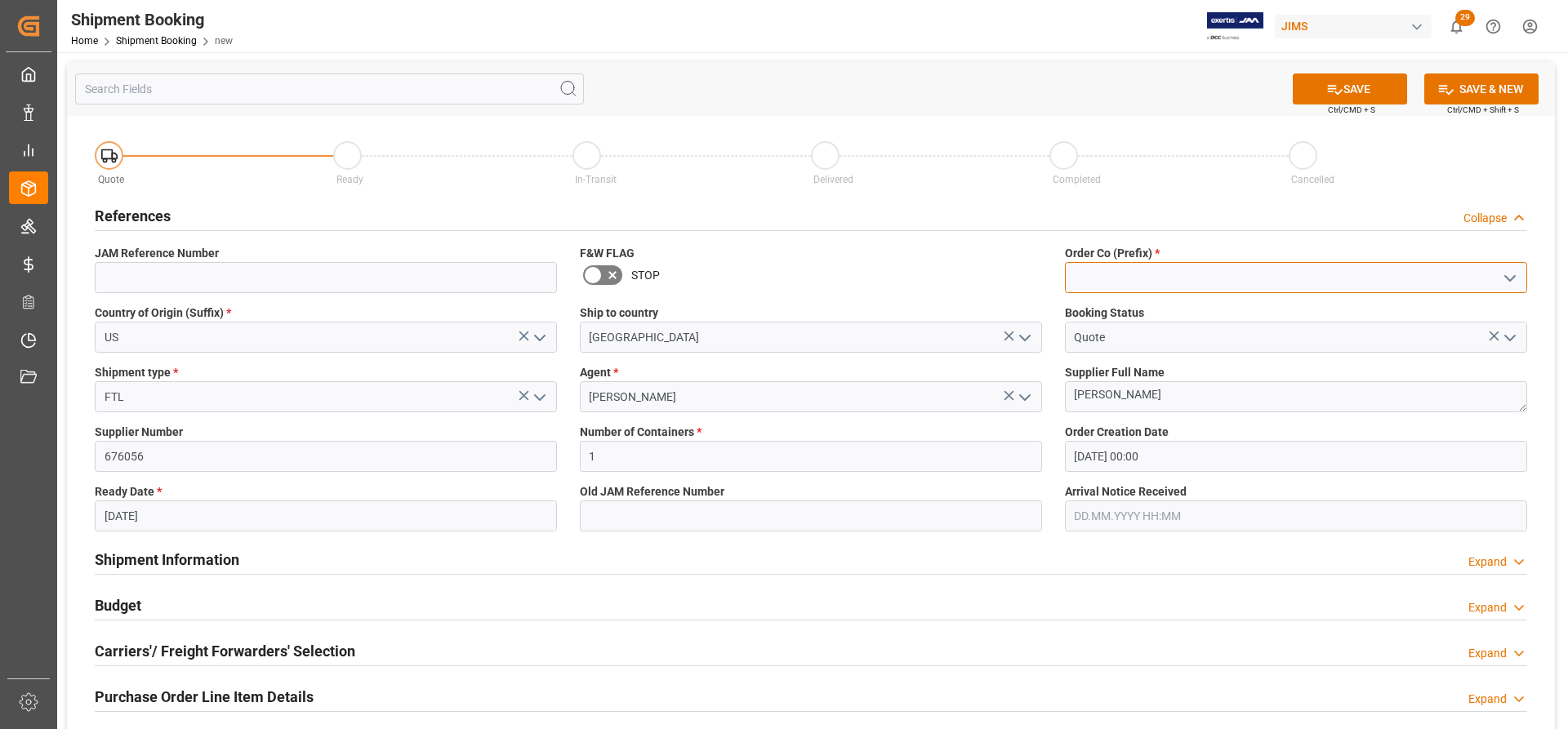
click at [1131, 276] on input at bounding box center [1296, 277] width 462 height 31
click at [1510, 274] on icon "open menu" at bounding box center [1510, 278] width 19 height 19
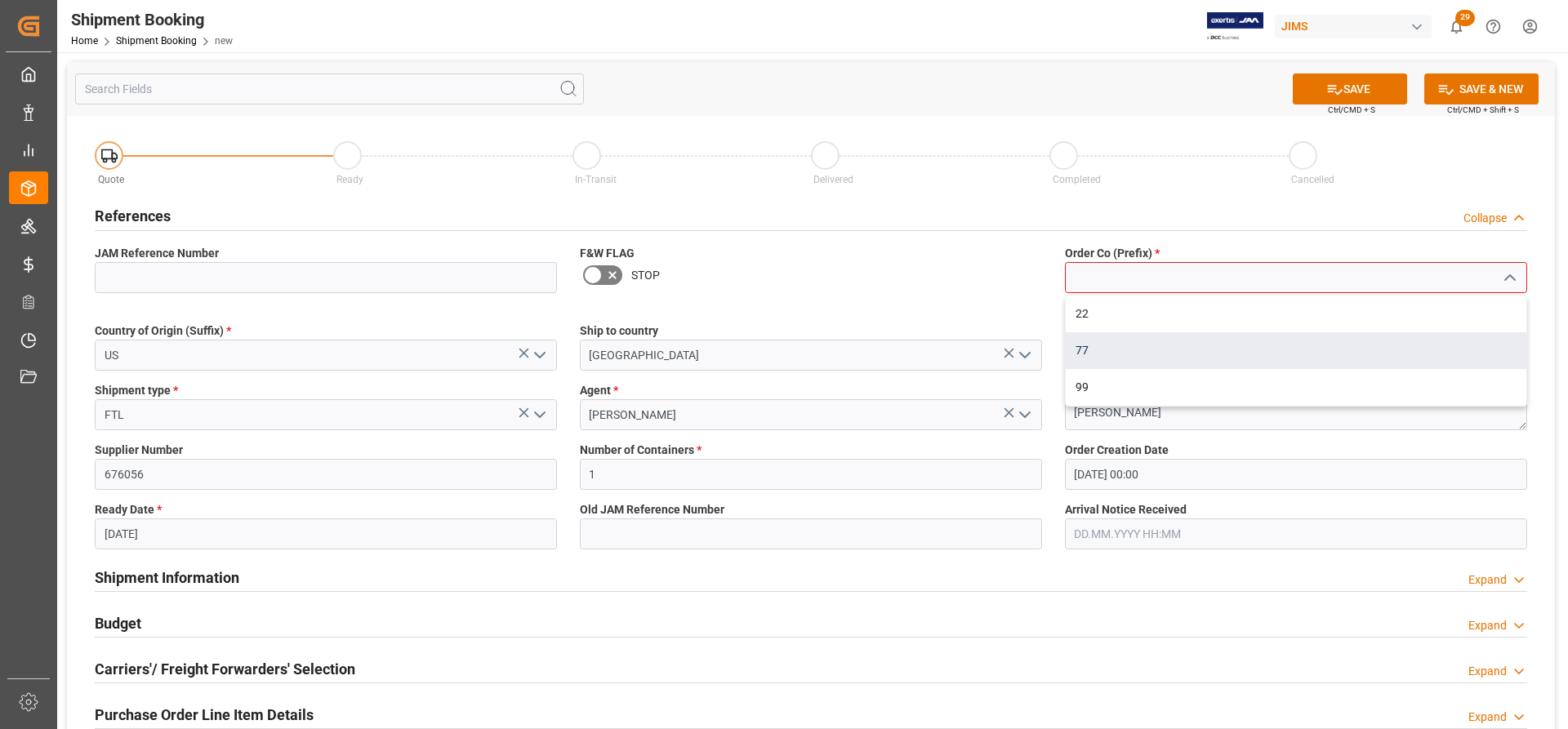
click at [1095, 348] on div "77" at bounding box center [1296, 351] width 460 height 37
type input "77"
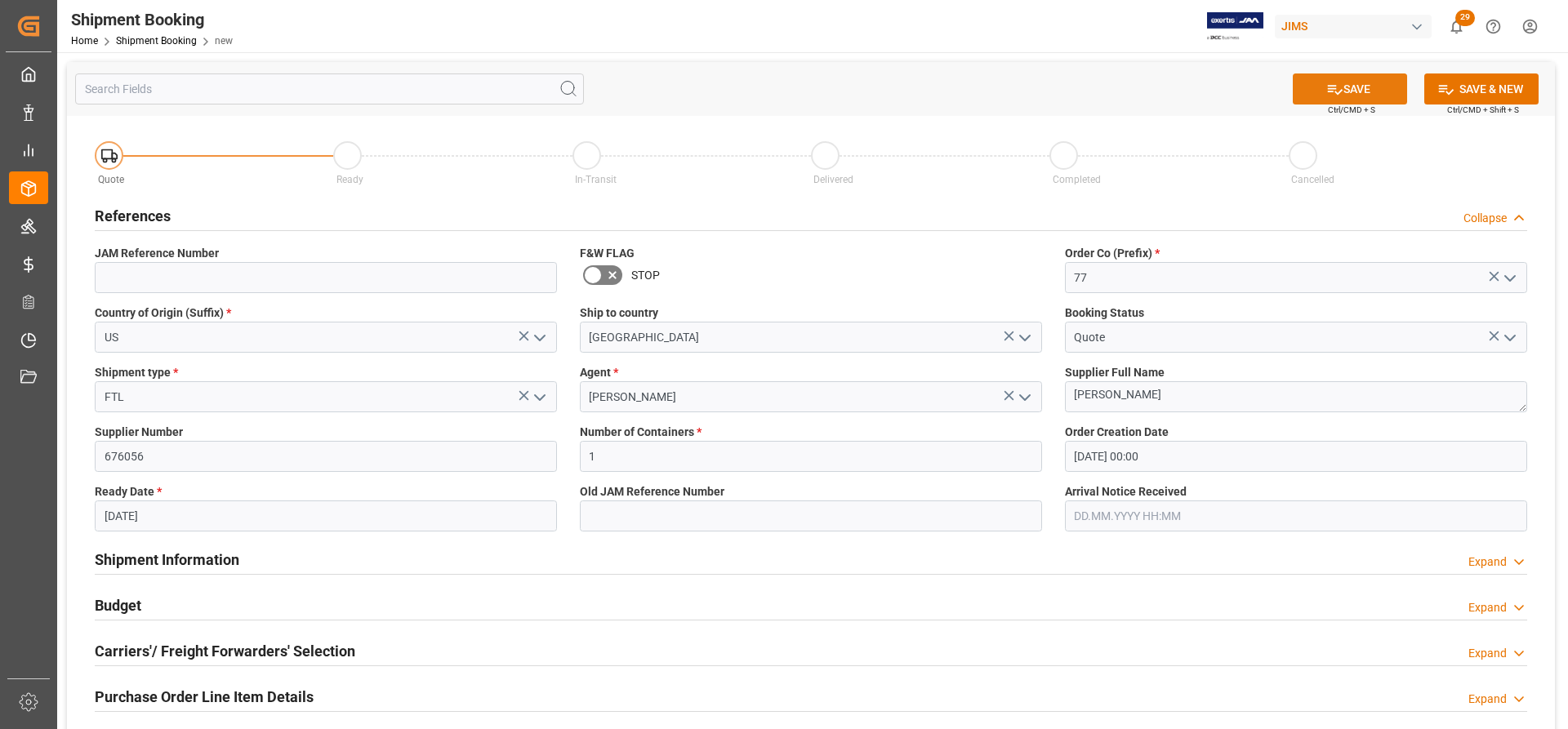
click at [1360, 89] on button "SAVE" at bounding box center [1350, 89] width 114 height 31
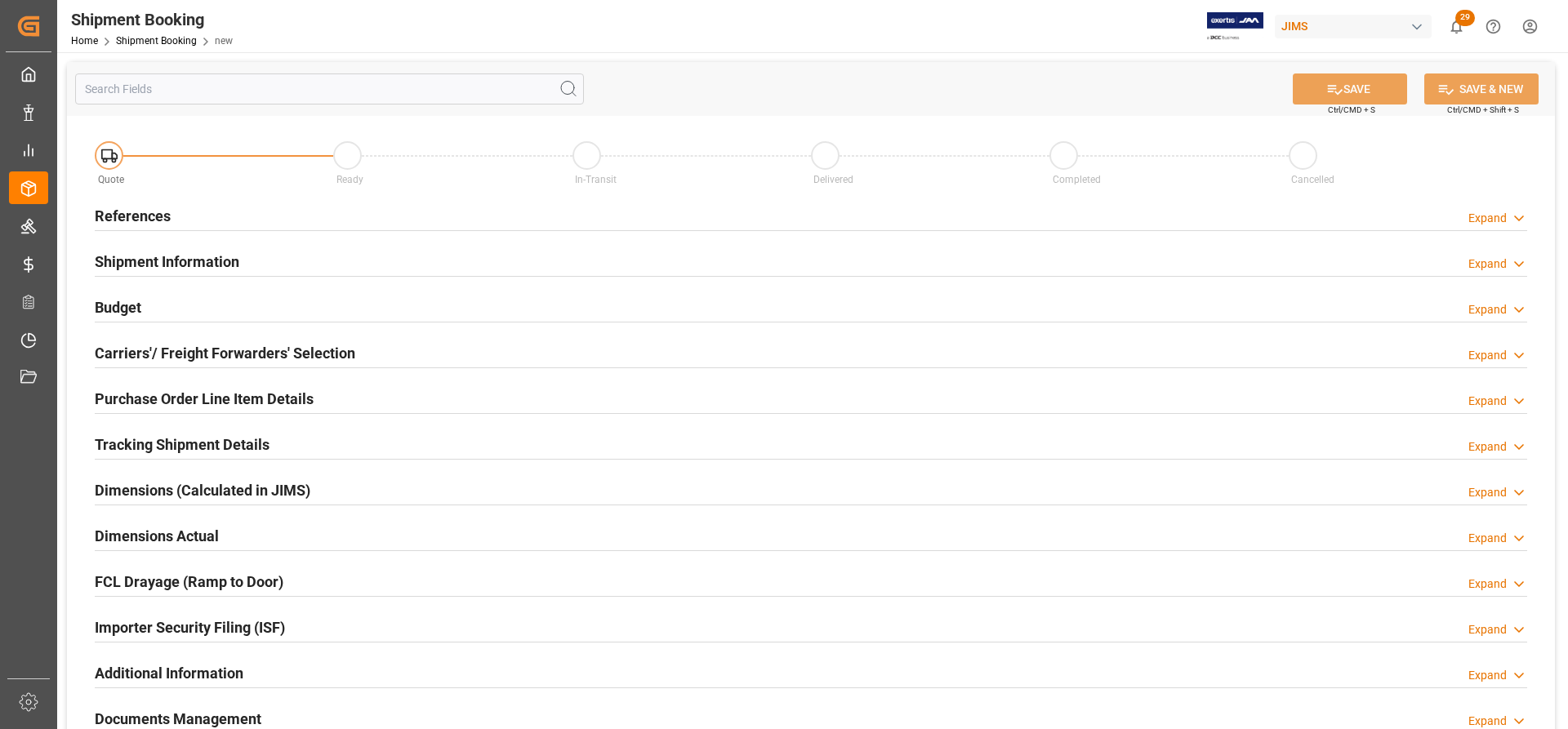
click at [141, 213] on h2 "References" at bounding box center [133, 216] width 76 height 22
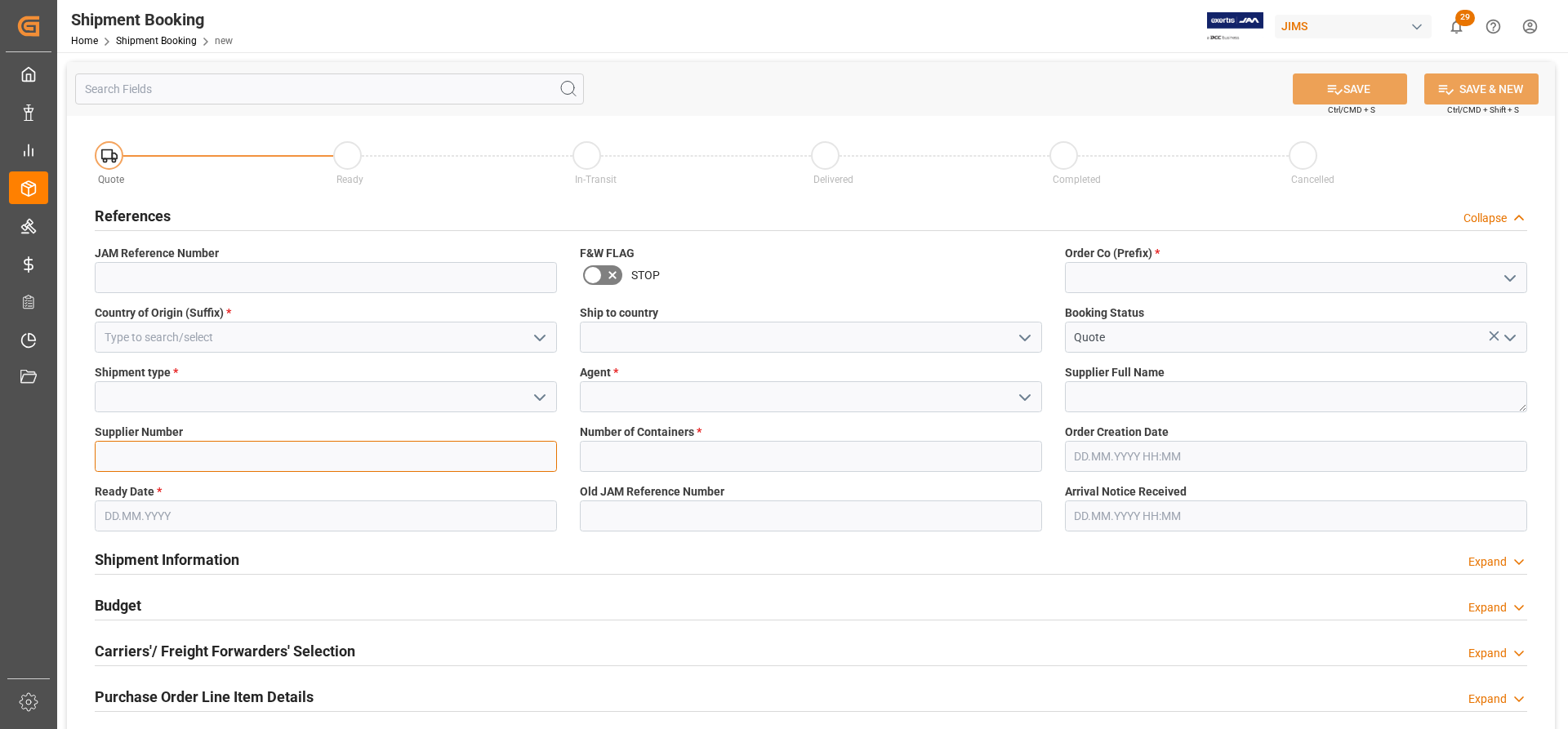
click at [131, 459] on input at bounding box center [326, 456] width 462 height 31
paste input "676056"
type input "676056"
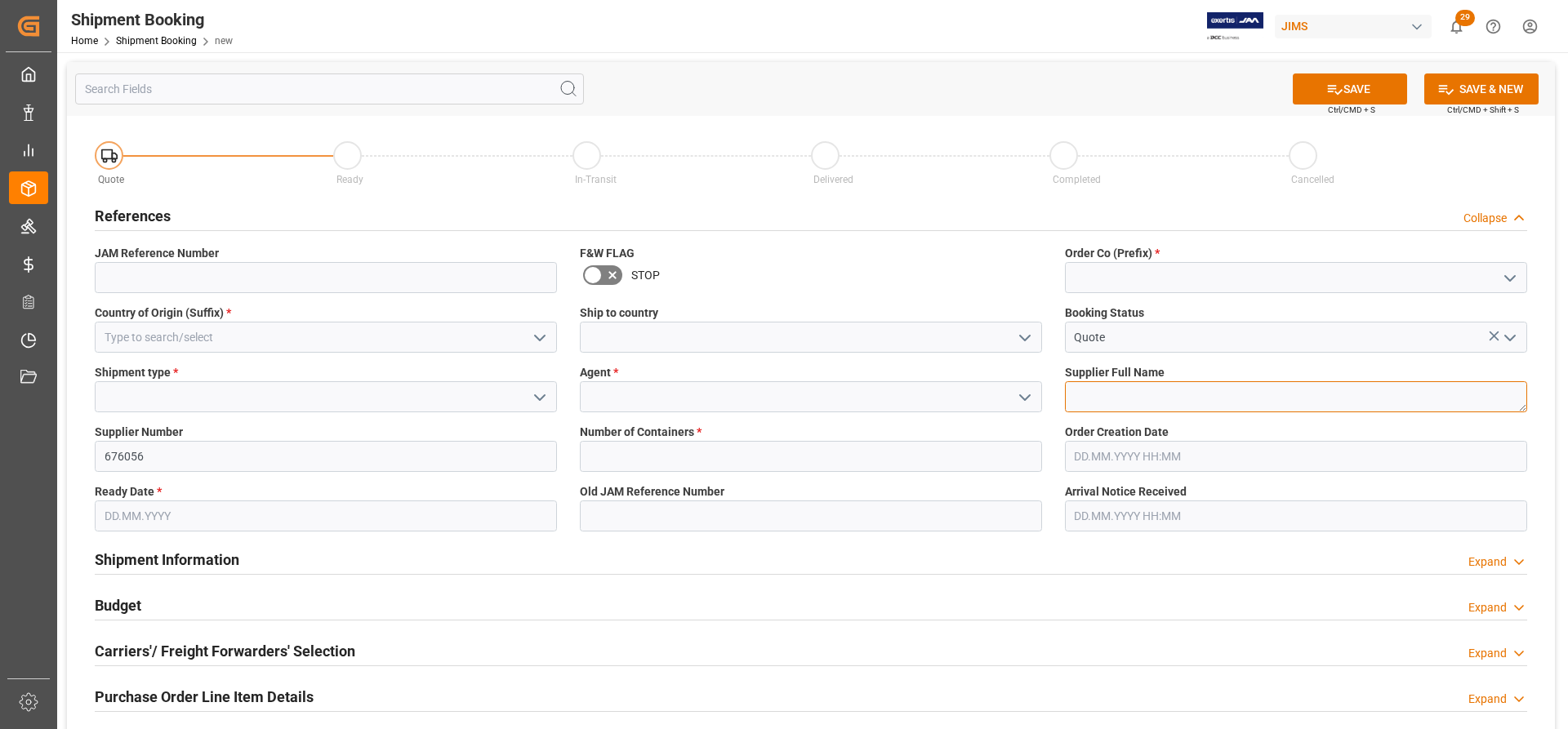
click at [1105, 393] on textarea at bounding box center [1296, 396] width 462 height 31
click at [1074, 401] on textarea at bounding box center [1296, 396] width 462 height 31
paste textarea "[PERSON_NAME]"
type textarea "[PERSON_NAME]"
click at [1025, 389] on icon "open menu" at bounding box center [1025, 397] width 19 height 19
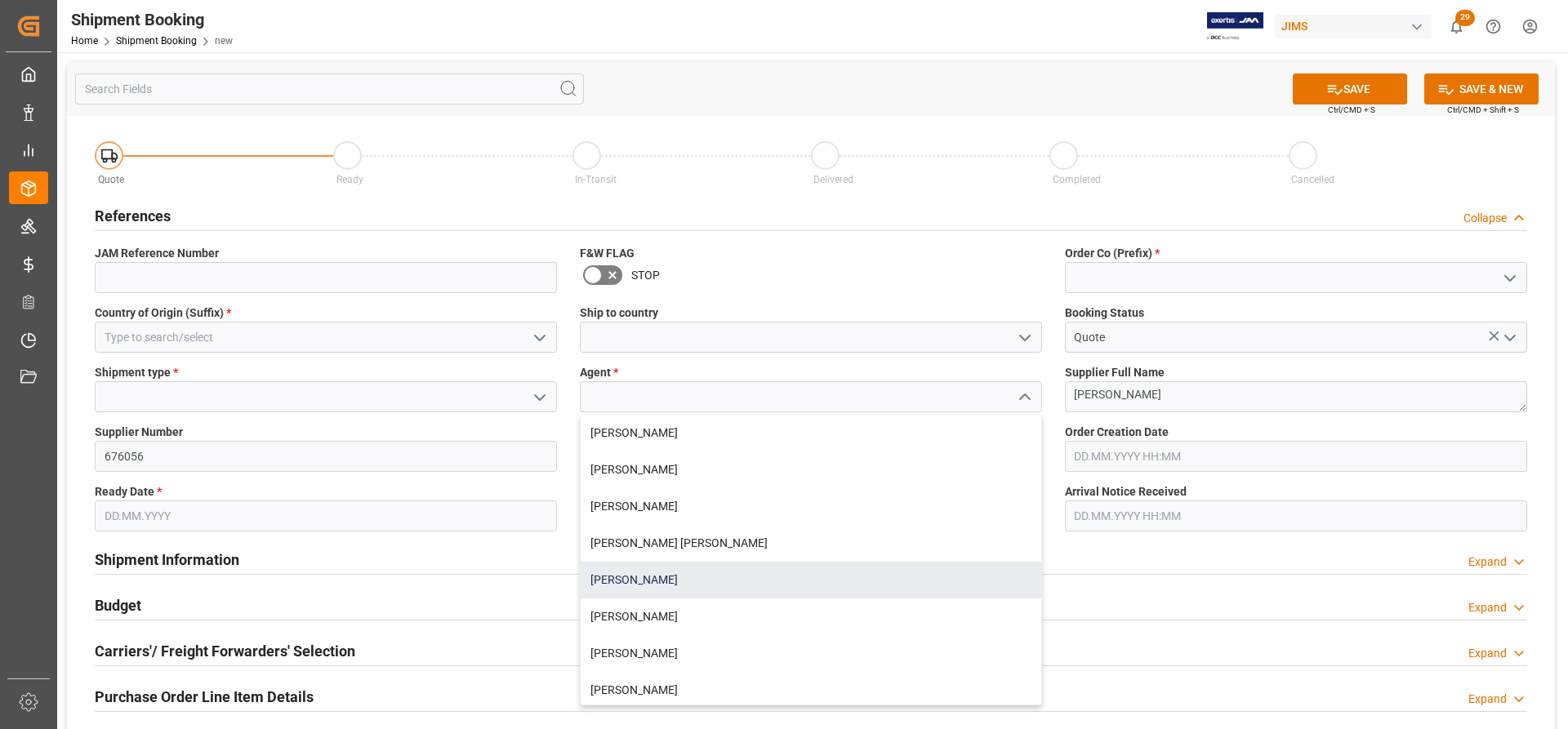
click at [622, 584] on div "[PERSON_NAME]" at bounding box center [811, 580] width 460 height 37
type input "[PERSON_NAME]"
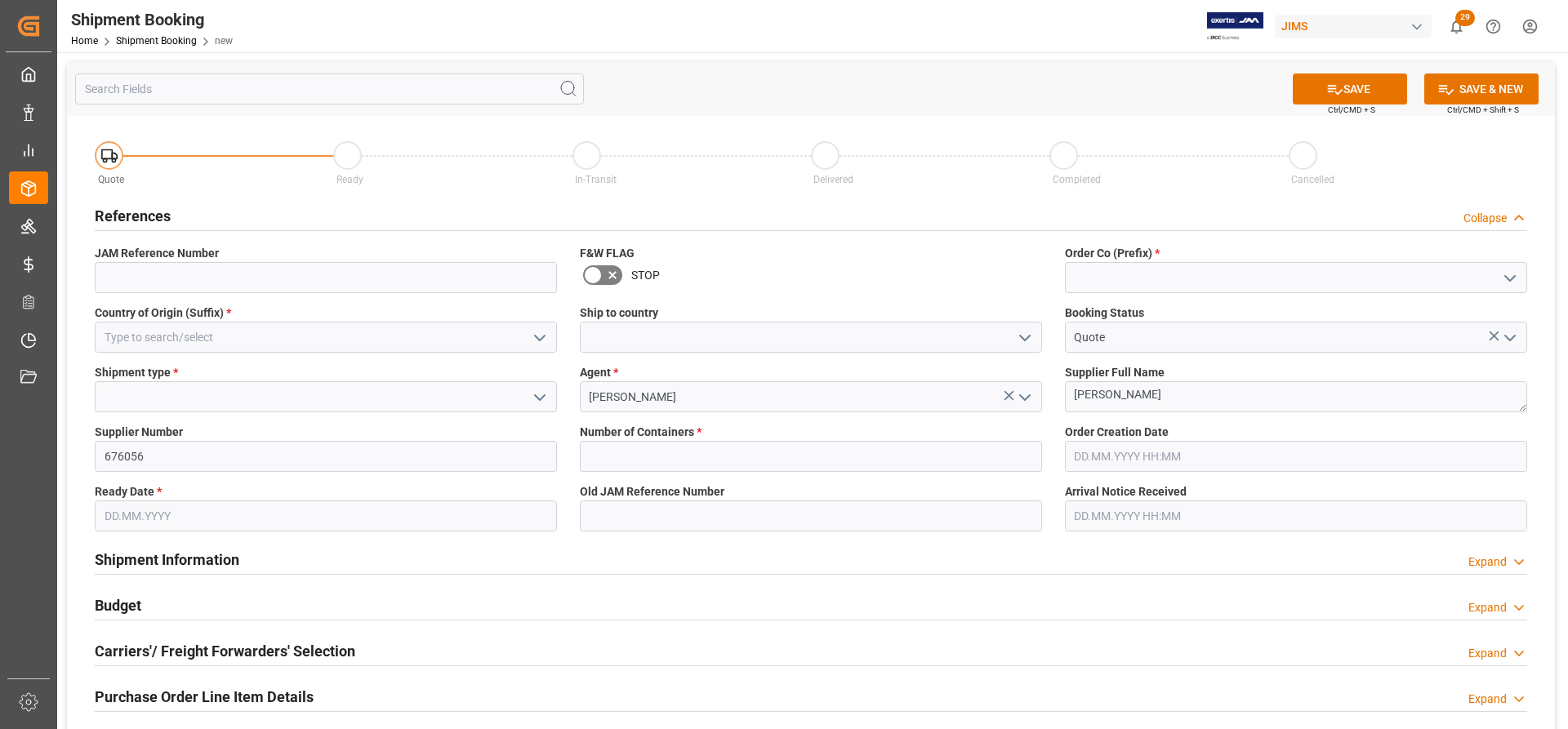
click at [1509, 271] on icon "open menu" at bounding box center [1510, 278] width 19 height 19
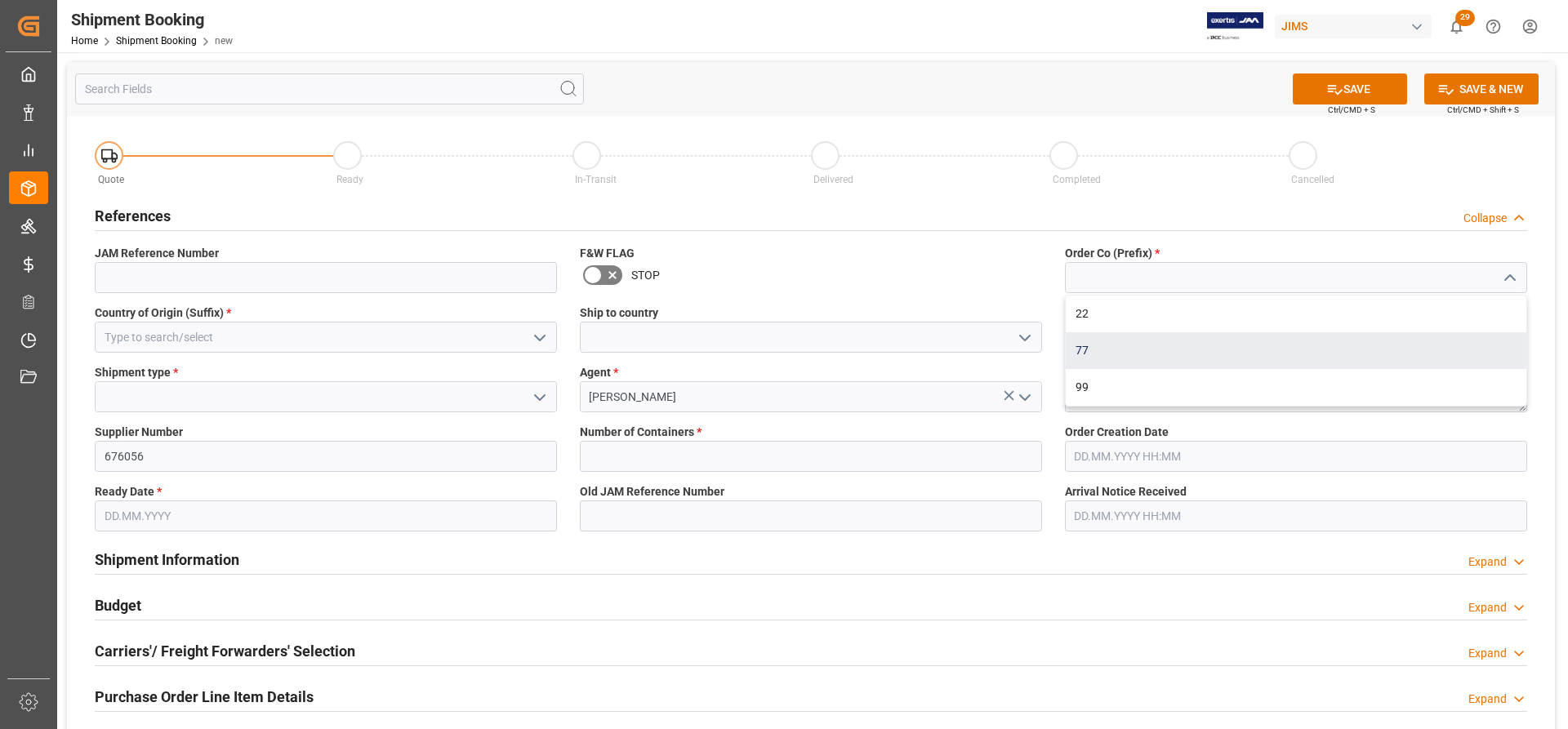
click at [1112, 352] on div "77" at bounding box center [1296, 351] width 460 height 37
type input "77"
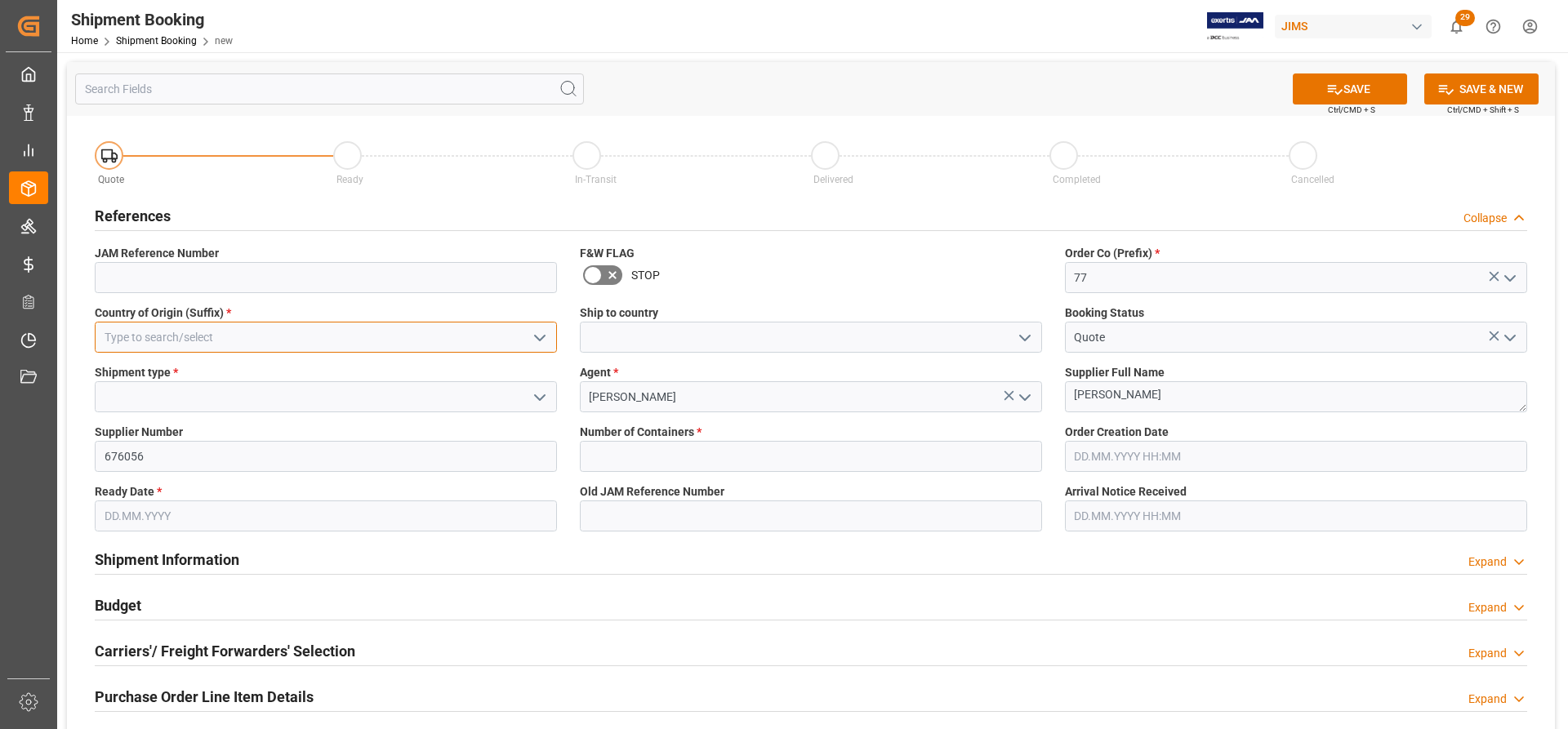
click at [161, 338] on input at bounding box center [326, 337] width 462 height 31
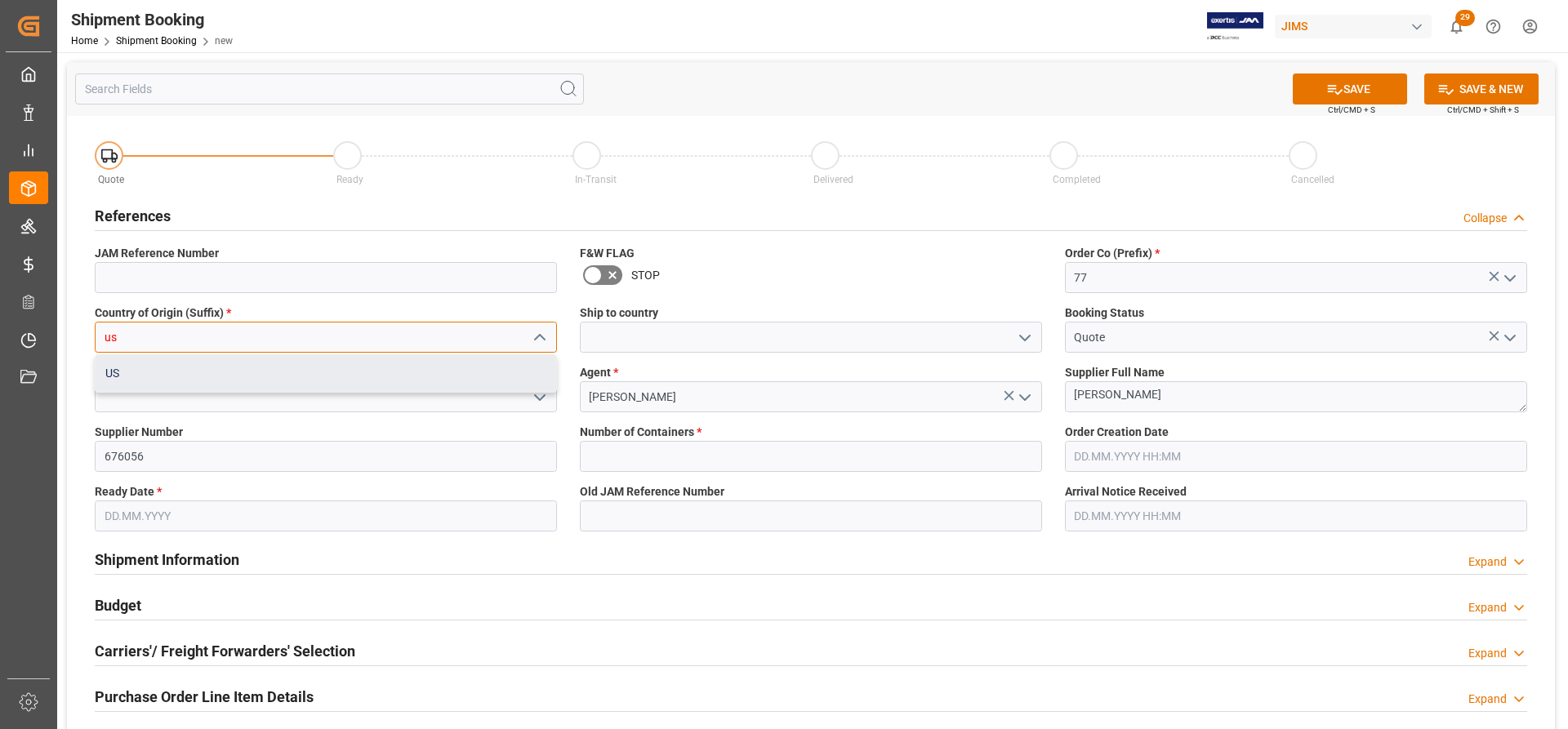
drag, startPoint x: 254, startPoint y: 379, endPoint x: 444, endPoint y: 369, distance: 190.3
click at [254, 378] on div "US" at bounding box center [326, 373] width 460 height 37
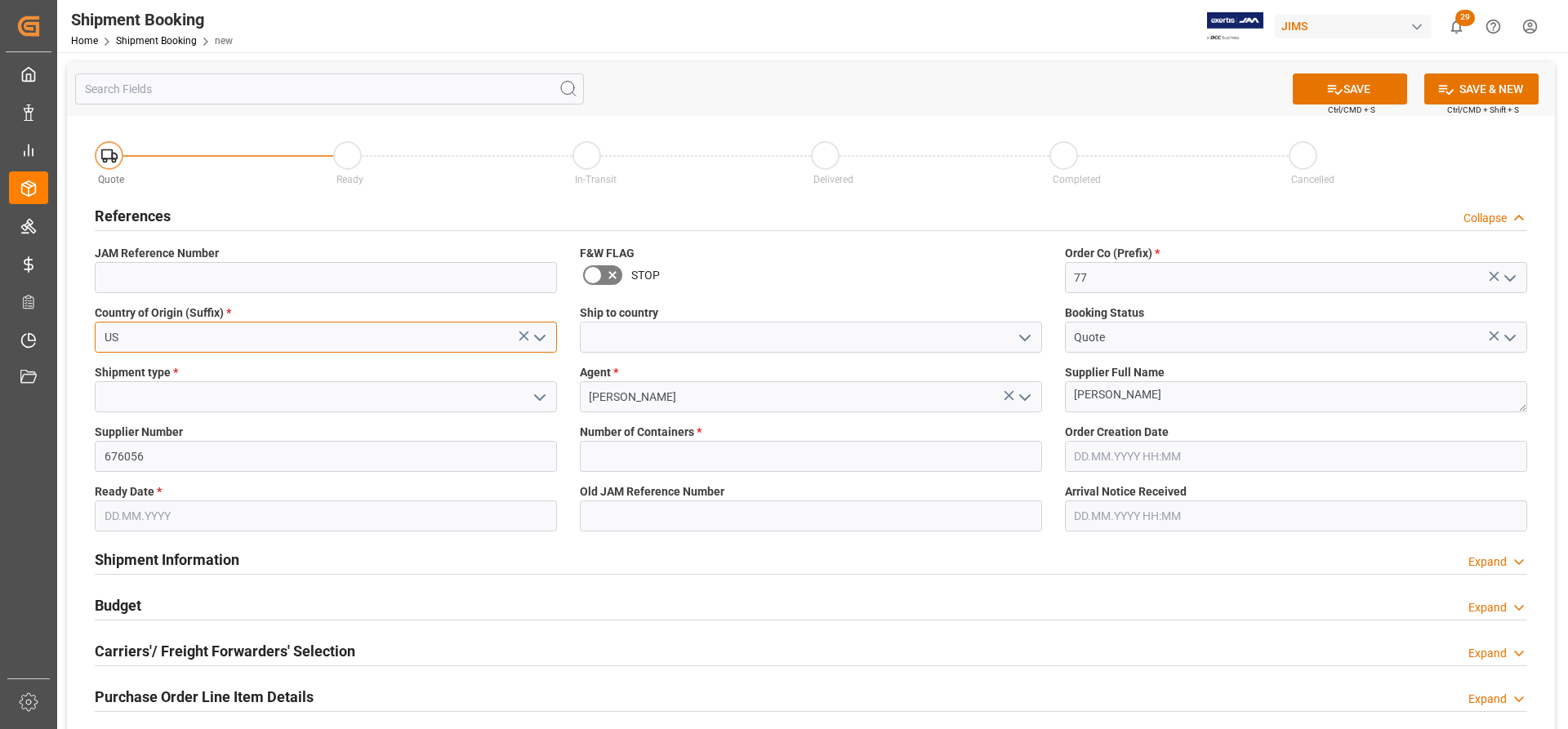
type input "US"
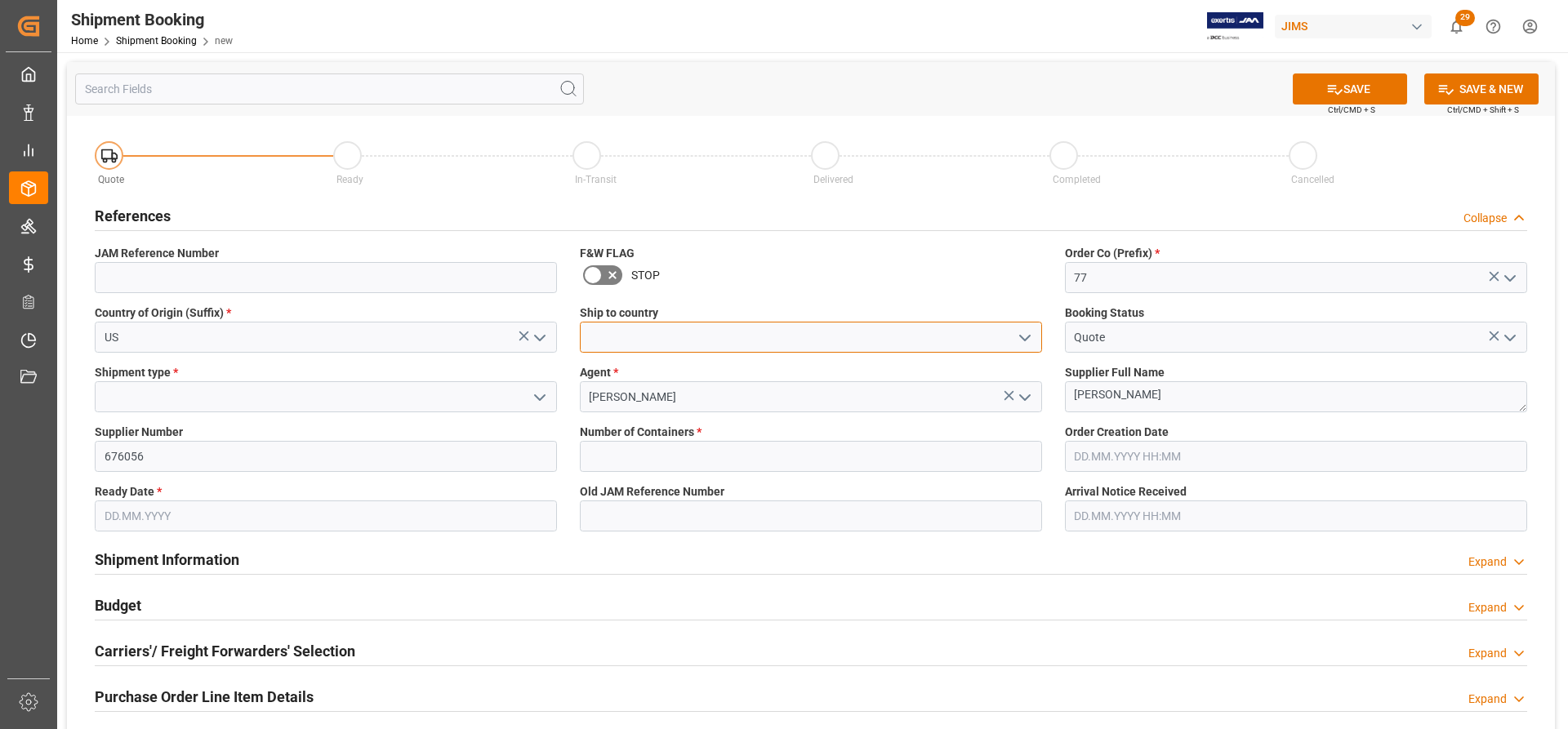
click at [652, 329] on input at bounding box center [812, 337] width 462 height 31
click at [1016, 333] on icon "open menu" at bounding box center [1025, 337] width 19 height 19
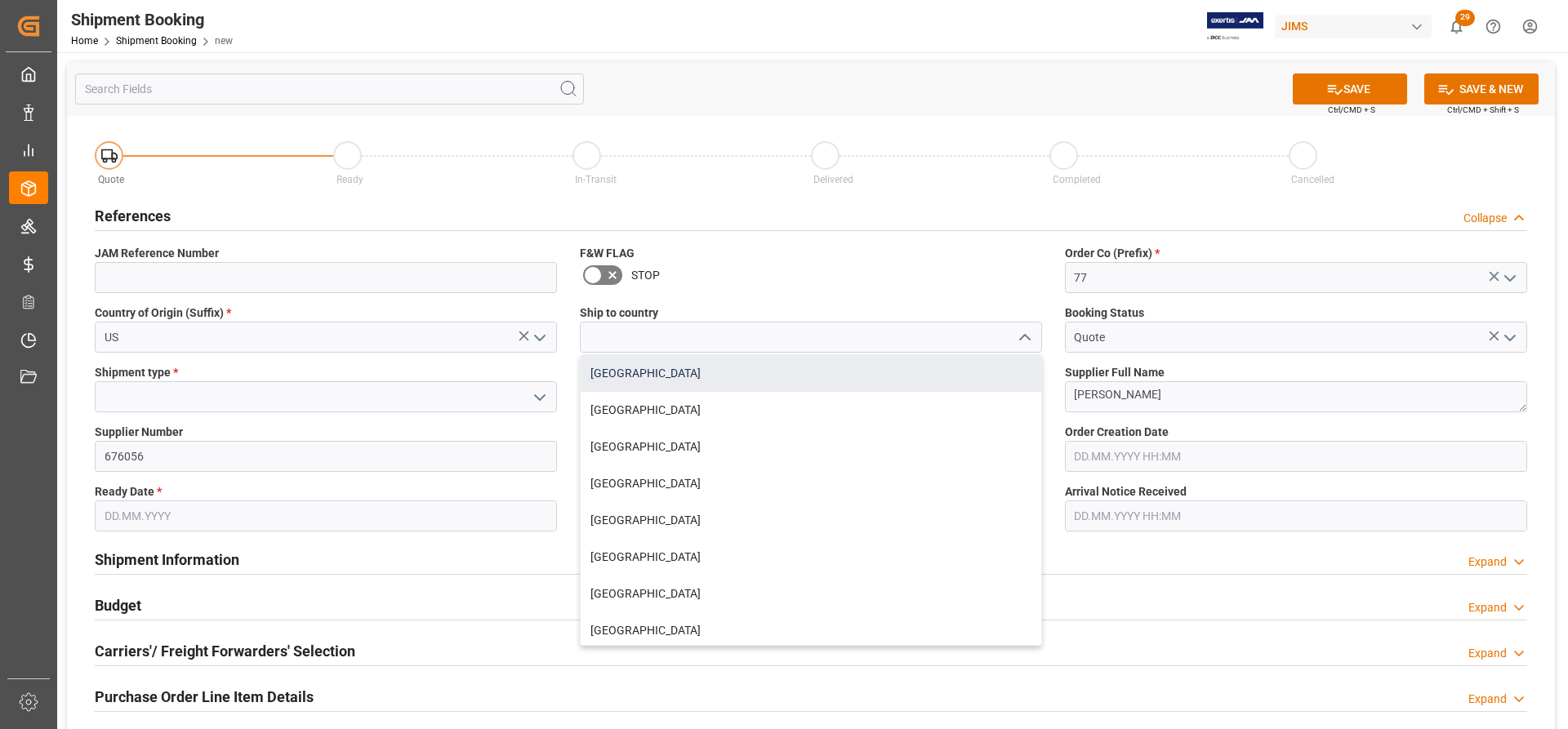
click at [625, 370] on div "[GEOGRAPHIC_DATA]" at bounding box center [811, 373] width 460 height 37
type input "[GEOGRAPHIC_DATA]"
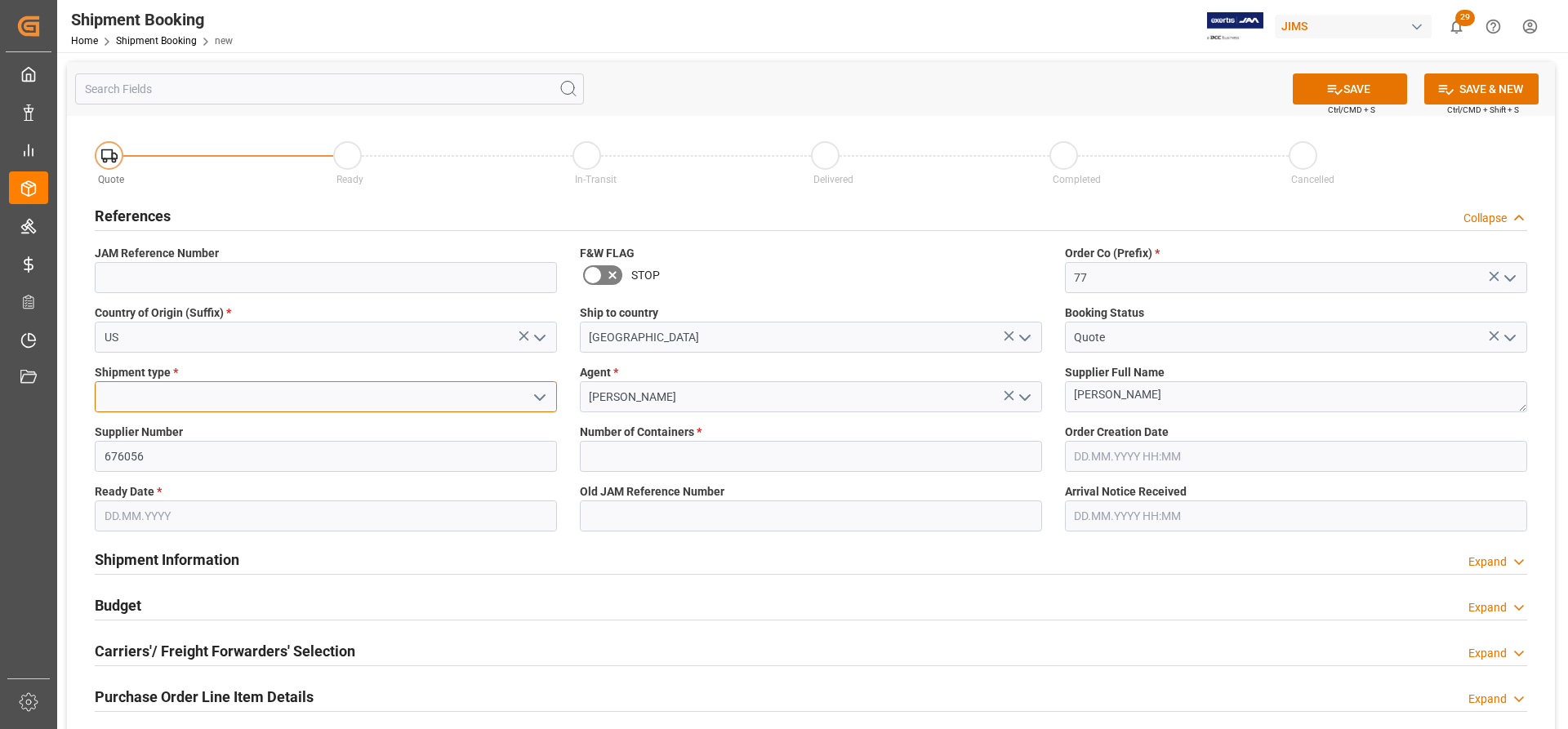
click at [370, 407] on input at bounding box center [326, 396] width 462 height 31
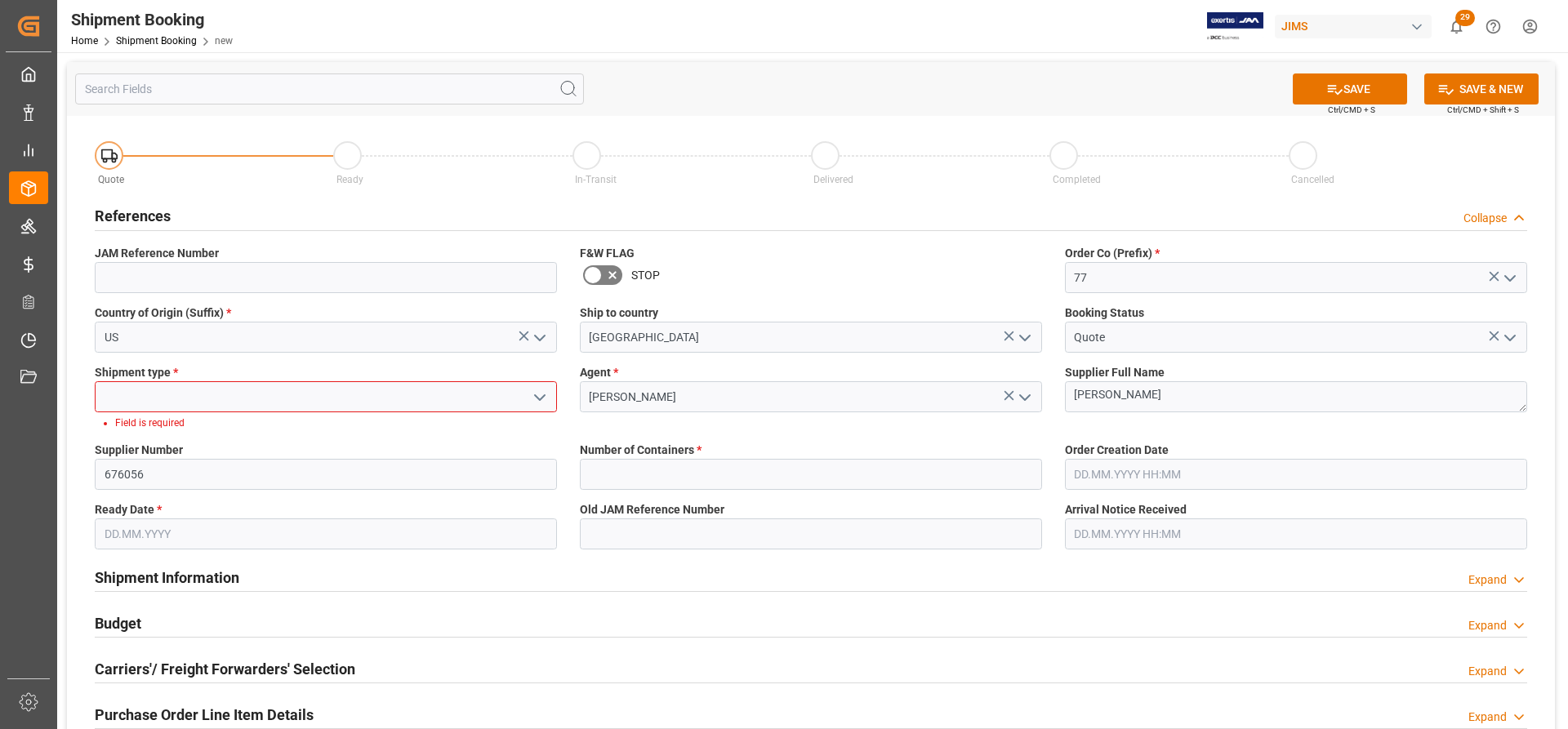
drag, startPoint x: 536, startPoint y: 397, endPoint x: 455, endPoint y: 412, distance: 82.4
click at [537, 399] on icon "open menu" at bounding box center [540, 397] width 19 height 19
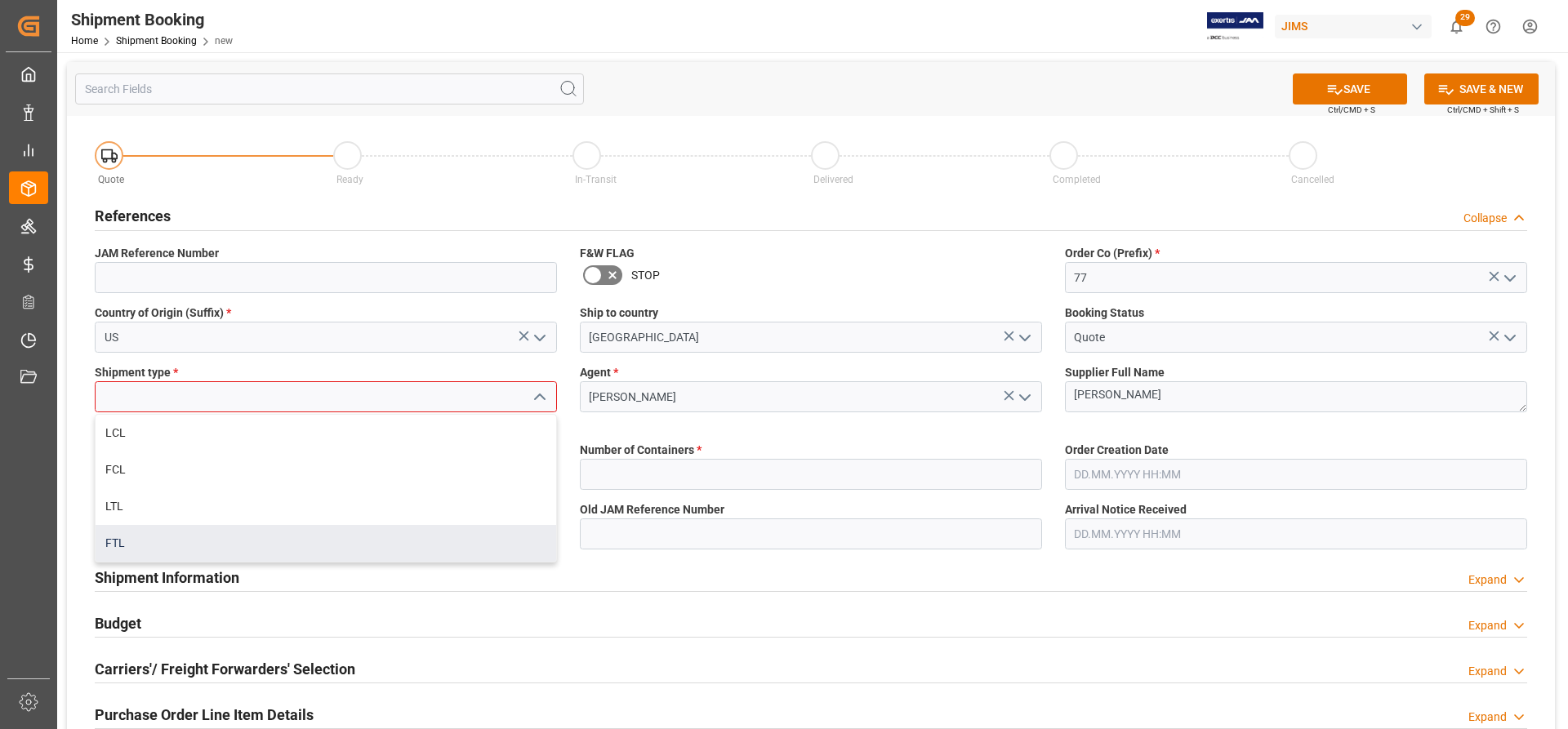
click at [122, 539] on div "FTL" at bounding box center [326, 543] width 460 height 37
type input "FTL"
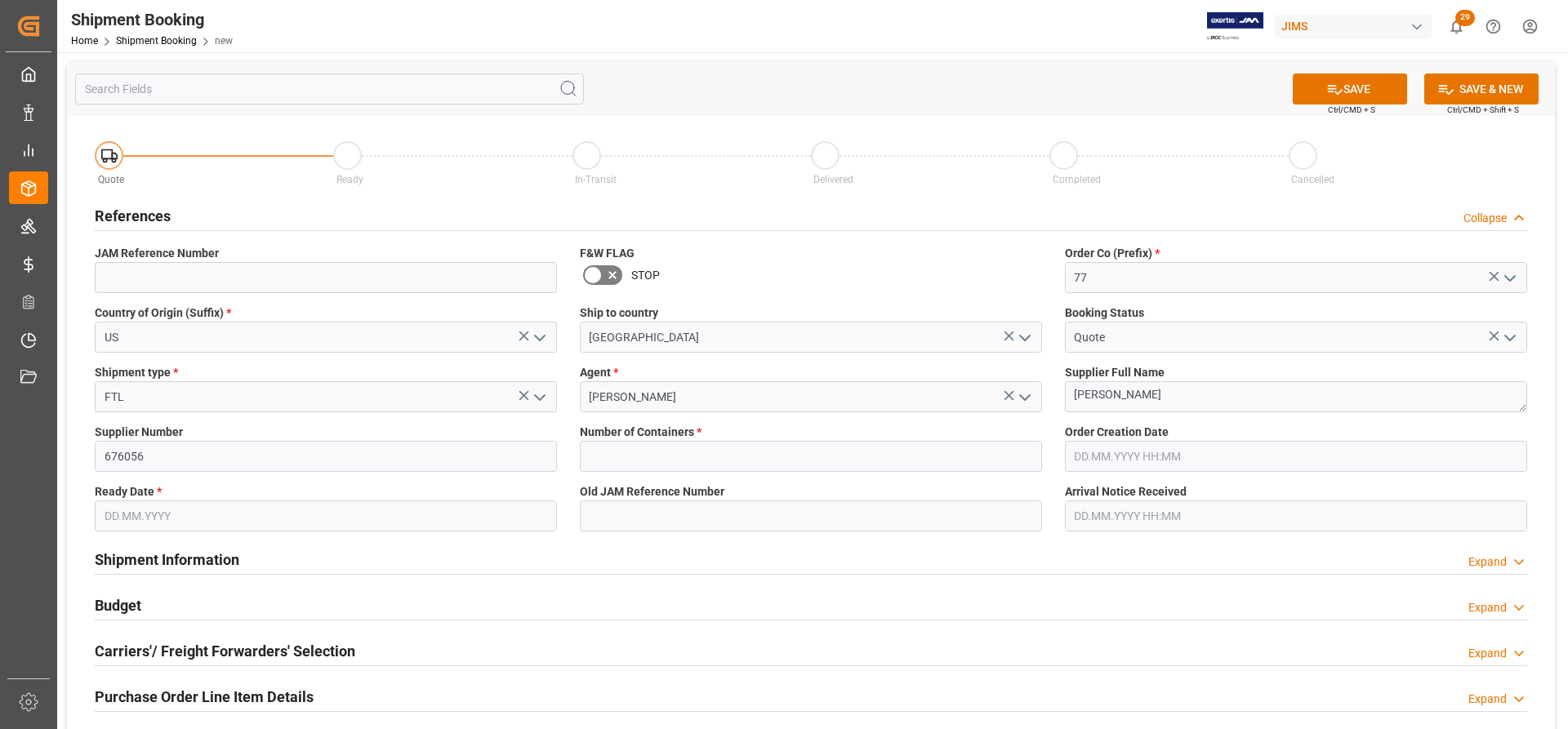
click at [150, 511] on input "text" at bounding box center [326, 516] width 462 height 31
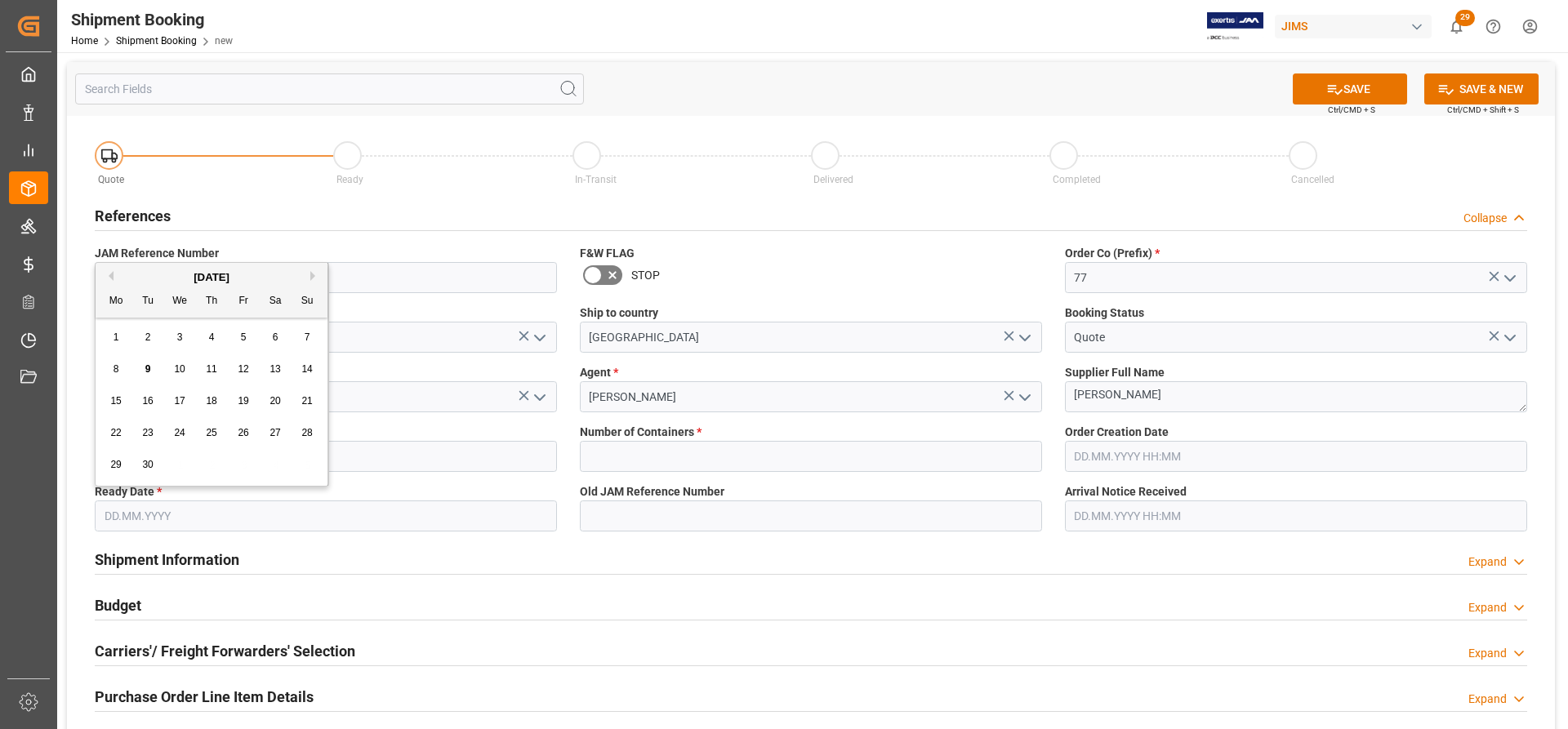
click at [186, 364] on div "10" at bounding box center [180, 369] width 20 height 19
type input "[DATE]"
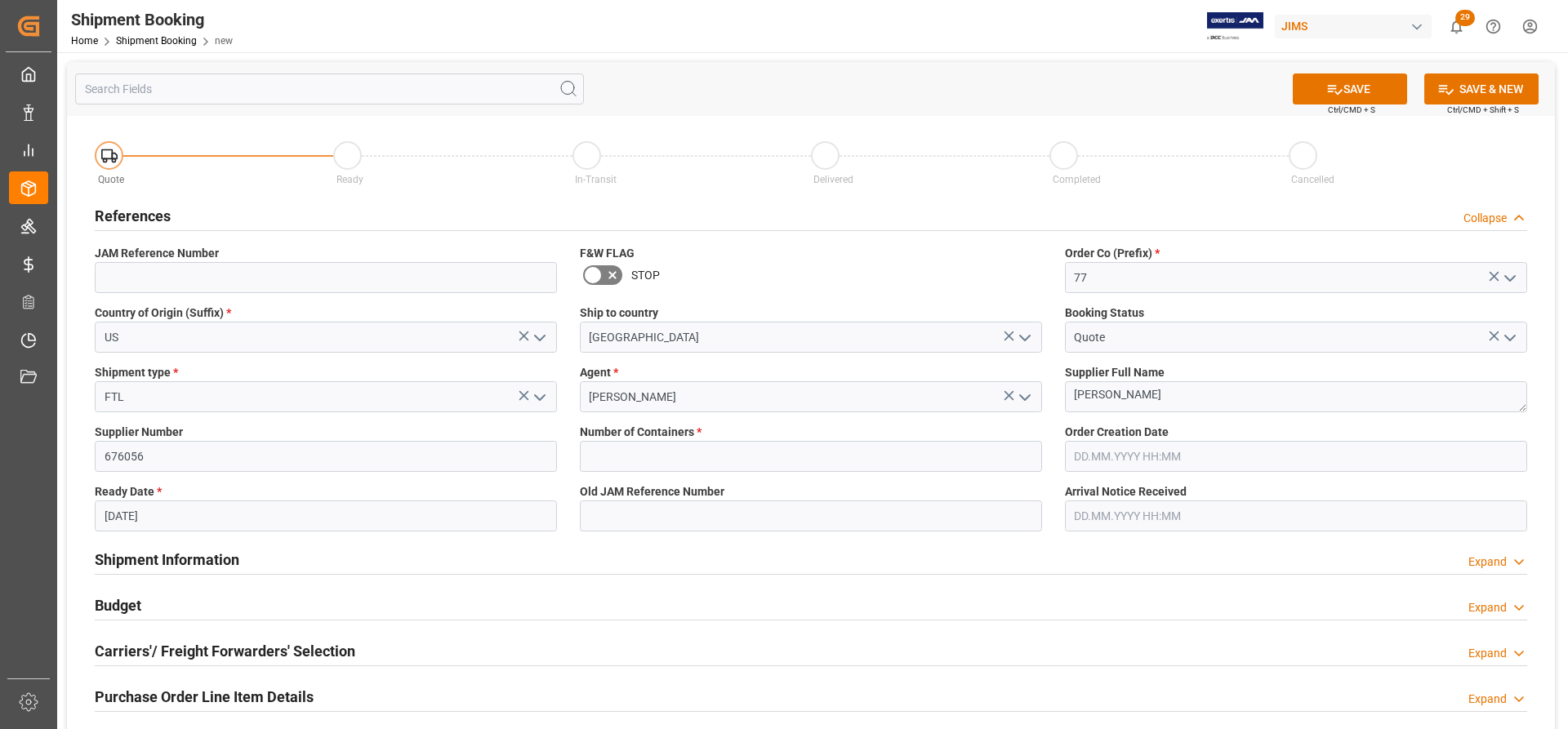
click at [1215, 455] on input "text" at bounding box center [1296, 456] width 462 height 31
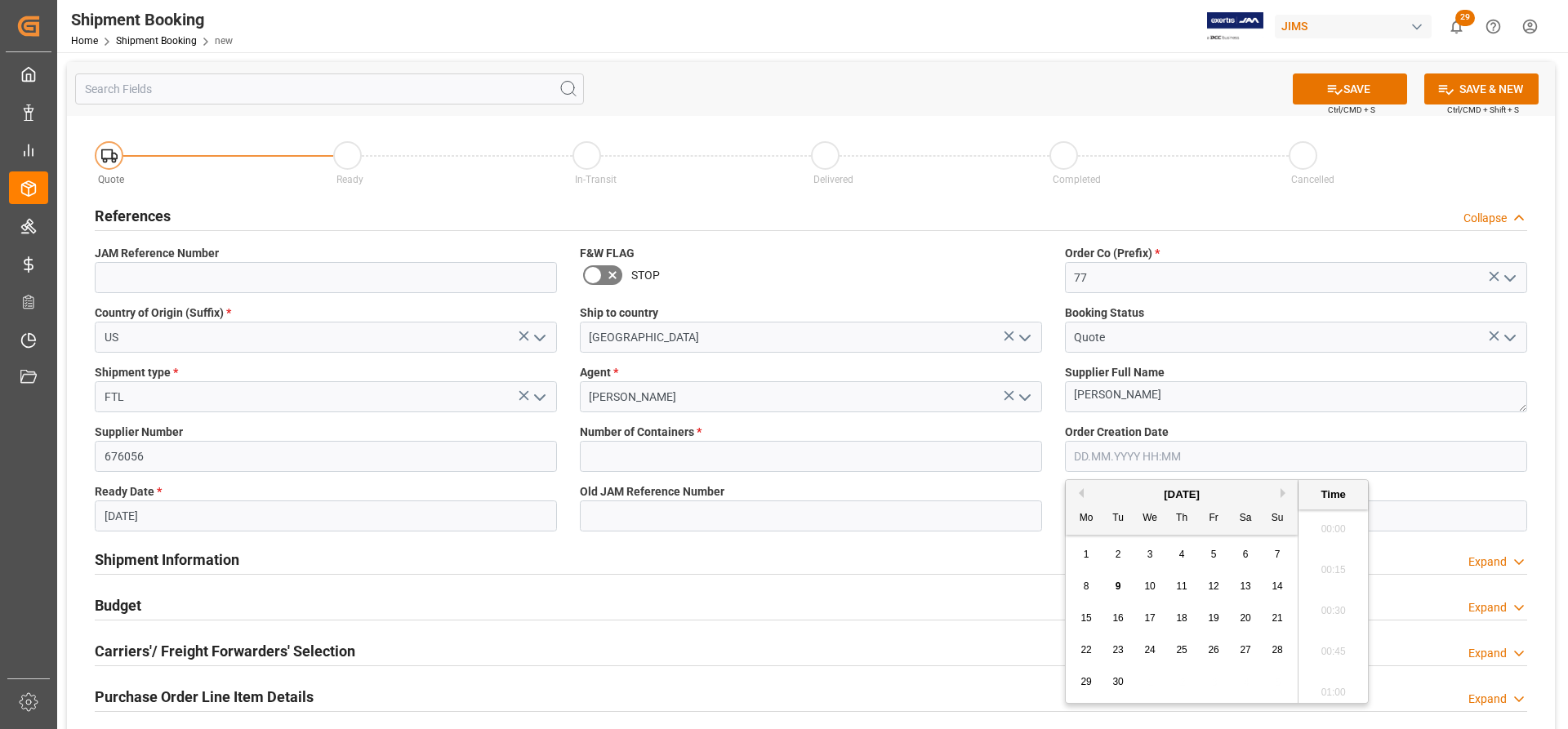
scroll to position [1557, 0]
click at [1114, 588] on div "9" at bounding box center [1118, 587] width 20 height 19
type input "[DATE] 00:00"
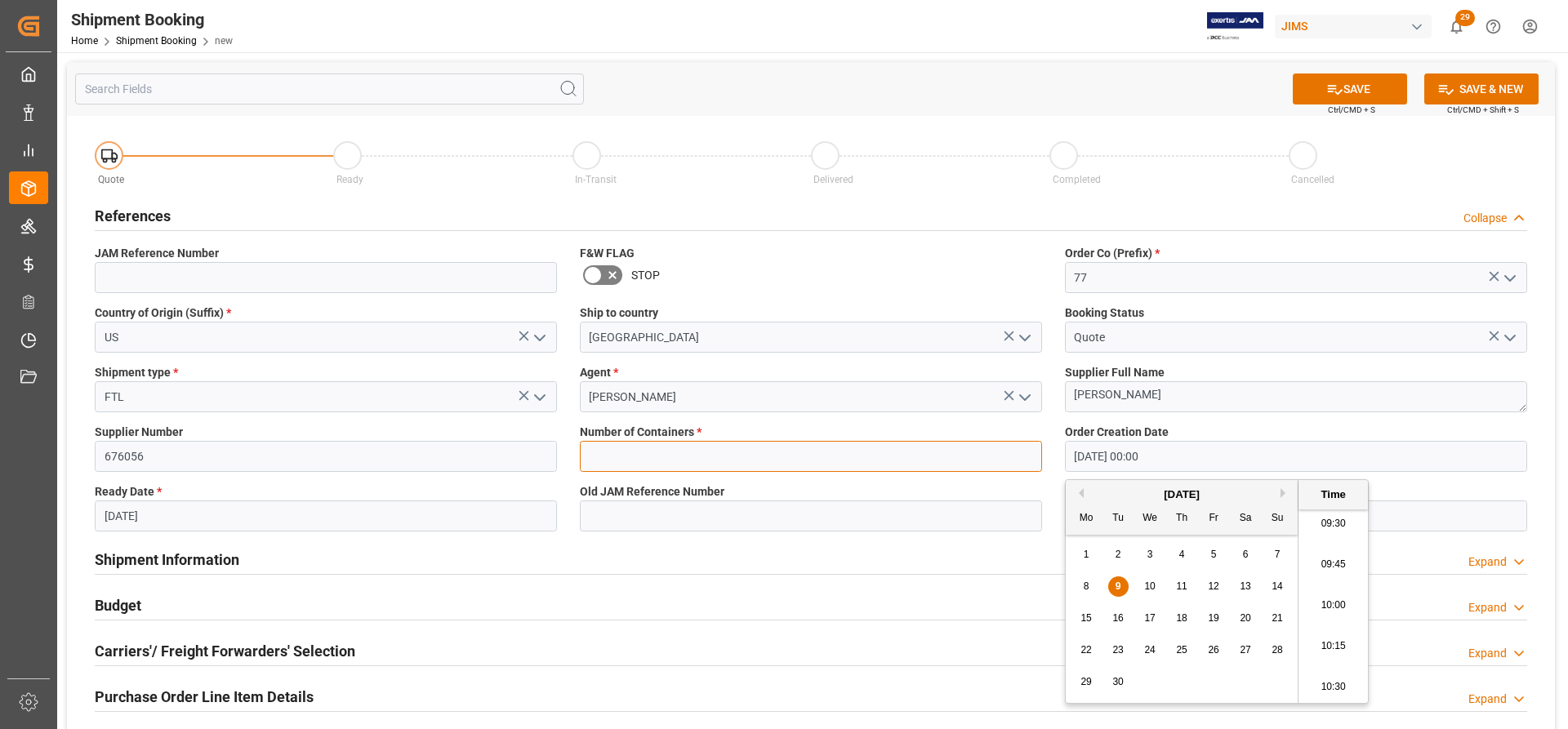
click at [618, 449] on input "text" at bounding box center [812, 456] width 462 height 31
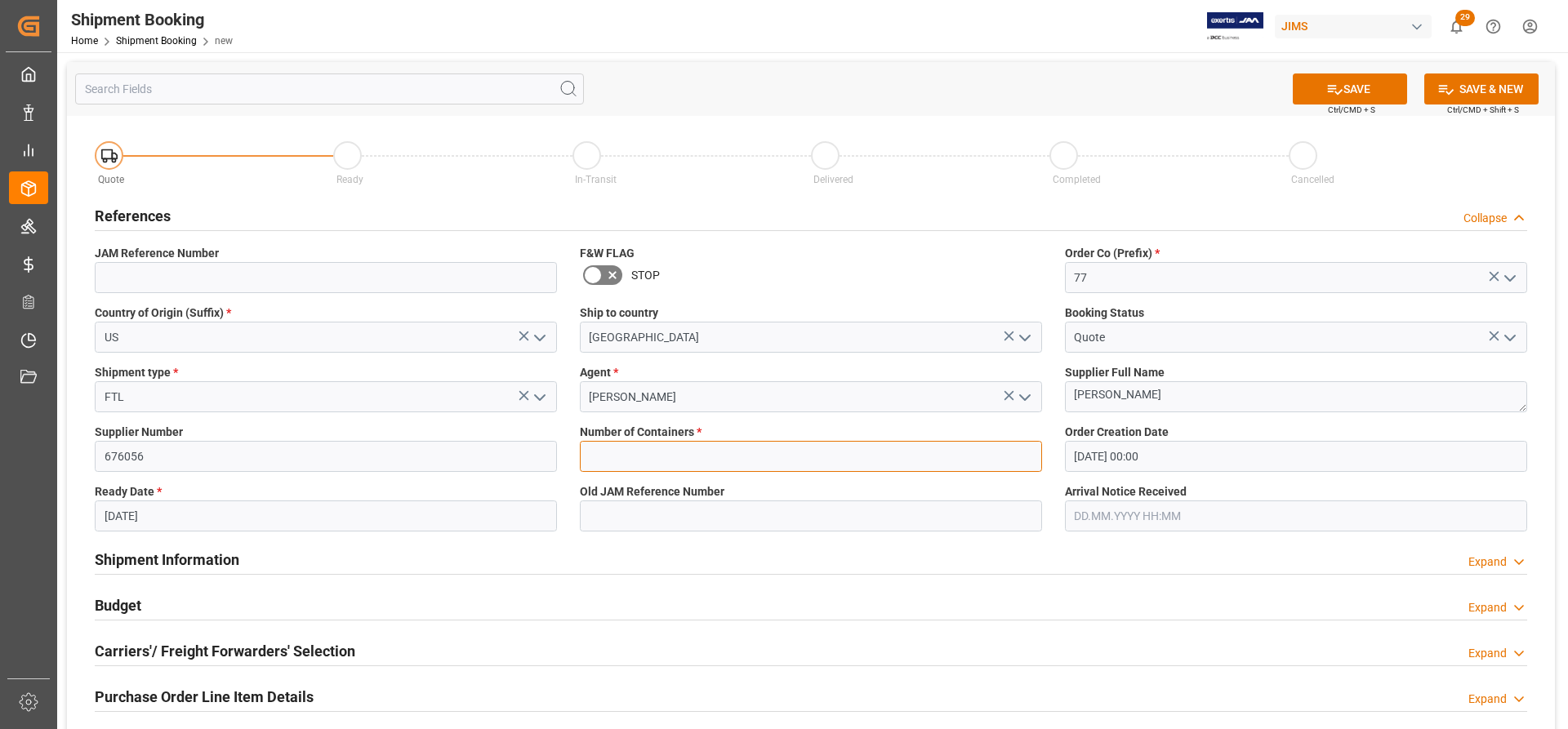
type input "1"
click at [1368, 82] on button "SAVE" at bounding box center [1350, 89] width 114 height 31
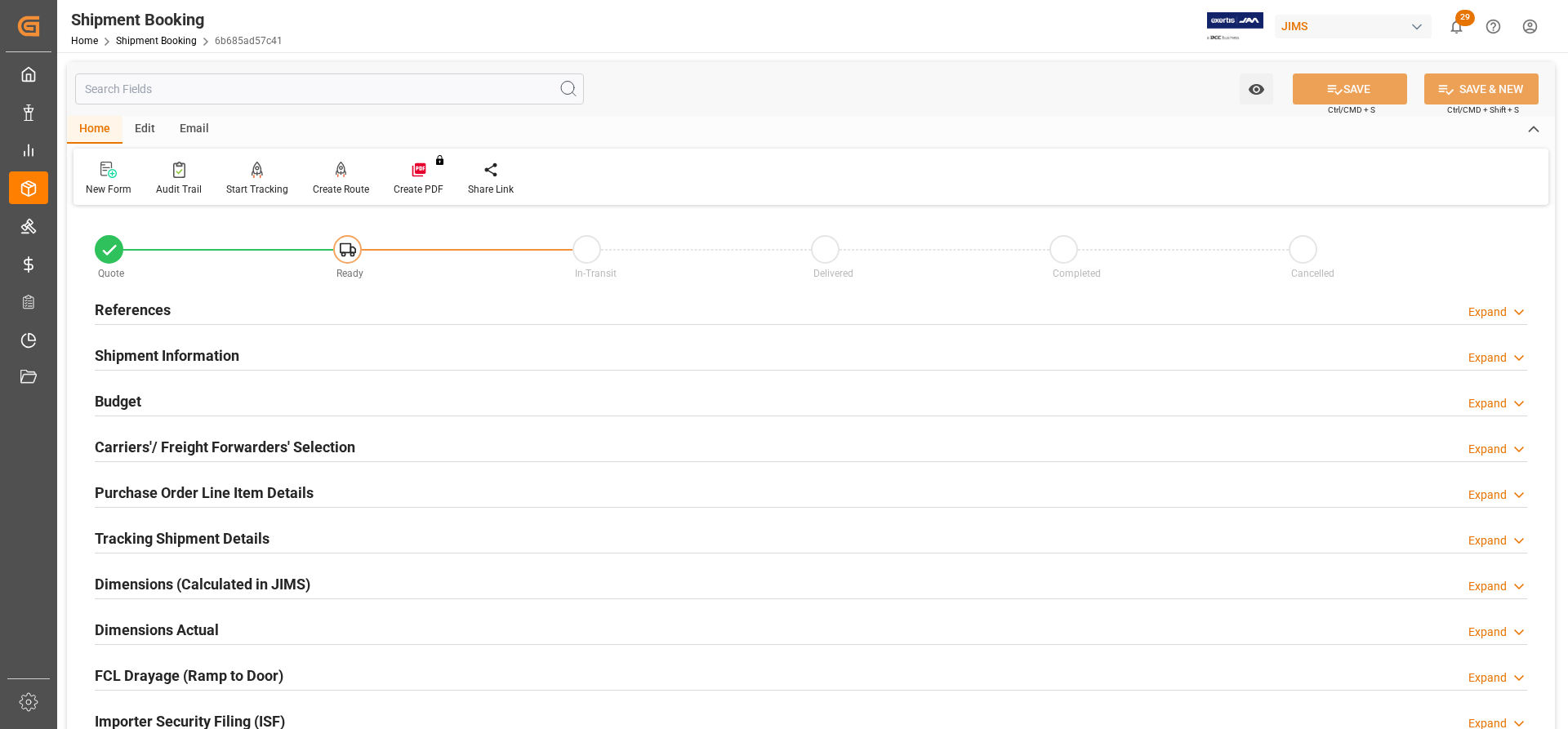
click at [155, 315] on h2 "References" at bounding box center [133, 309] width 76 height 22
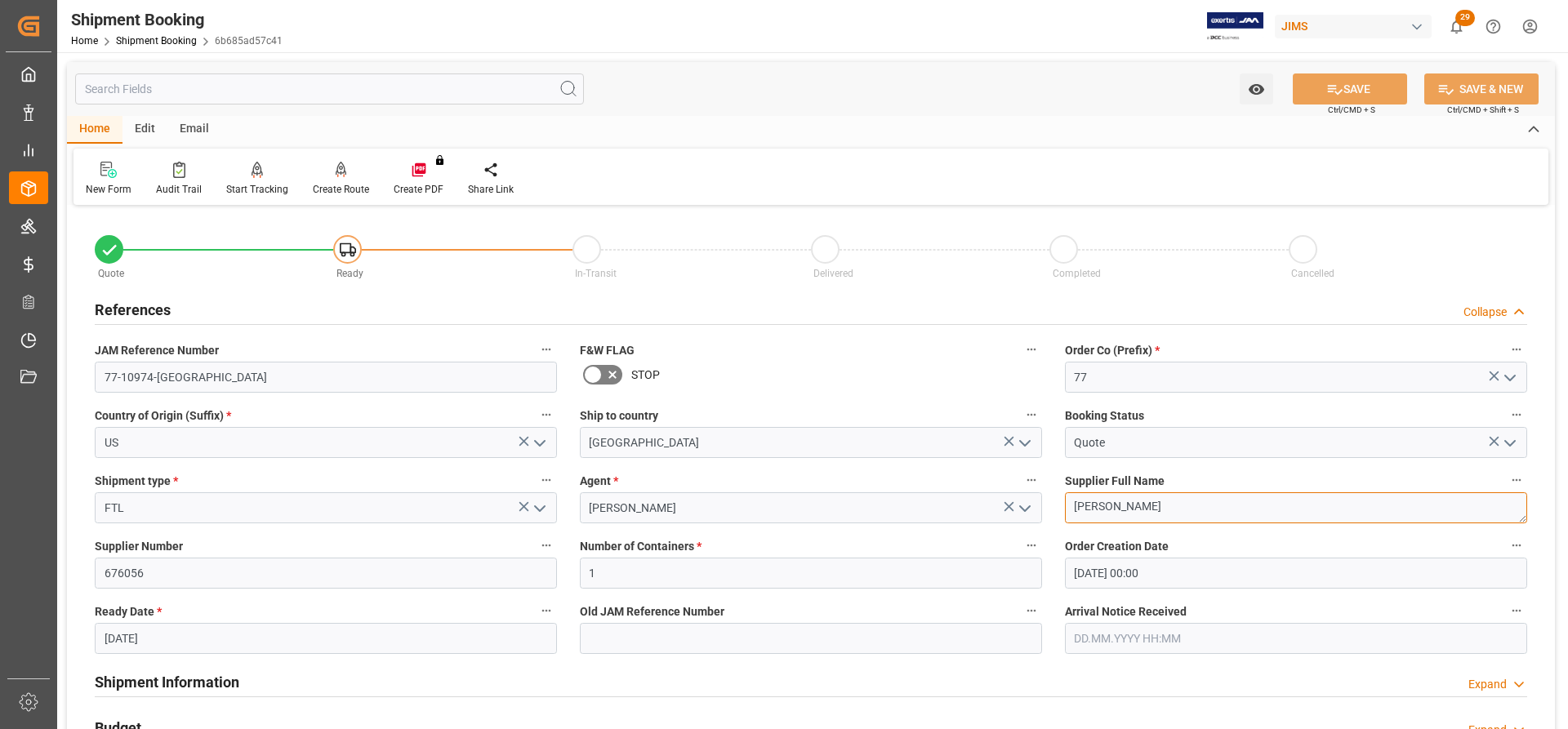
drag, startPoint x: 1186, startPoint y: 511, endPoint x: 1046, endPoint y: 512, distance: 140.0
click at [1046, 512] on div "Quote Ready In-Transit Delivered Completed Cancelled References Collapse JAM Re…" at bounding box center [811, 717] width 1489 height 1015
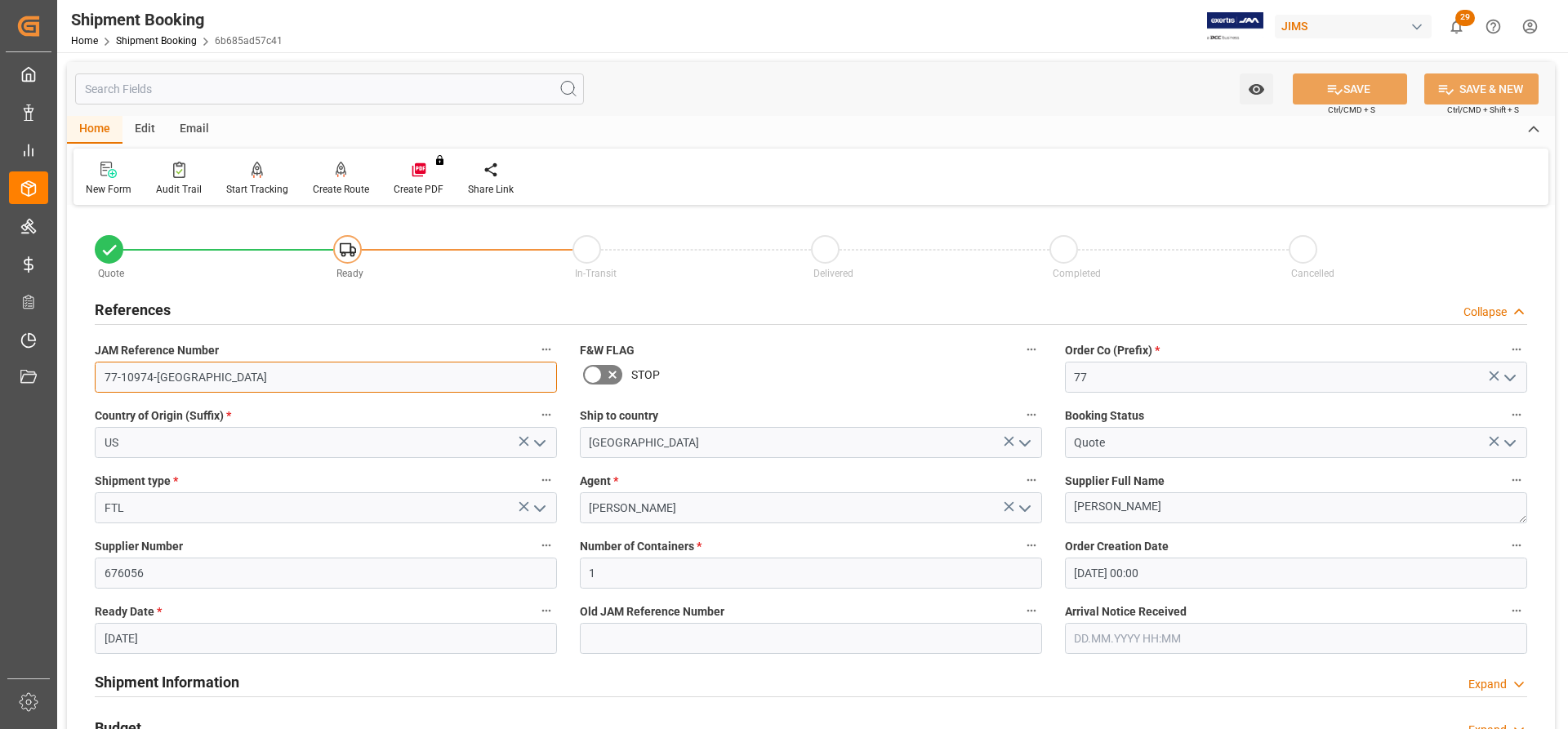
drag, startPoint x: 188, startPoint y: 375, endPoint x: 84, endPoint y: 374, distance: 104.0
click at [84, 374] on div "JAM Reference Number 77-10974-US" at bounding box center [326, 366] width 486 height 66
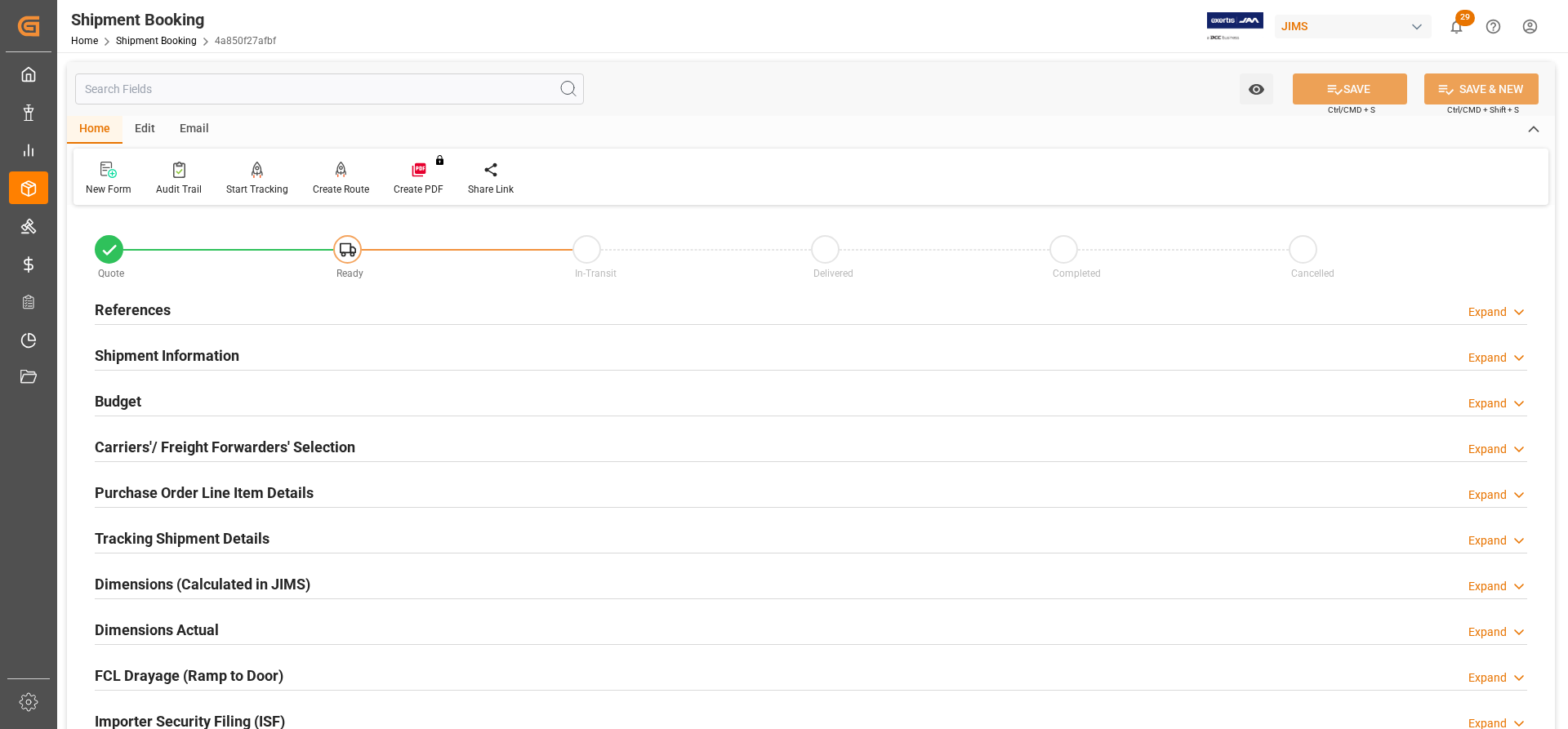
click at [144, 299] on h2 "References" at bounding box center [133, 309] width 76 height 22
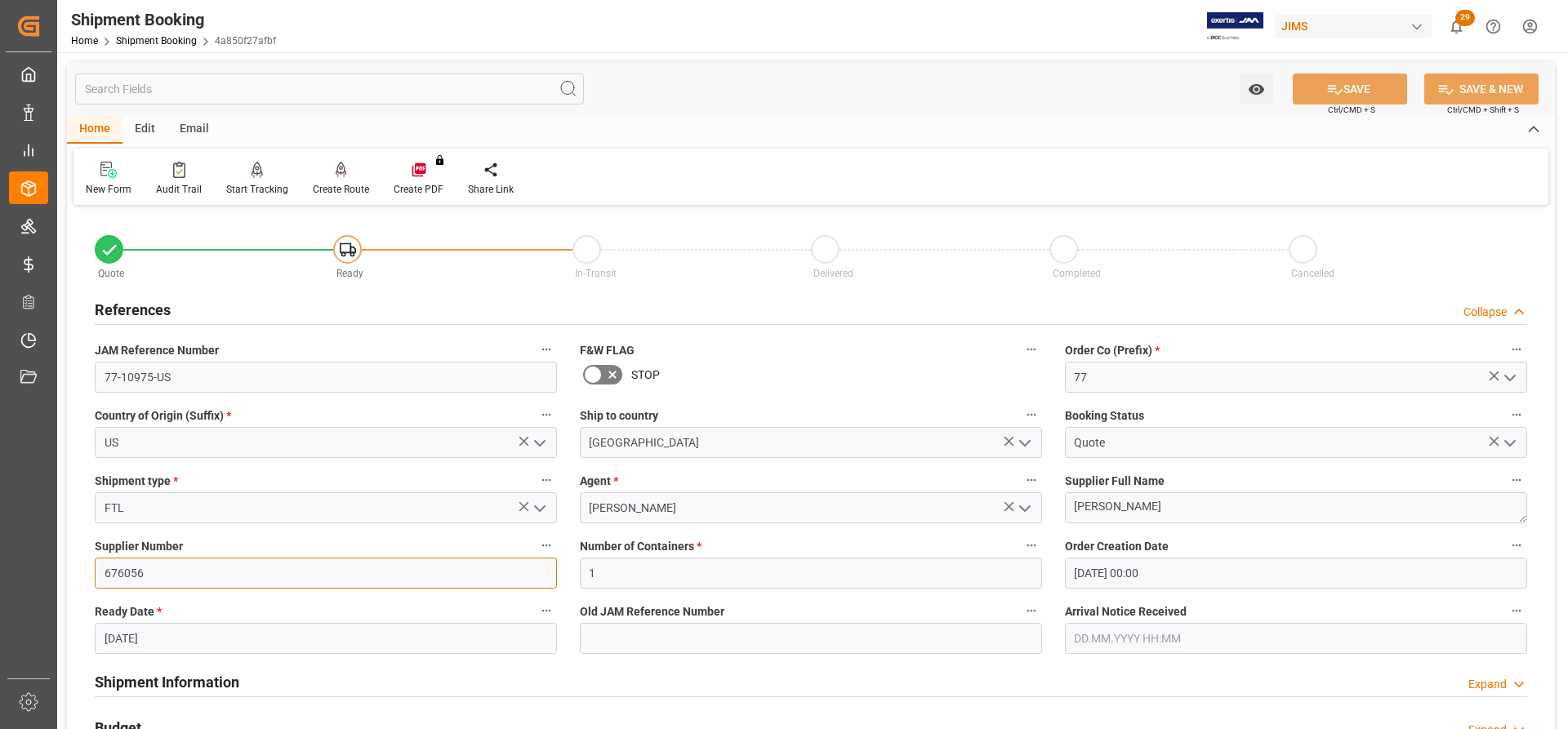
drag, startPoint x: 155, startPoint y: 573, endPoint x: 56, endPoint y: 573, distance: 99.0
click at [56, 573] on div "Created by potrace 1.15, written by [PERSON_NAME] [DATE]-[DATE] Created by potr…" at bounding box center [784, 364] width 1568 height 729
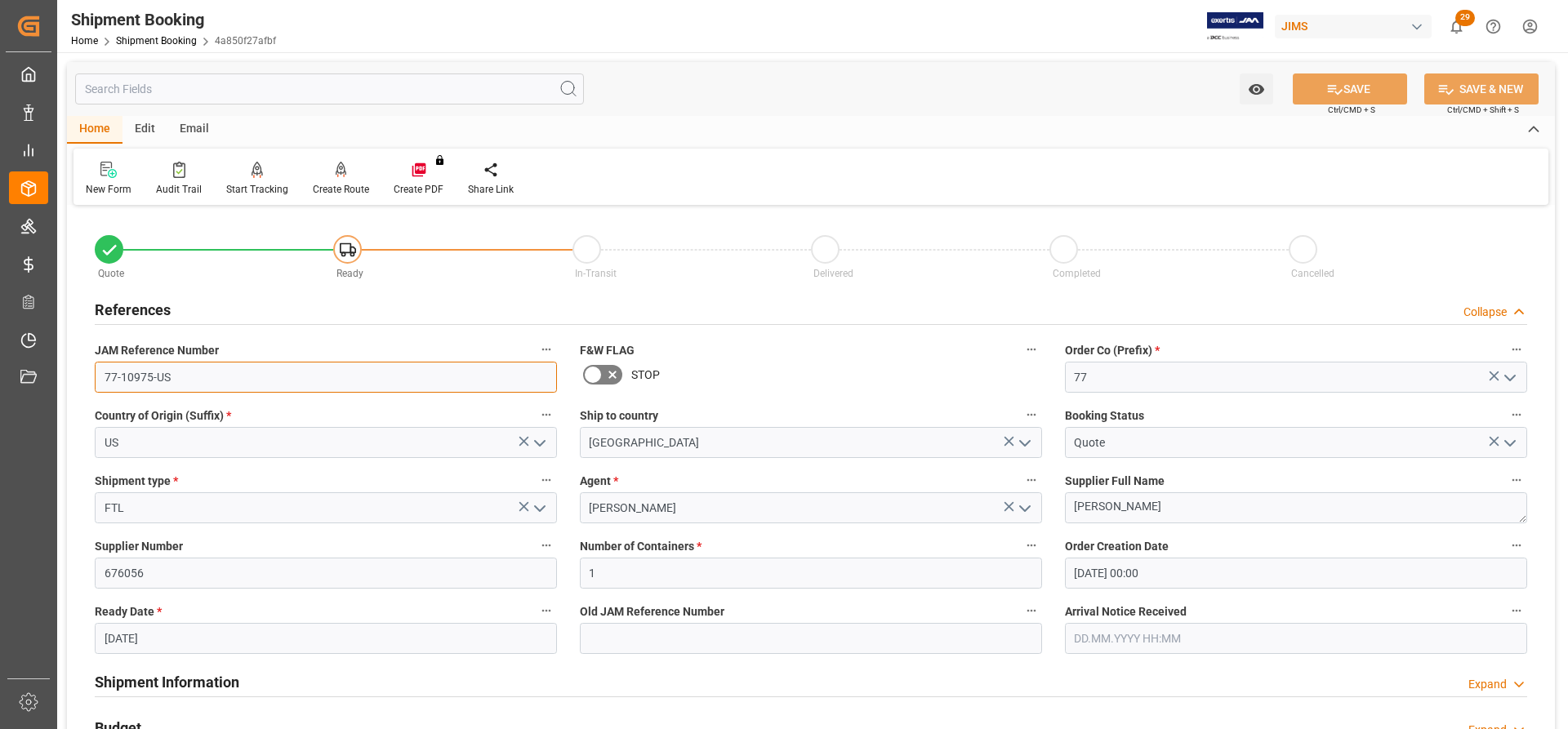
drag, startPoint x: 187, startPoint y: 370, endPoint x: 99, endPoint y: 373, distance: 88.1
click at [99, 373] on input "77-10975-US" at bounding box center [326, 377] width 462 height 31
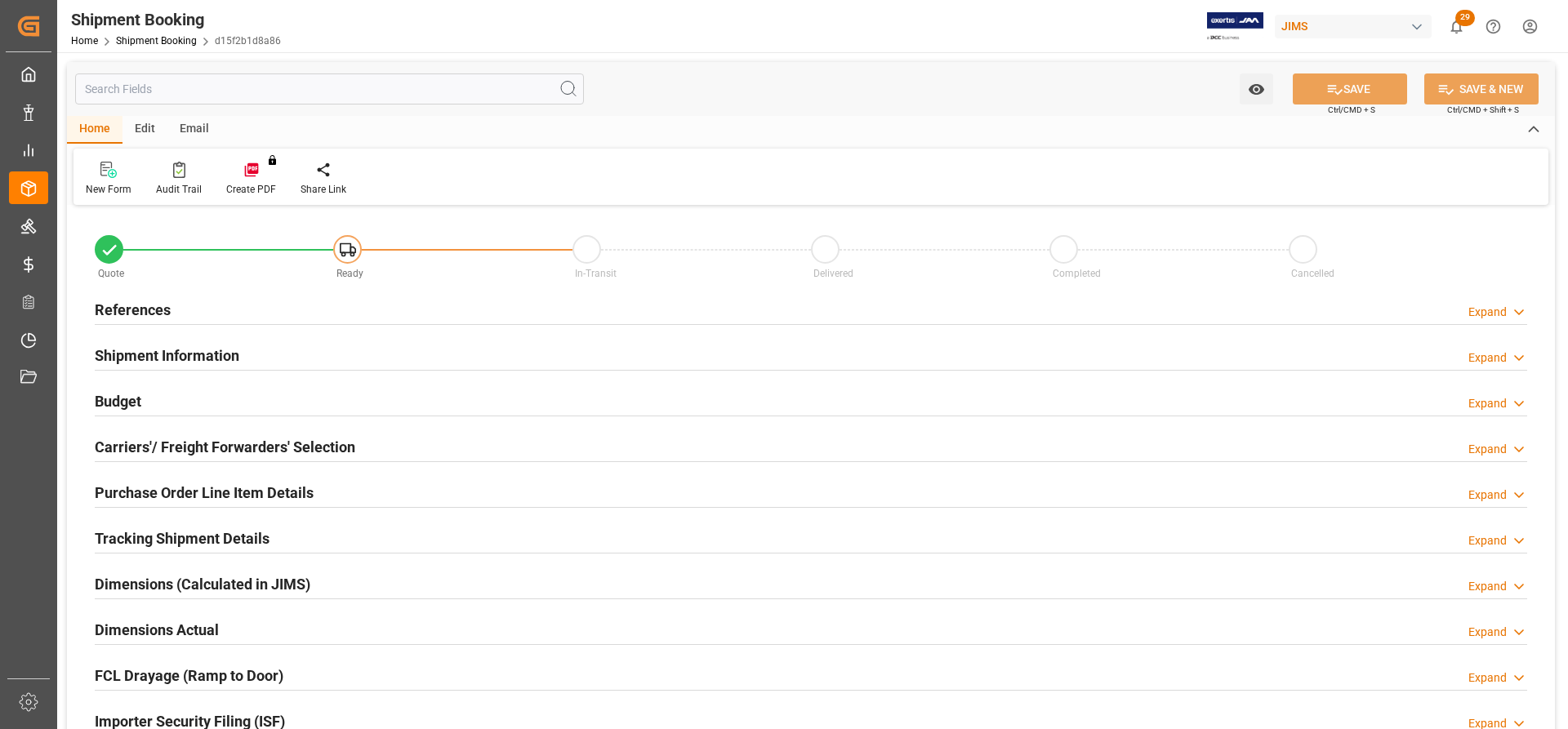
type input "1"
type input "[DATE] 00:00"
type input "[DATE]"
click at [140, 308] on h2 "References" at bounding box center [133, 309] width 76 height 22
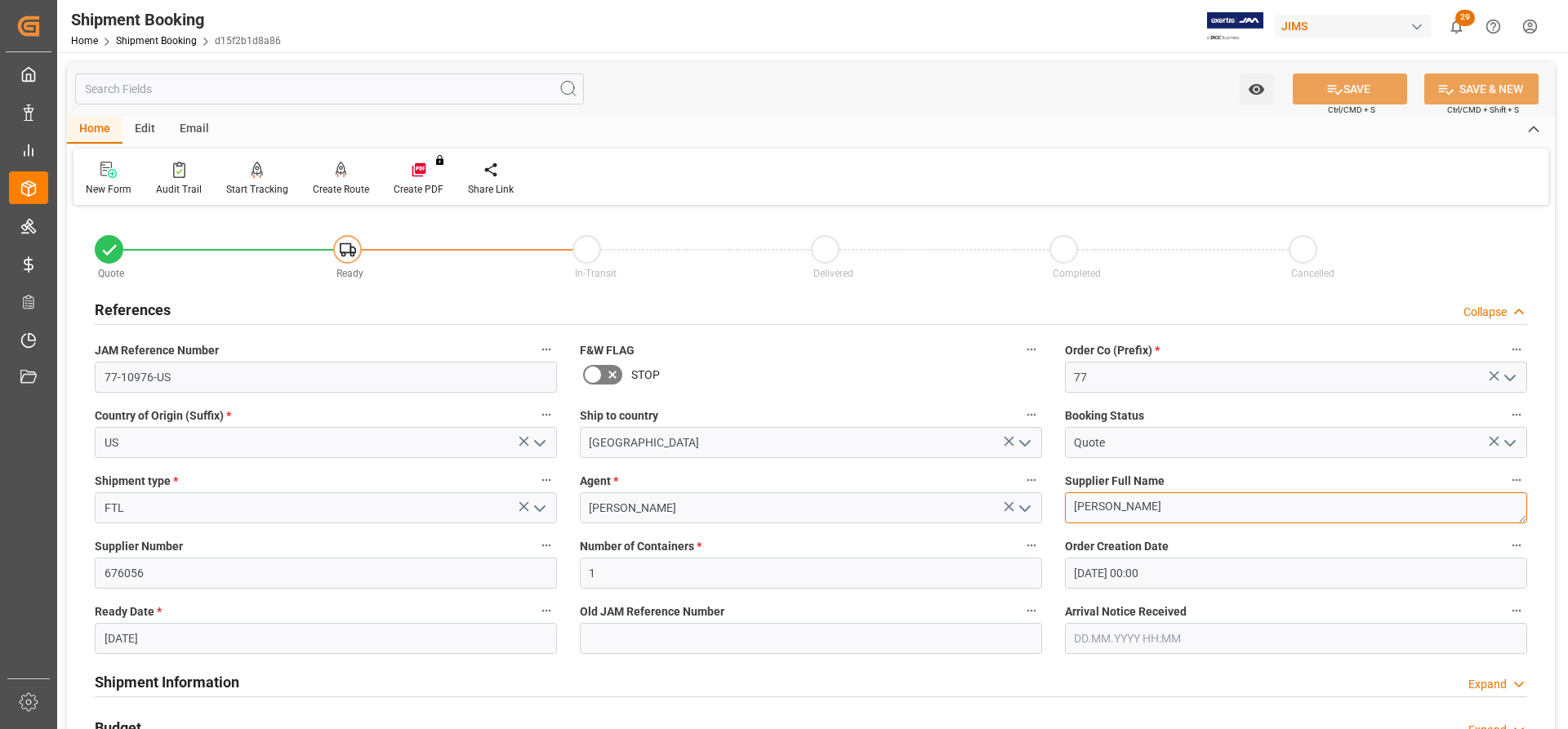
drag, startPoint x: 1171, startPoint y: 505, endPoint x: 1052, endPoint y: 503, distance: 119.0
click at [1052, 503] on div "Quote Ready In-Transit Delivered Completed Cancelled References Collapse JAM Re…" at bounding box center [811, 717] width 1489 height 1015
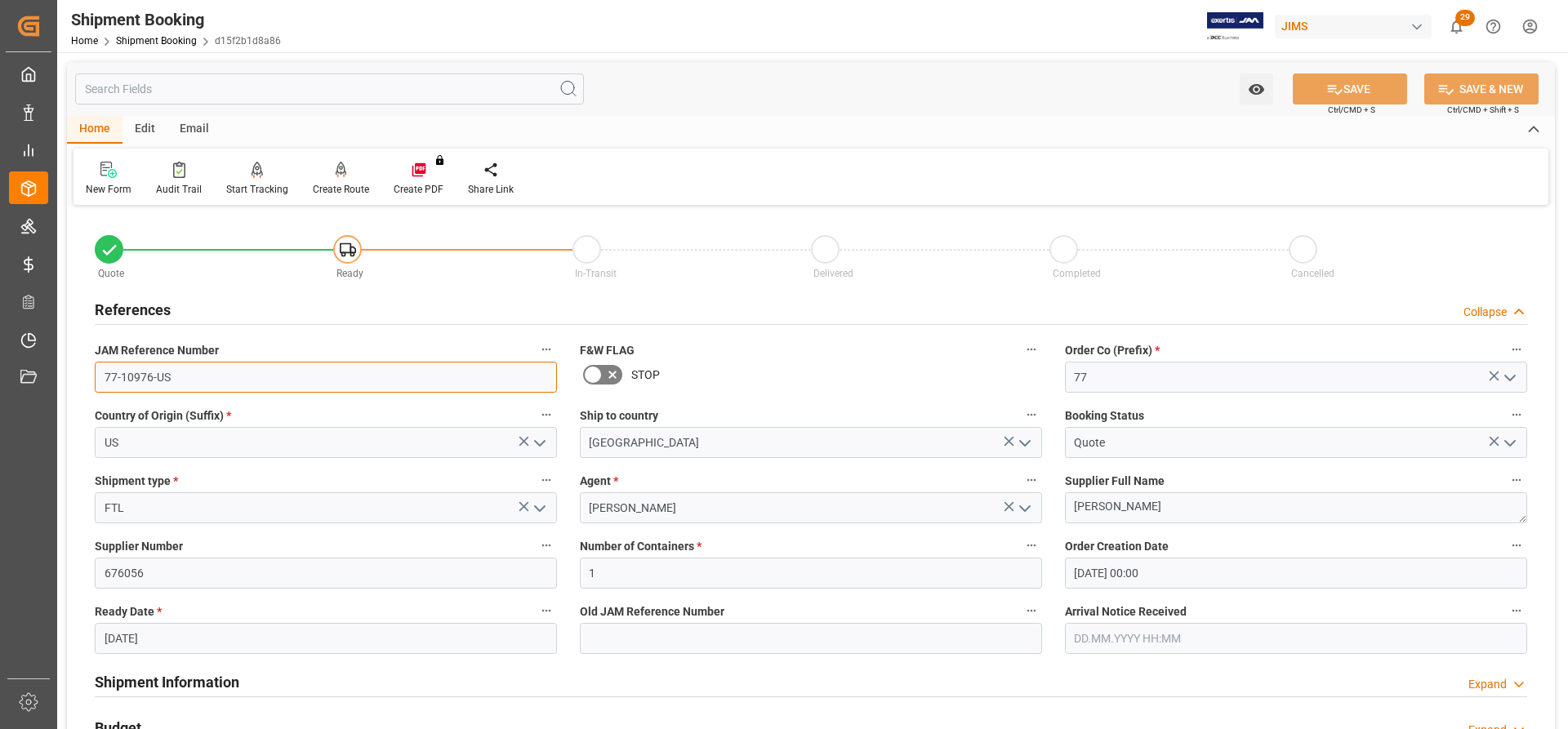
click at [182, 382] on input "77-10976-US" at bounding box center [326, 377] width 462 height 31
drag, startPoint x: 193, startPoint y: 376, endPoint x: 62, endPoint y: 375, distance: 131.0
click at [63, 375] on div "Watch Option SAVE Ctrl/CMD + S SAVE & NEW Ctrl/CMD + Shift + S Home Edit Email …" at bounding box center [811, 710] width 1508 height 1315
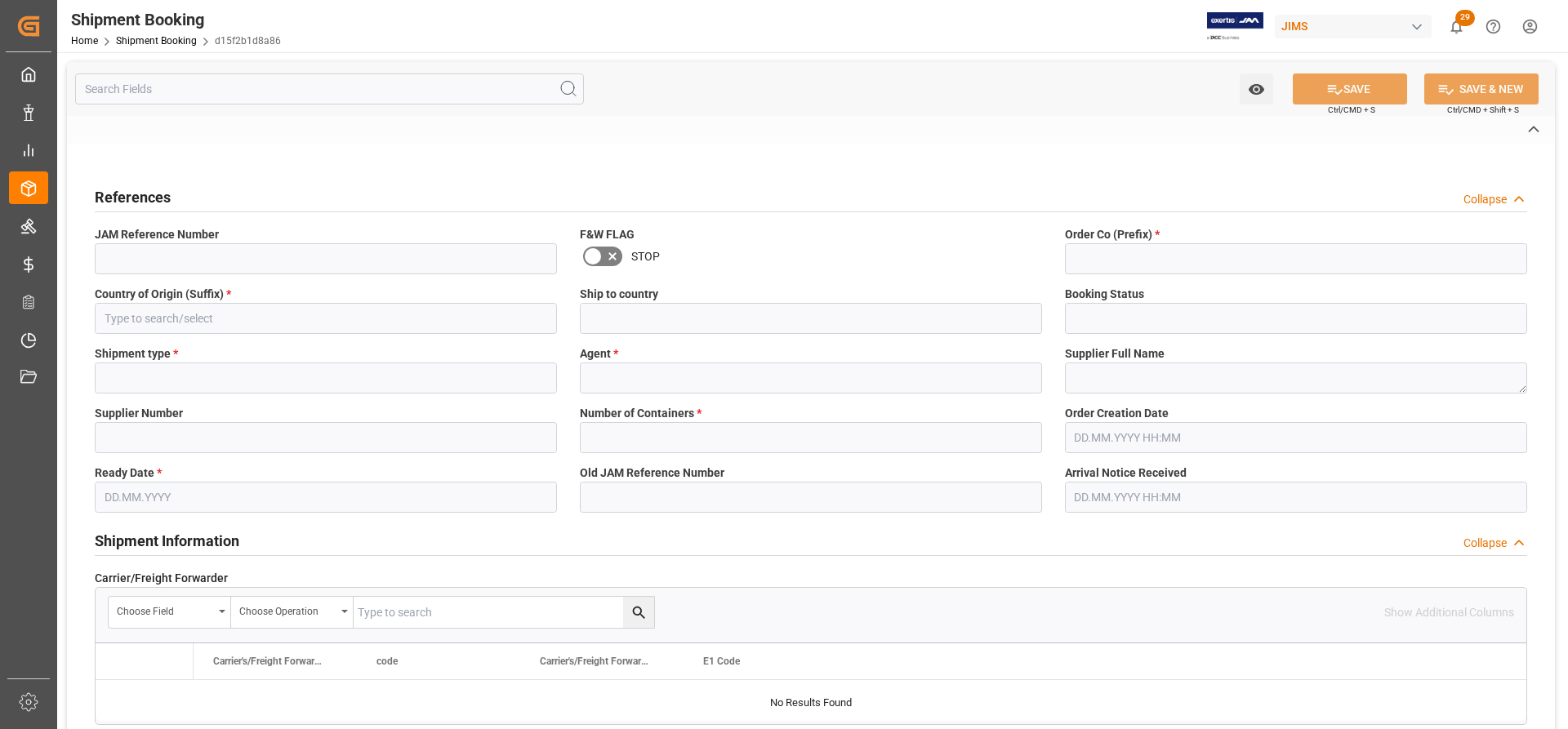
type input "77-10976-US"
type input "77"
type input "US"
type input "[GEOGRAPHIC_DATA]"
type input "Quote"
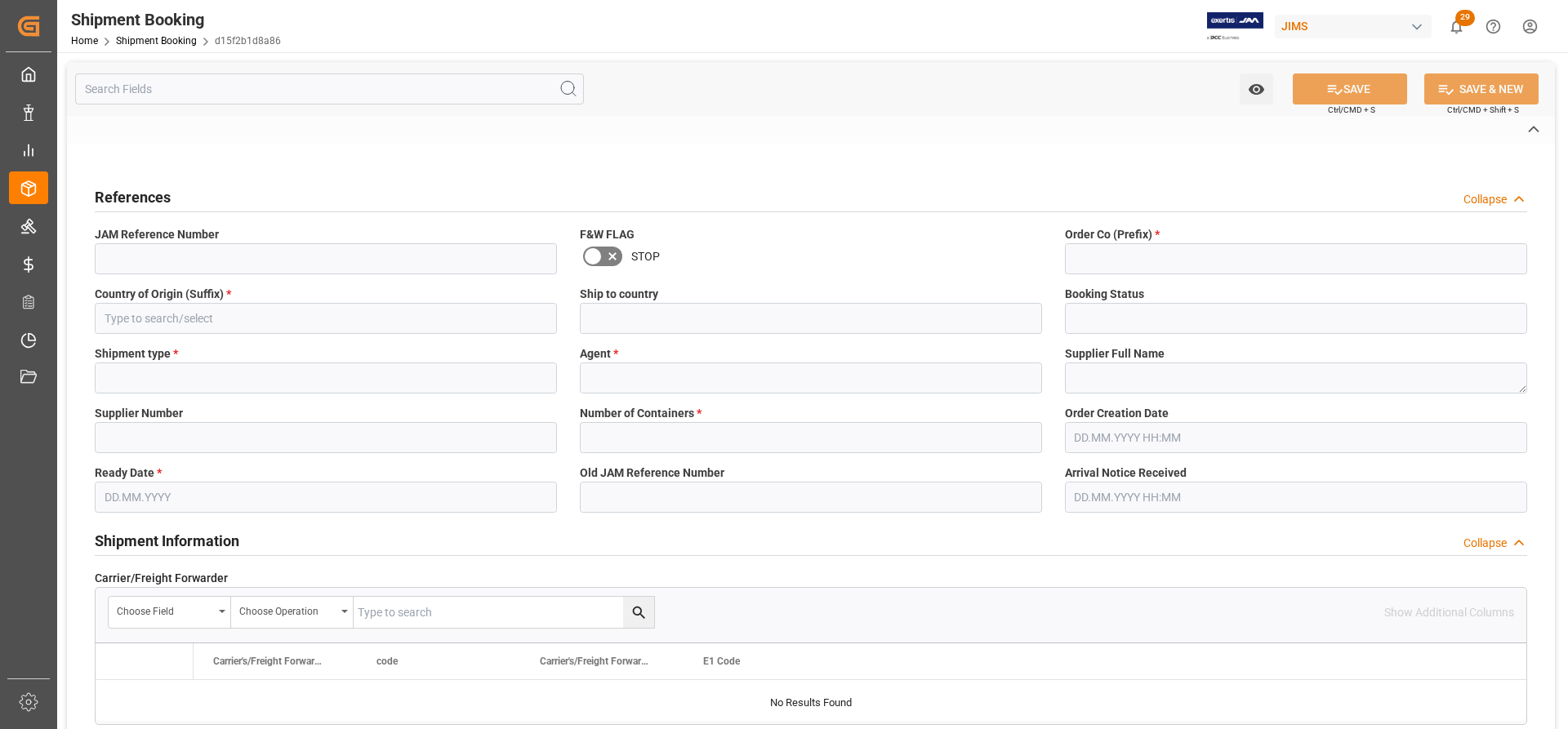
type input "FTL"
type input "[PERSON_NAME]"
type textarea "[PERSON_NAME]"
type input "676056"
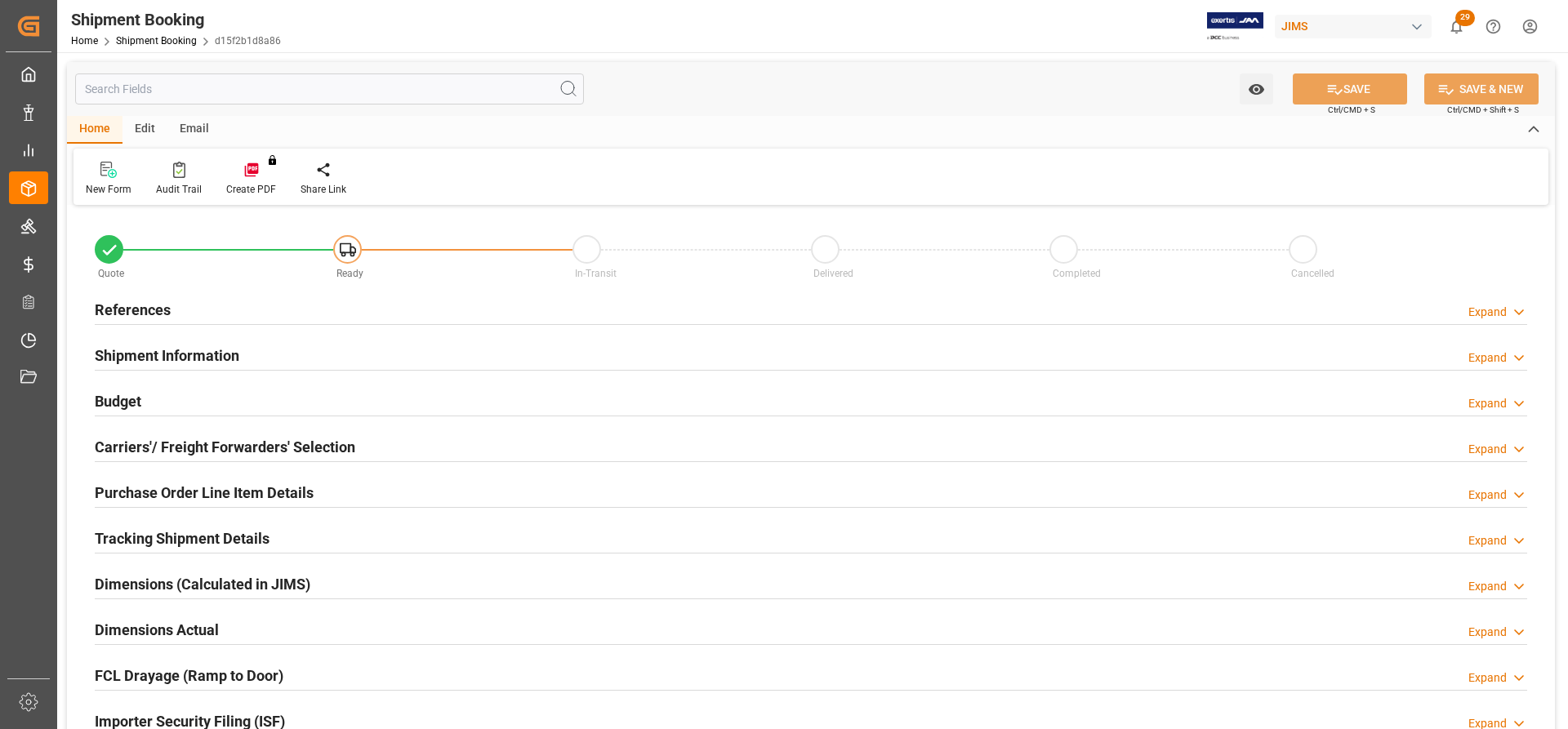
type input "1"
type input "[DATE] 00:00"
type input "[DATE]"
click at [130, 313] on h2 "References" at bounding box center [133, 309] width 76 height 22
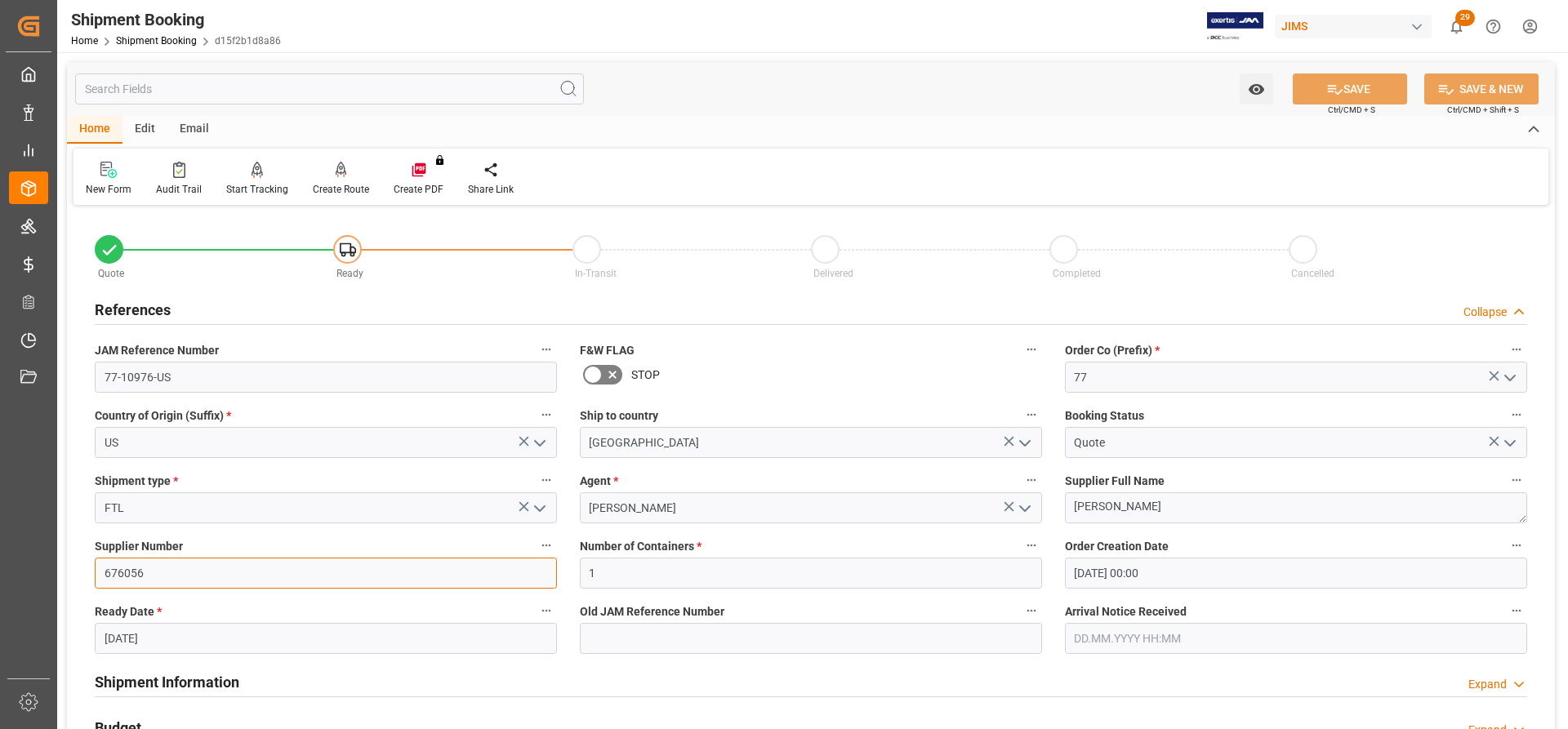
drag, startPoint x: 155, startPoint y: 580, endPoint x: 56, endPoint y: 573, distance: 99.2
click at [56, 573] on div "Created by potrace 1.15, written by Peter Selinger 2001-2017 Created by potrace…" at bounding box center [784, 364] width 1568 height 729
click at [105, 170] on icon at bounding box center [106, 168] width 12 height 15
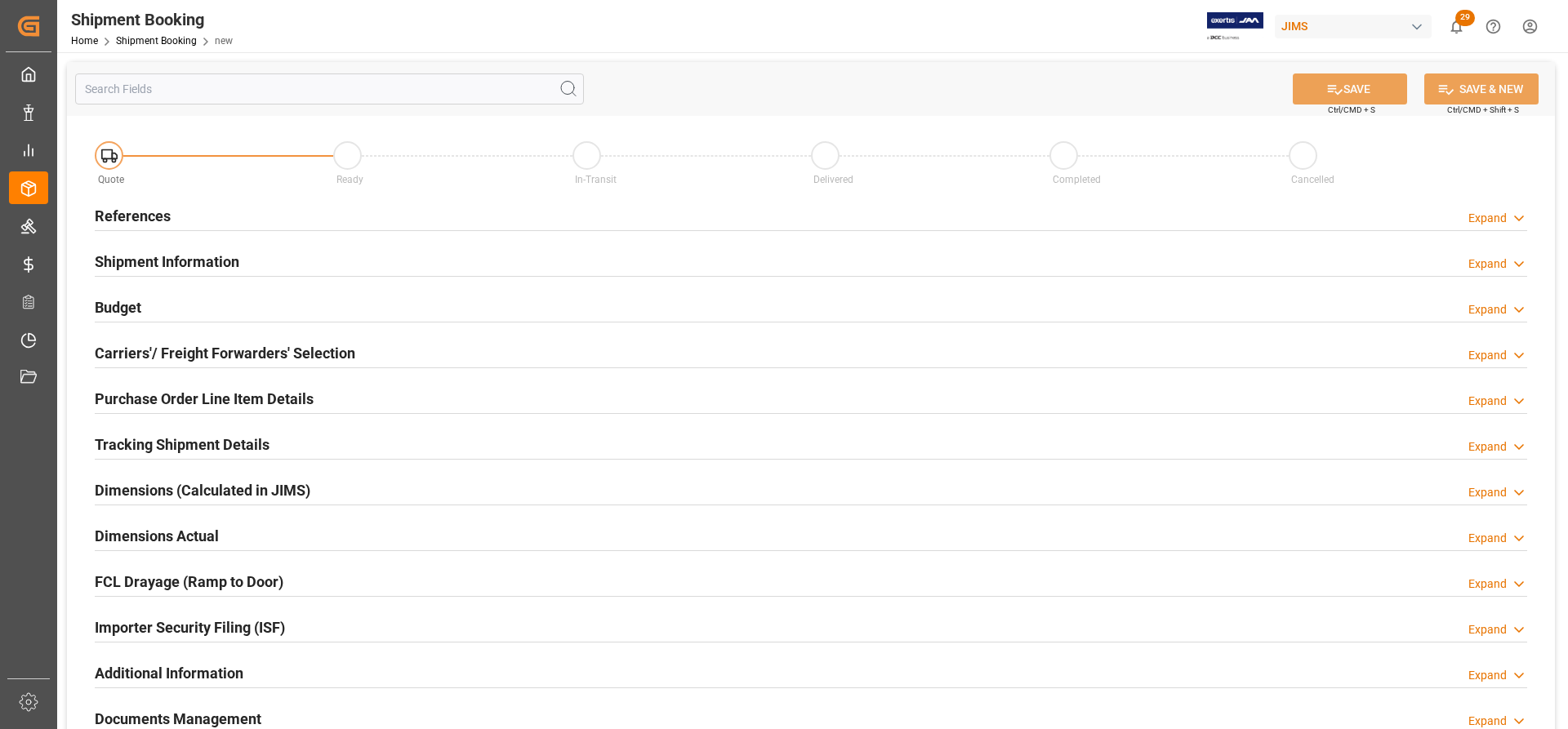
click at [107, 217] on h2 "References" at bounding box center [133, 216] width 76 height 22
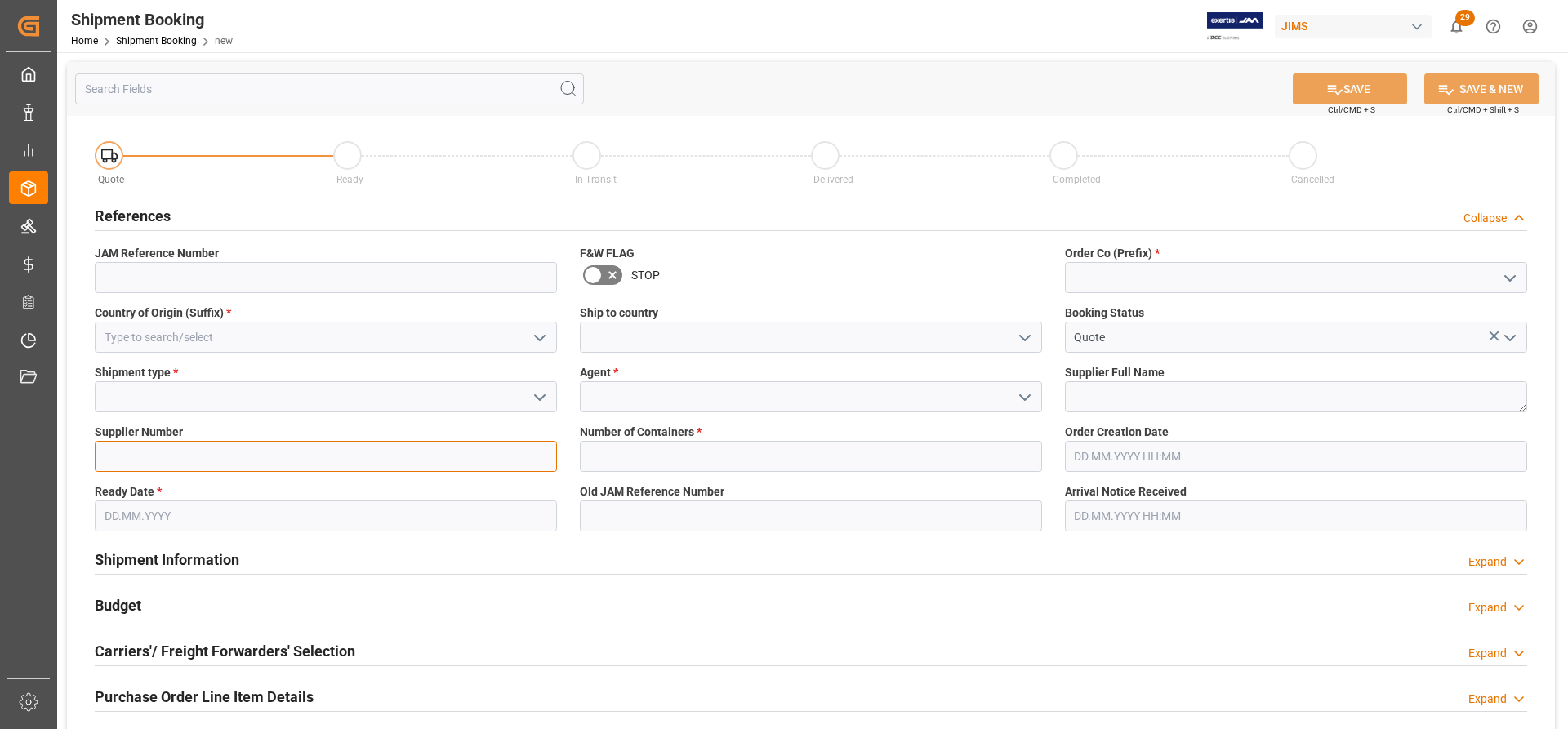
click at [114, 459] on input at bounding box center [326, 456] width 462 height 31
paste input "676056"
type input "676056"
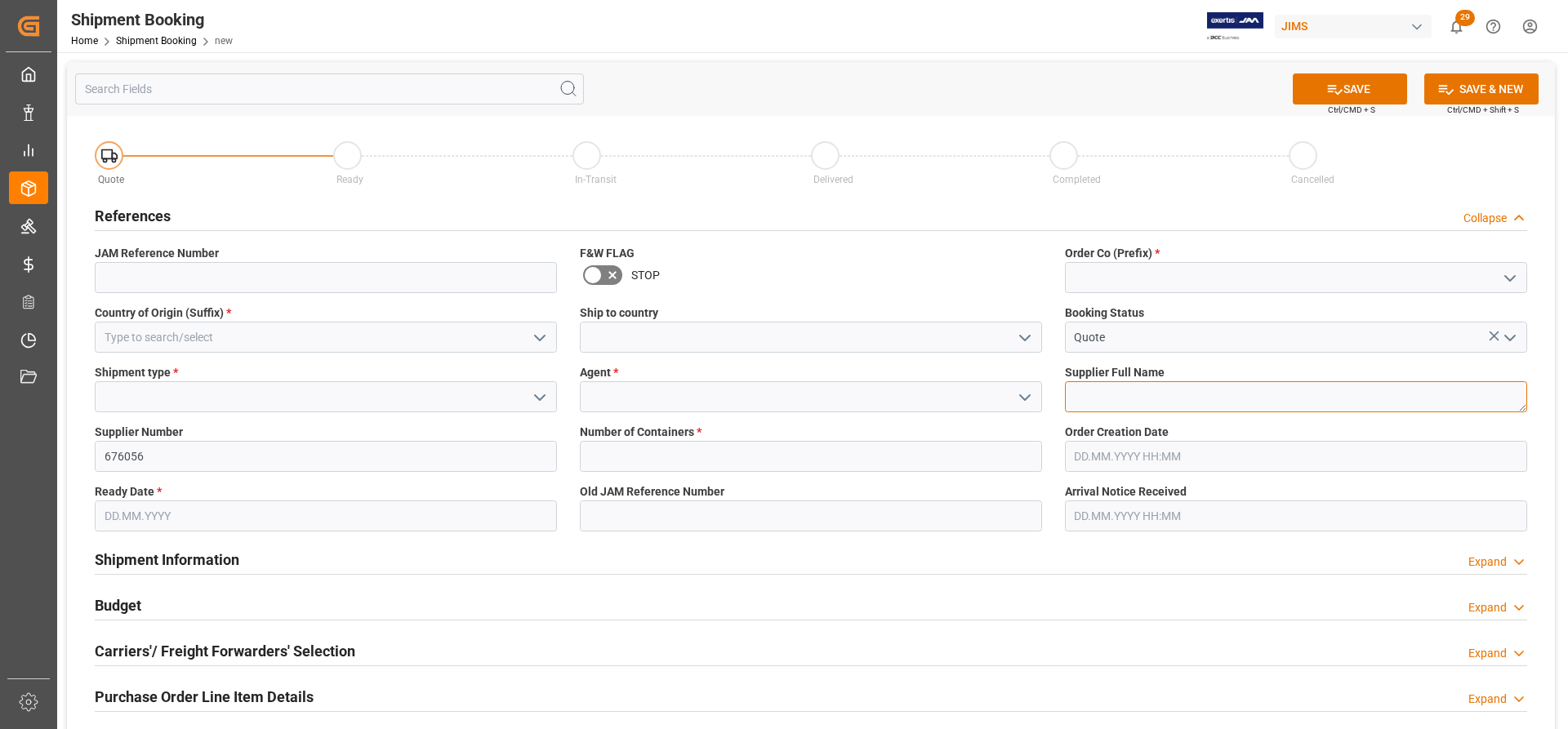
click at [1095, 403] on textarea at bounding box center [1296, 396] width 462 height 31
paste textarea "[PERSON_NAME]"
type textarea "[PERSON_NAME]"
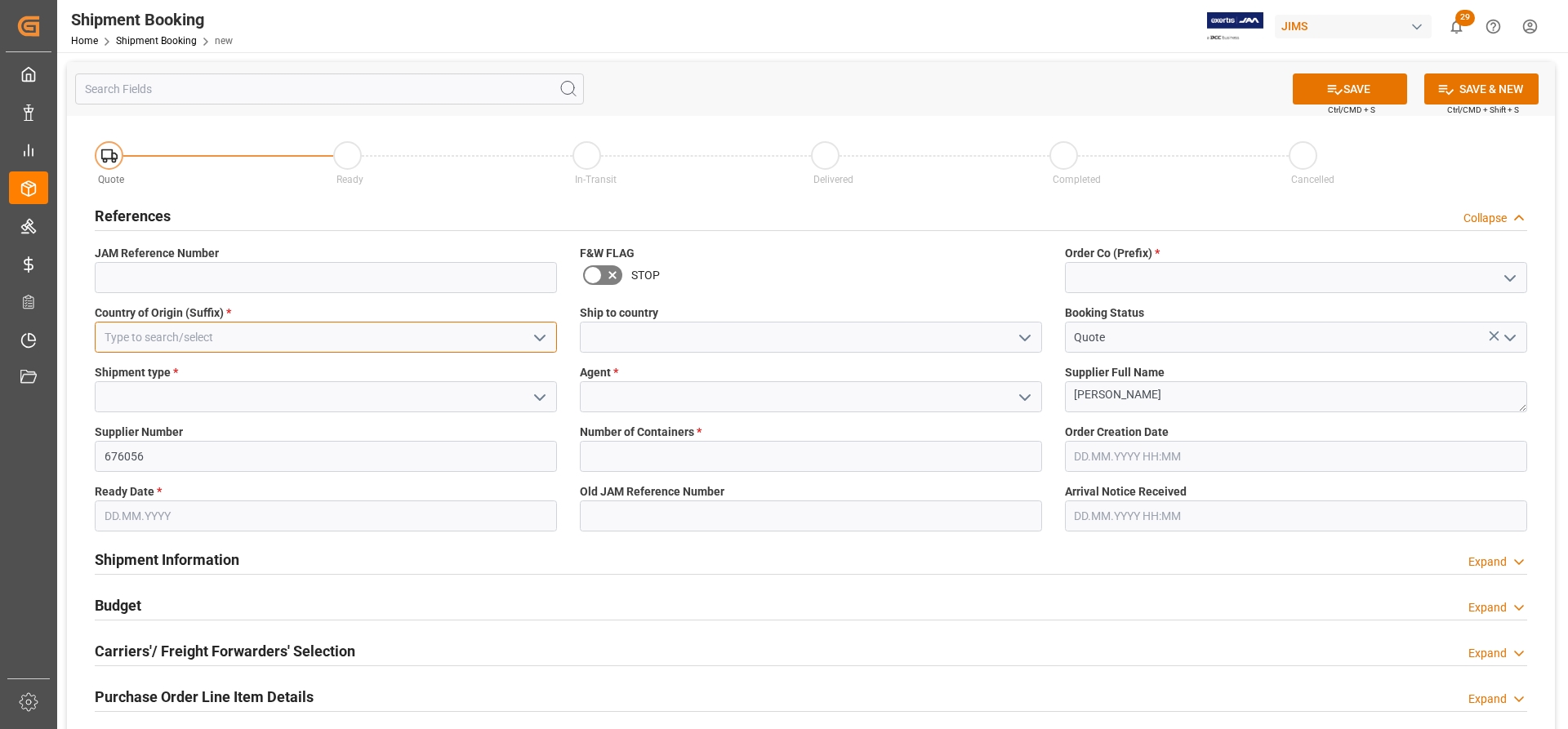
click at [148, 337] on input at bounding box center [326, 337] width 462 height 31
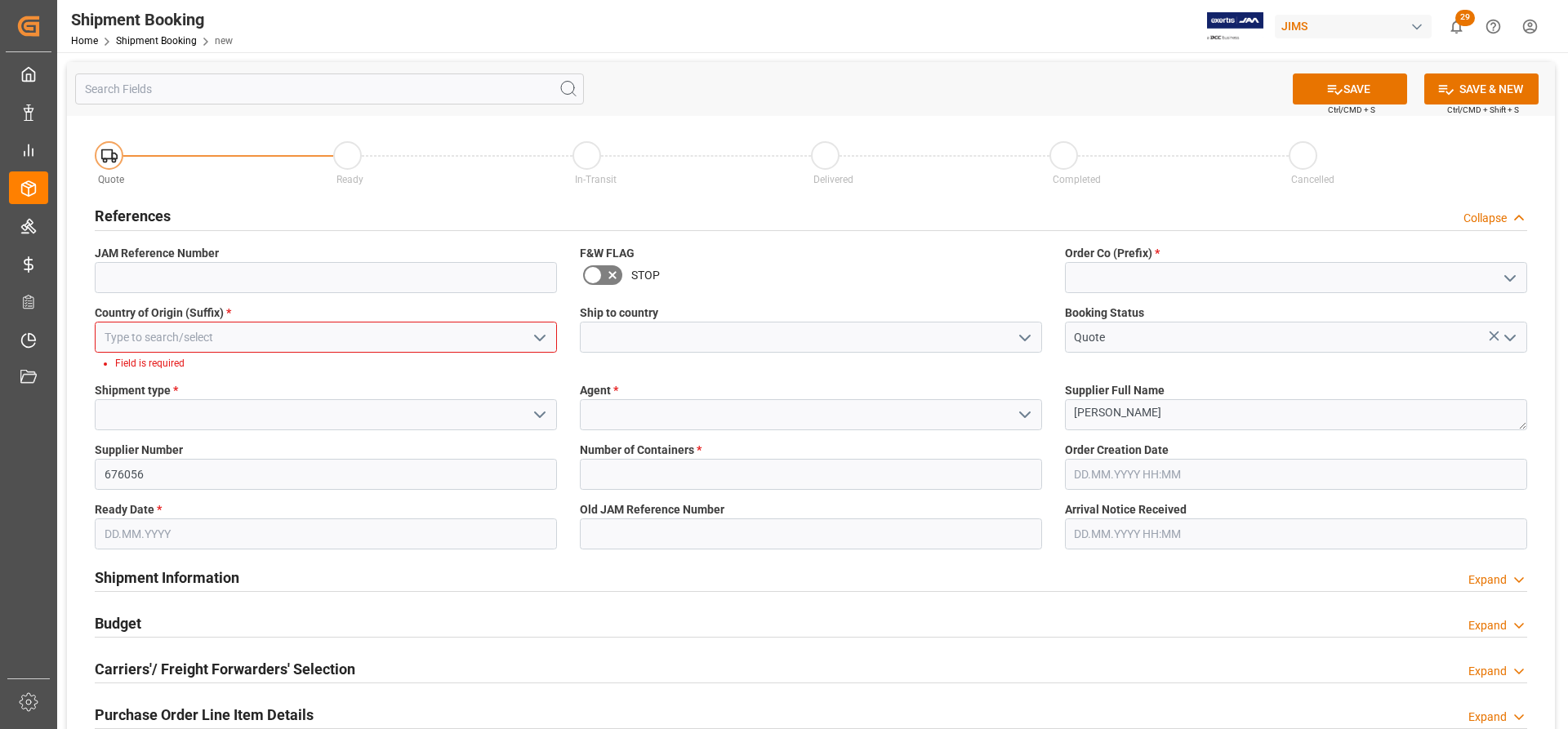
click at [530, 328] on icon "open menu" at bounding box center [540, 337] width 19 height 19
click at [362, 339] on input at bounding box center [326, 337] width 462 height 31
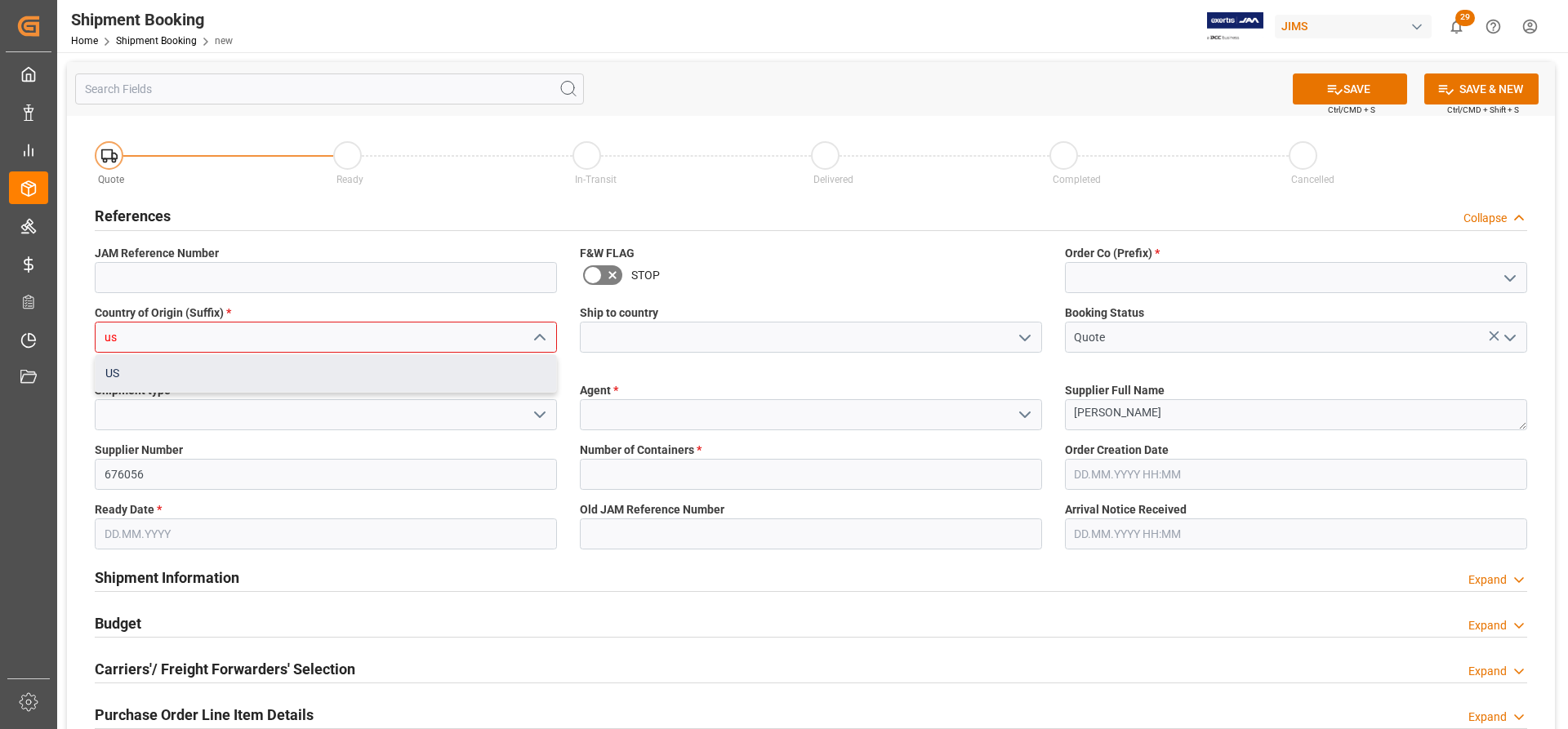
click at [223, 367] on div "US" at bounding box center [326, 373] width 460 height 37
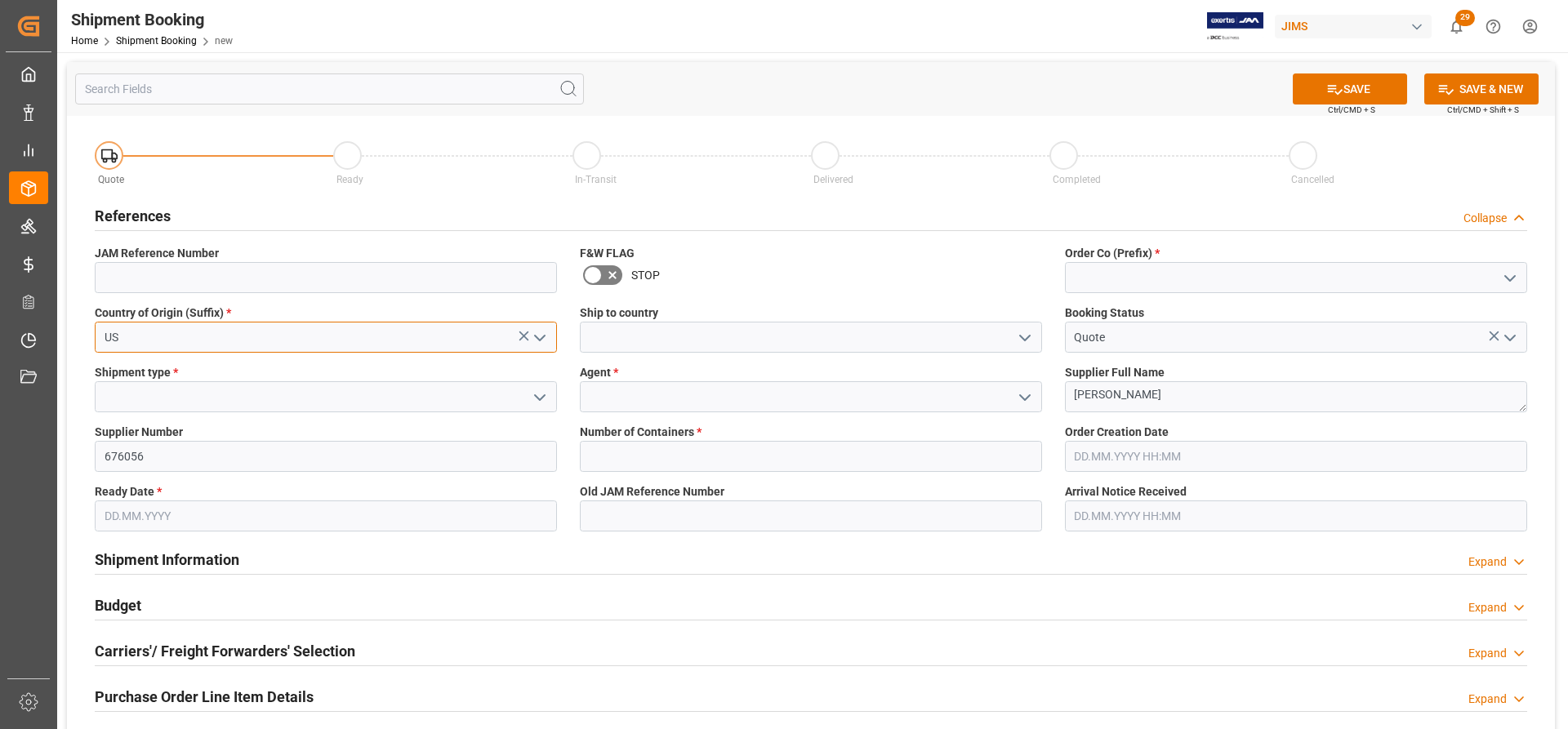
type input "US"
click at [1023, 336] on icon "open menu" at bounding box center [1025, 337] width 19 height 19
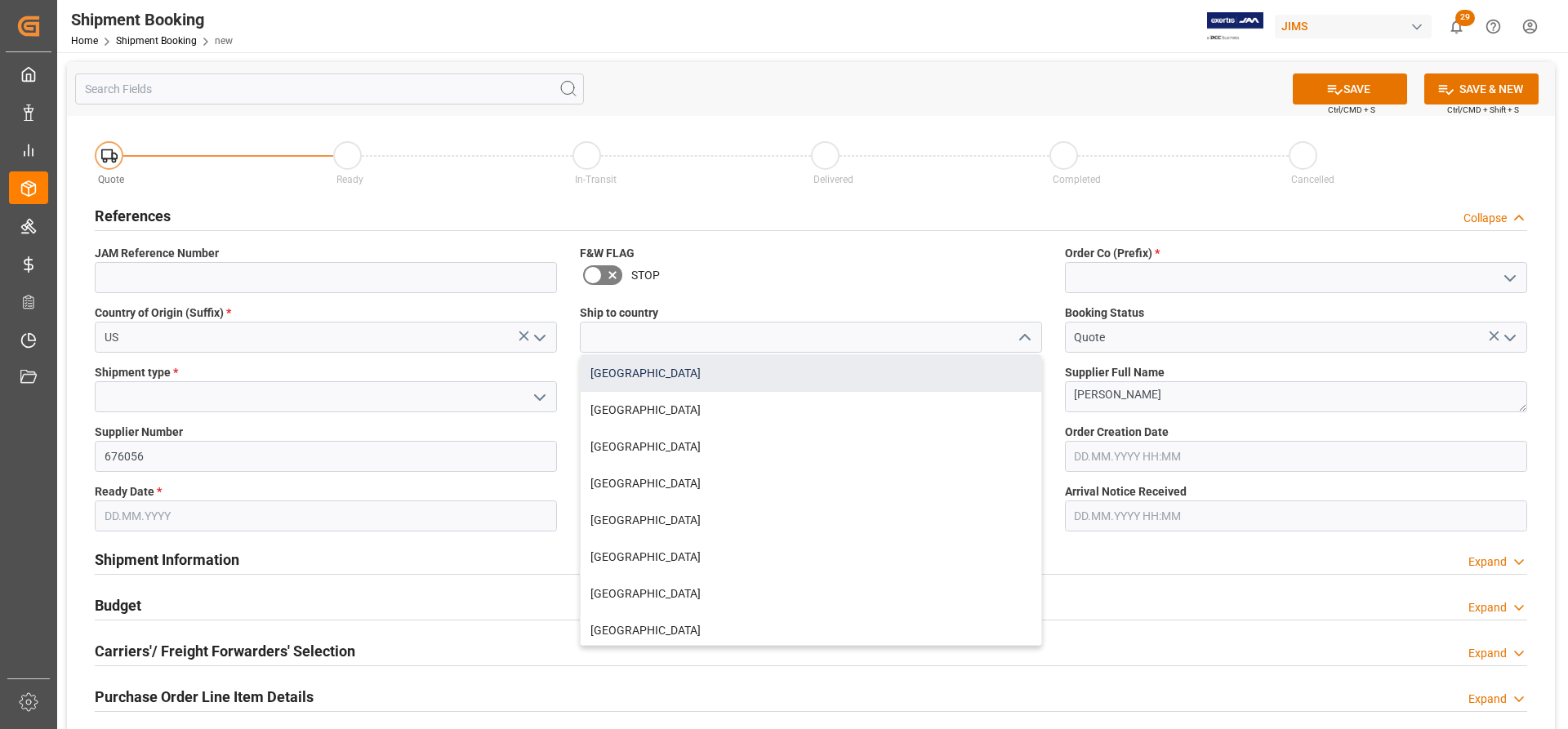
click at [622, 378] on div "[GEOGRAPHIC_DATA]" at bounding box center [811, 373] width 460 height 37
type input "[GEOGRAPHIC_DATA]"
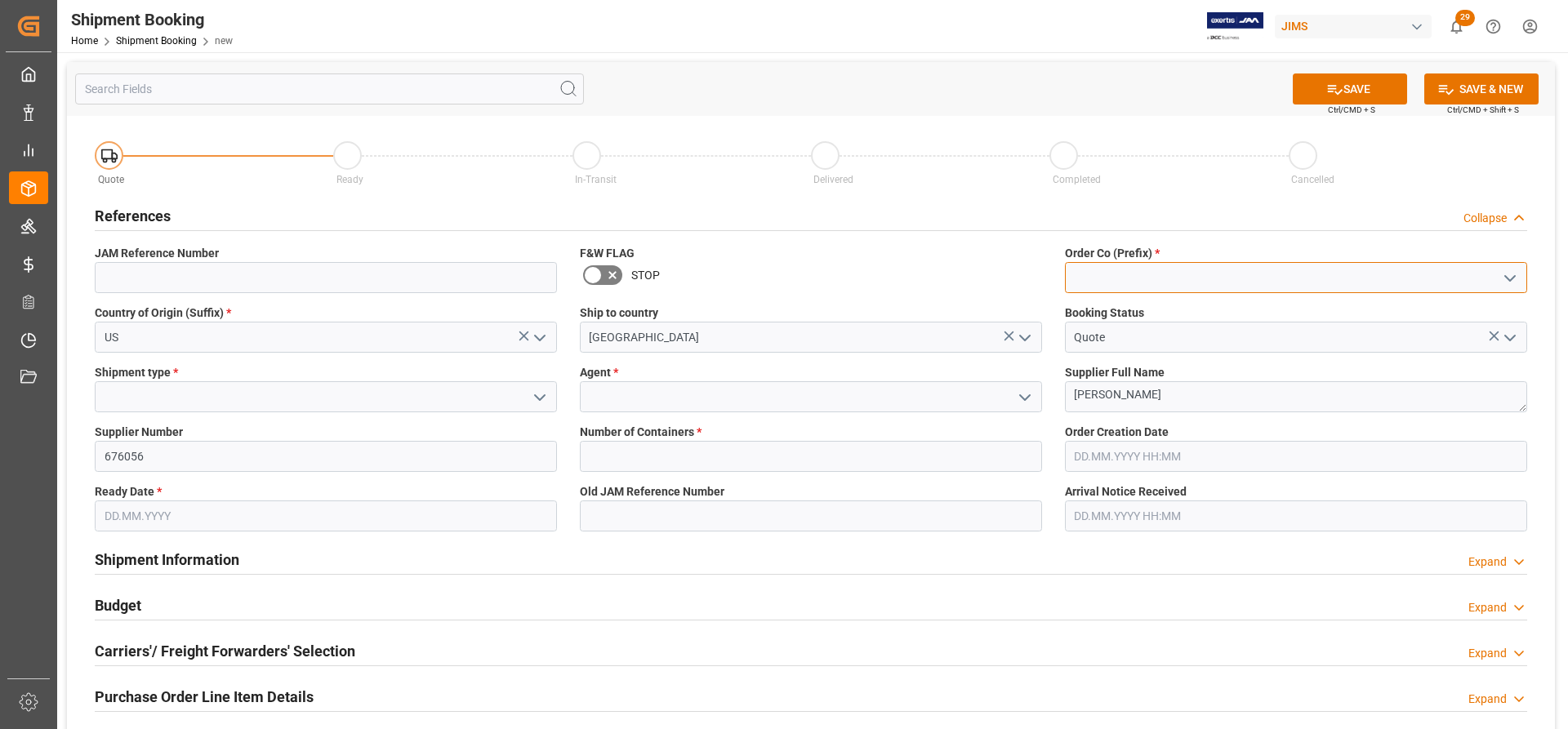
click at [1256, 276] on input at bounding box center [1296, 277] width 462 height 31
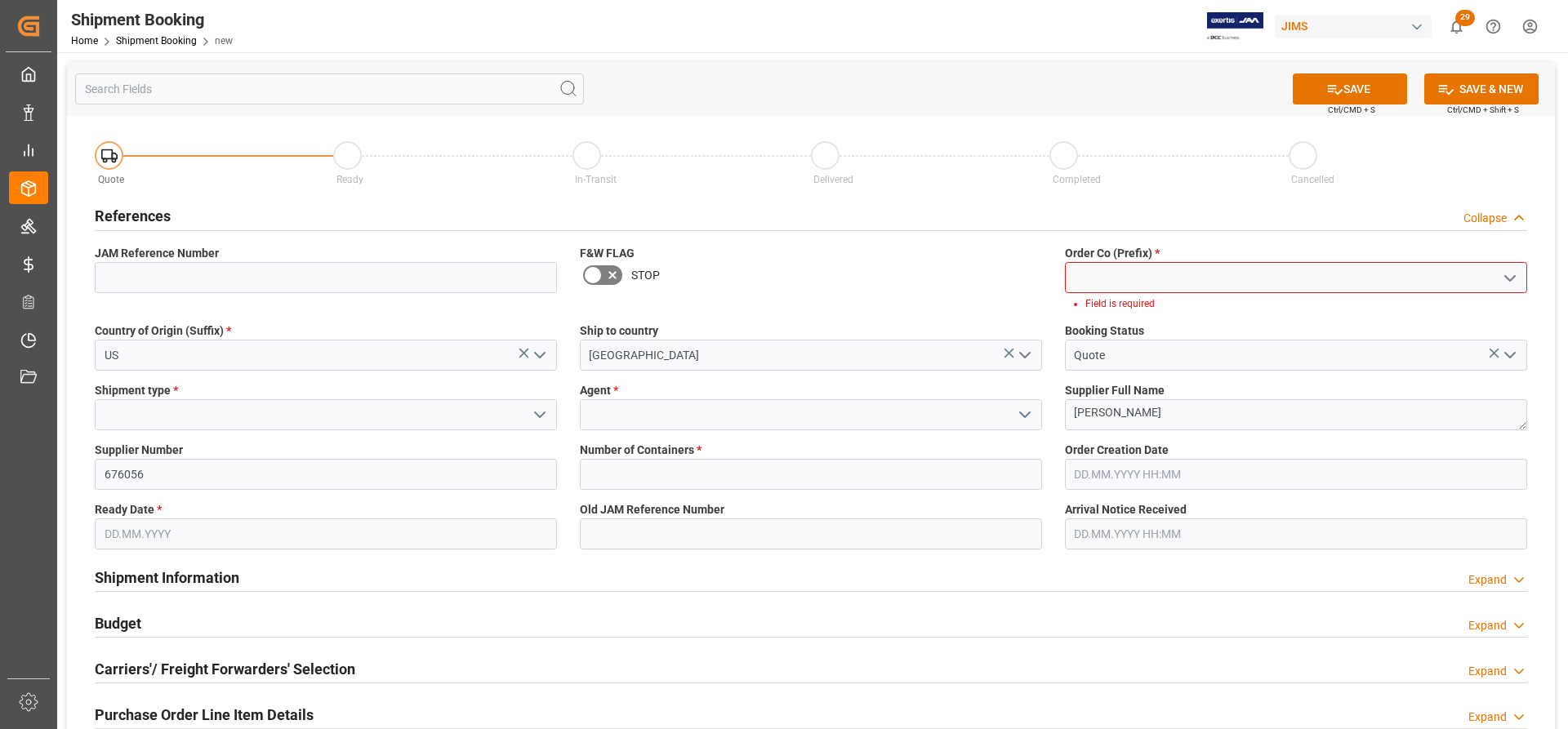
click at [1510, 271] on icon "open menu" at bounding box center [1510, 278] width 19 height 19
click at [1121, 345] on div "77" at bounding box center [1296, 351] width 460 height 37
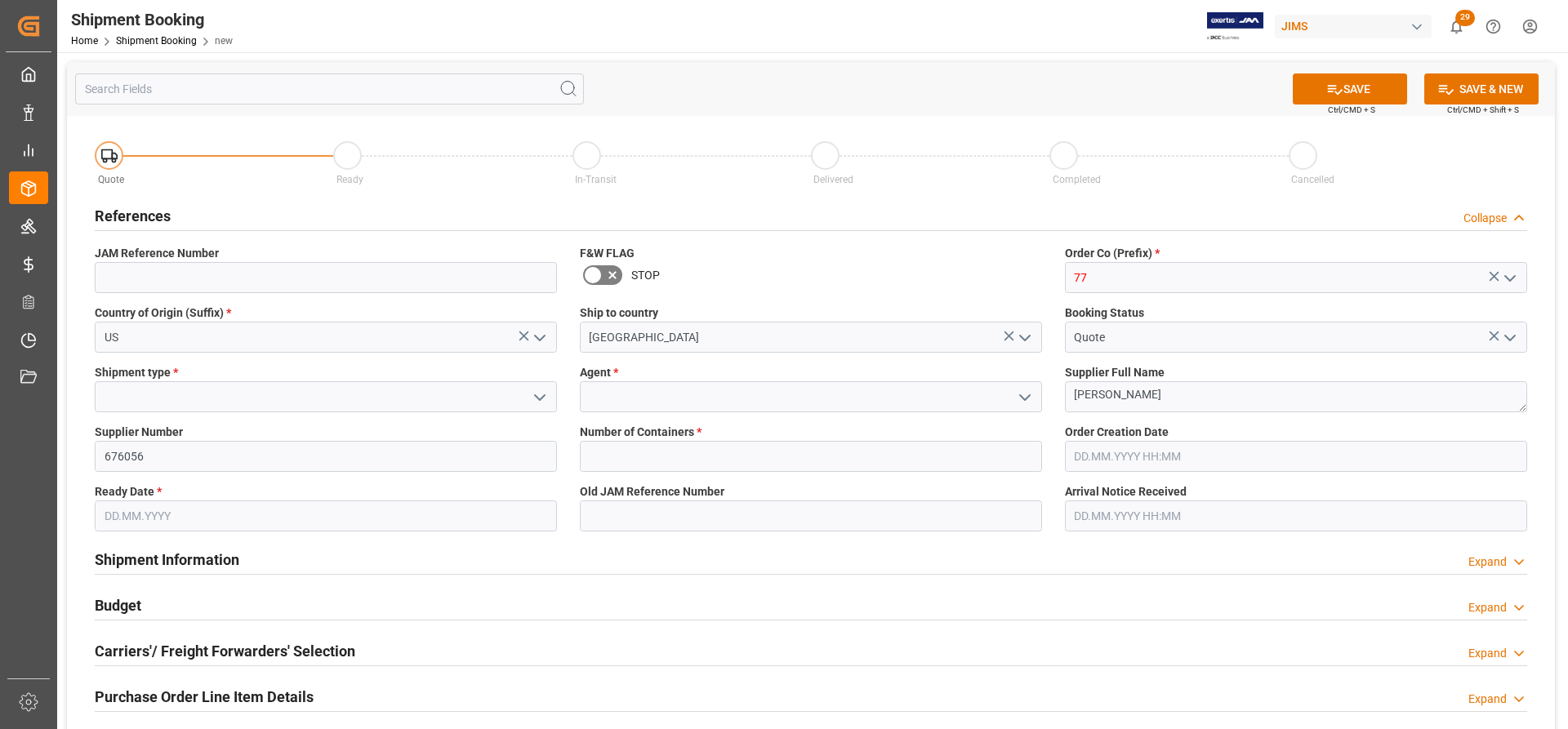
type input "77"
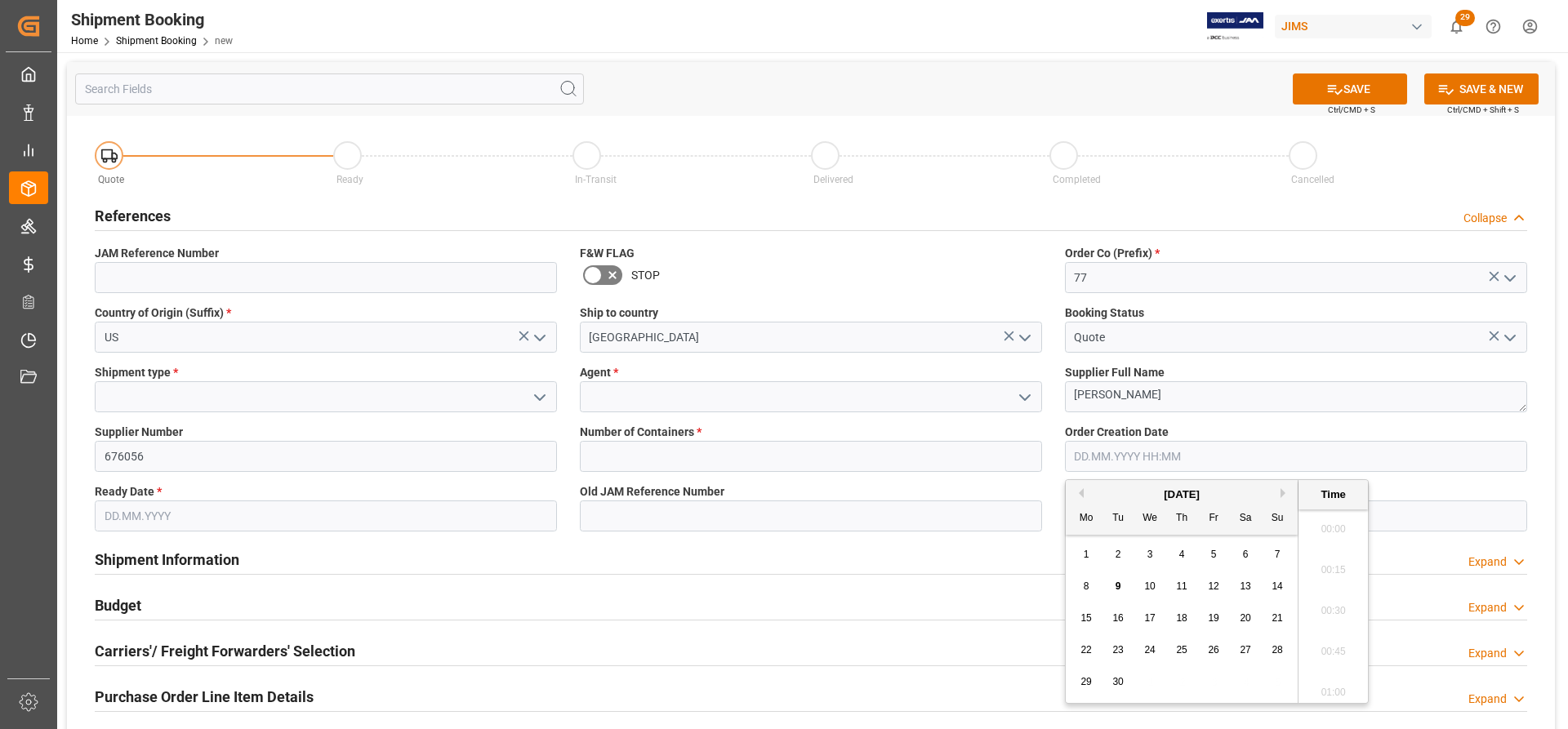
click at [1106, 458] on input "text" at bounding box center [1296, 456] width 462 height 31
type input "[DATE] 00:00"
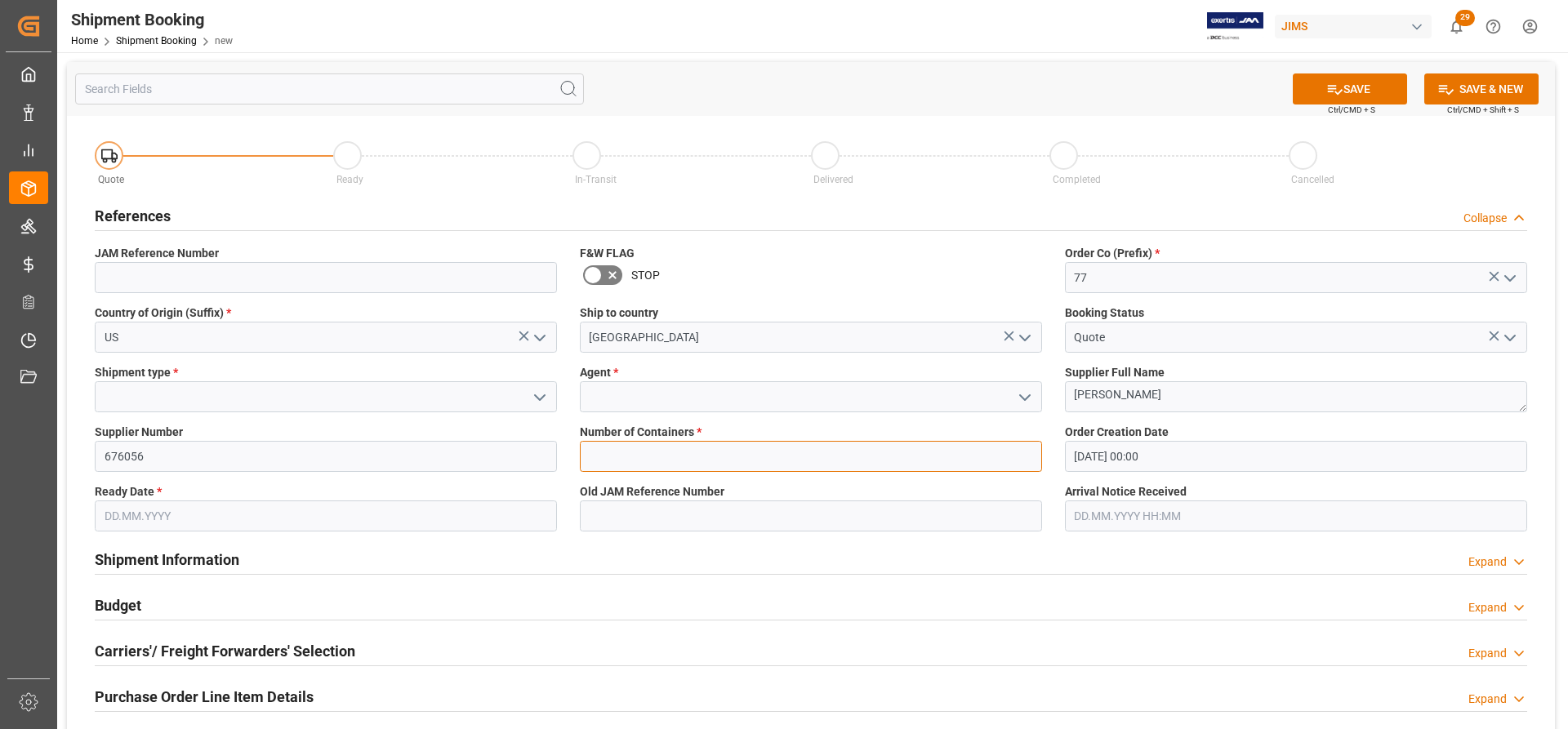
click at [631, 464] on input "text" at bounding box center [812, 456] width 462 height 31
type input "1"
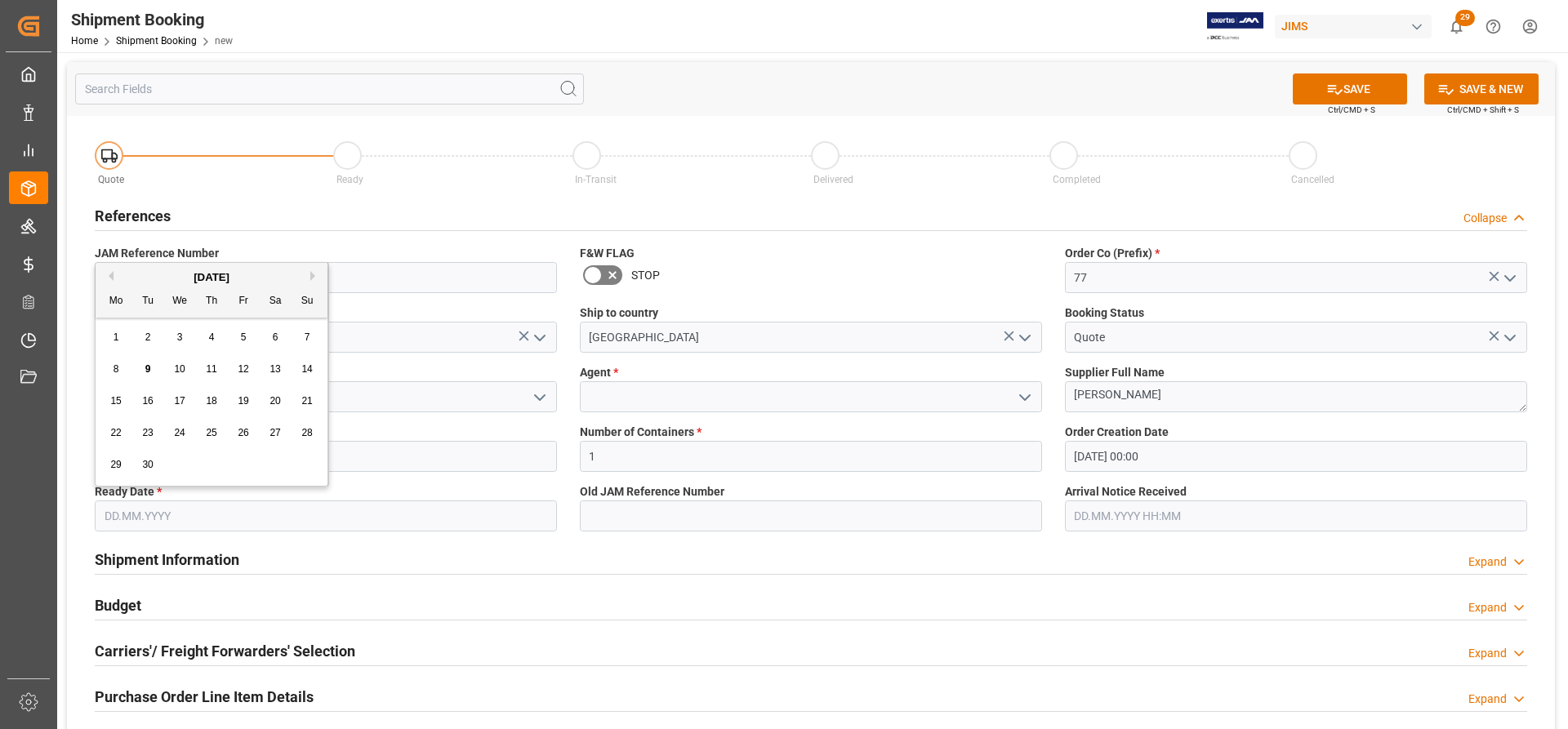
click at [136, 512] on input "text" at bounding box center [326, 516] width 462 height 31
click at [183, 370] on span "10" at bounding box center [179, 369] width 11 height 12
type input "[DATE]"
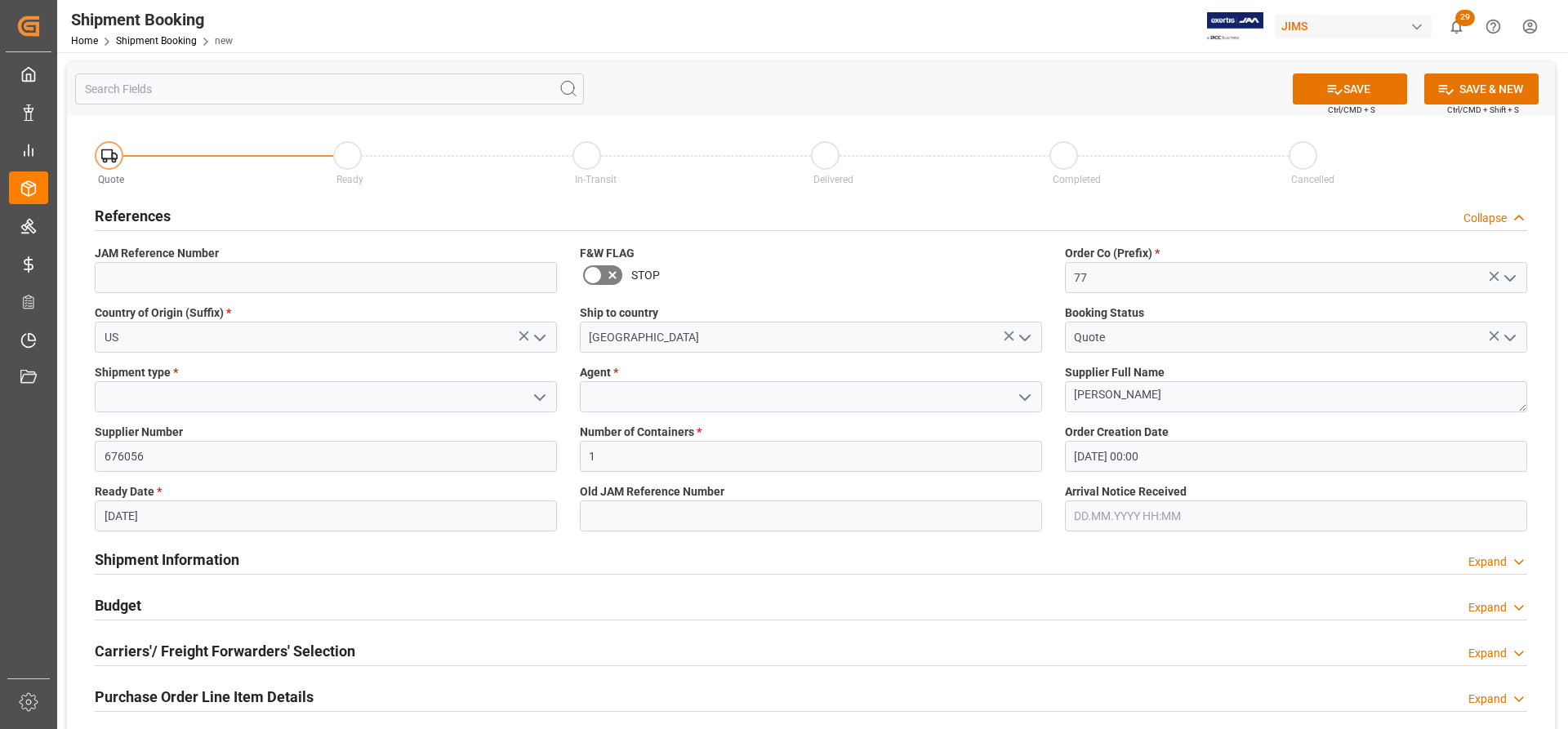
click at [545, 395] on icon "open menu" at bounding box center [540, 397] width 19 height 19
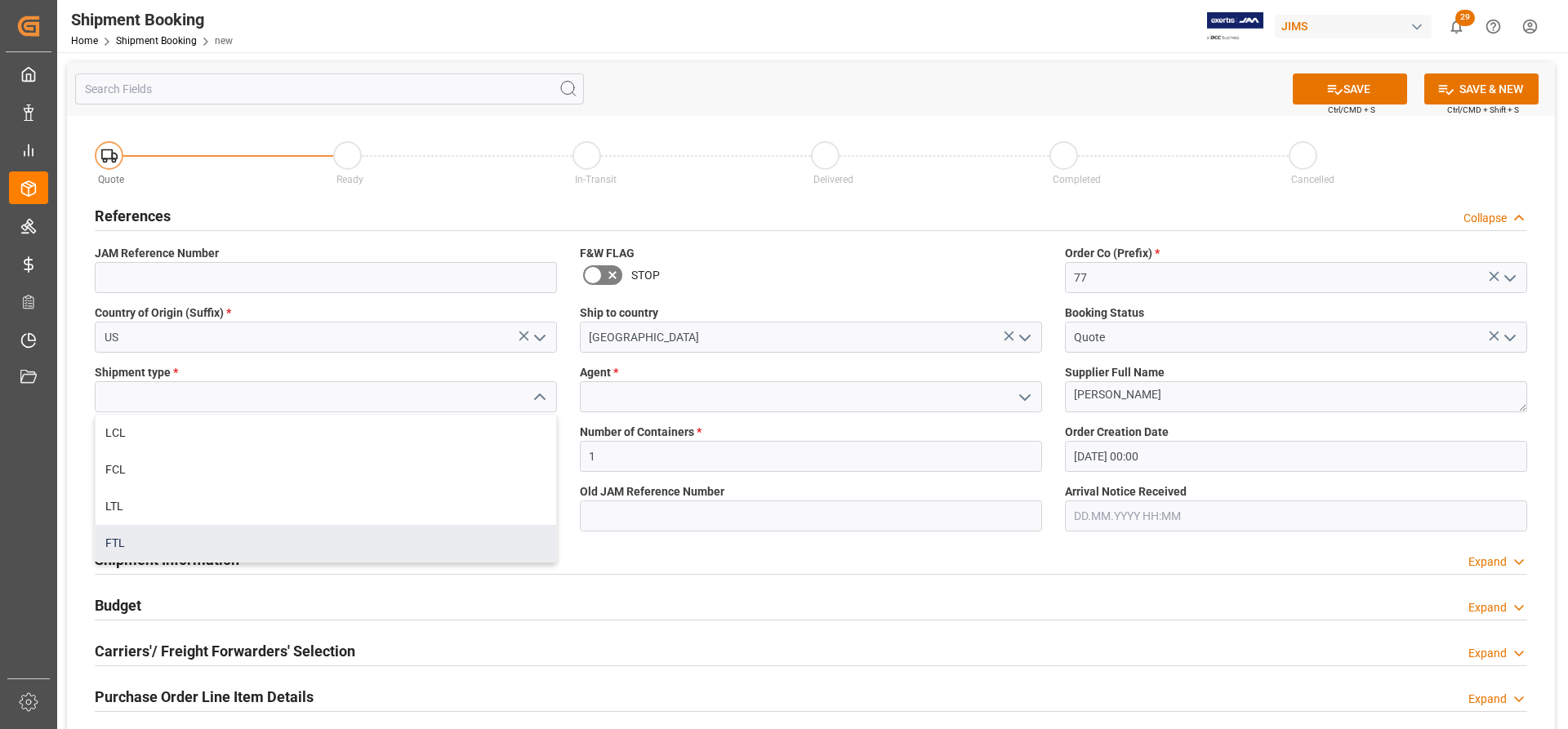
click at [128, 548] on div "FTL" at bounding box center [326, 543] width 460 height 37
type input "FTL"
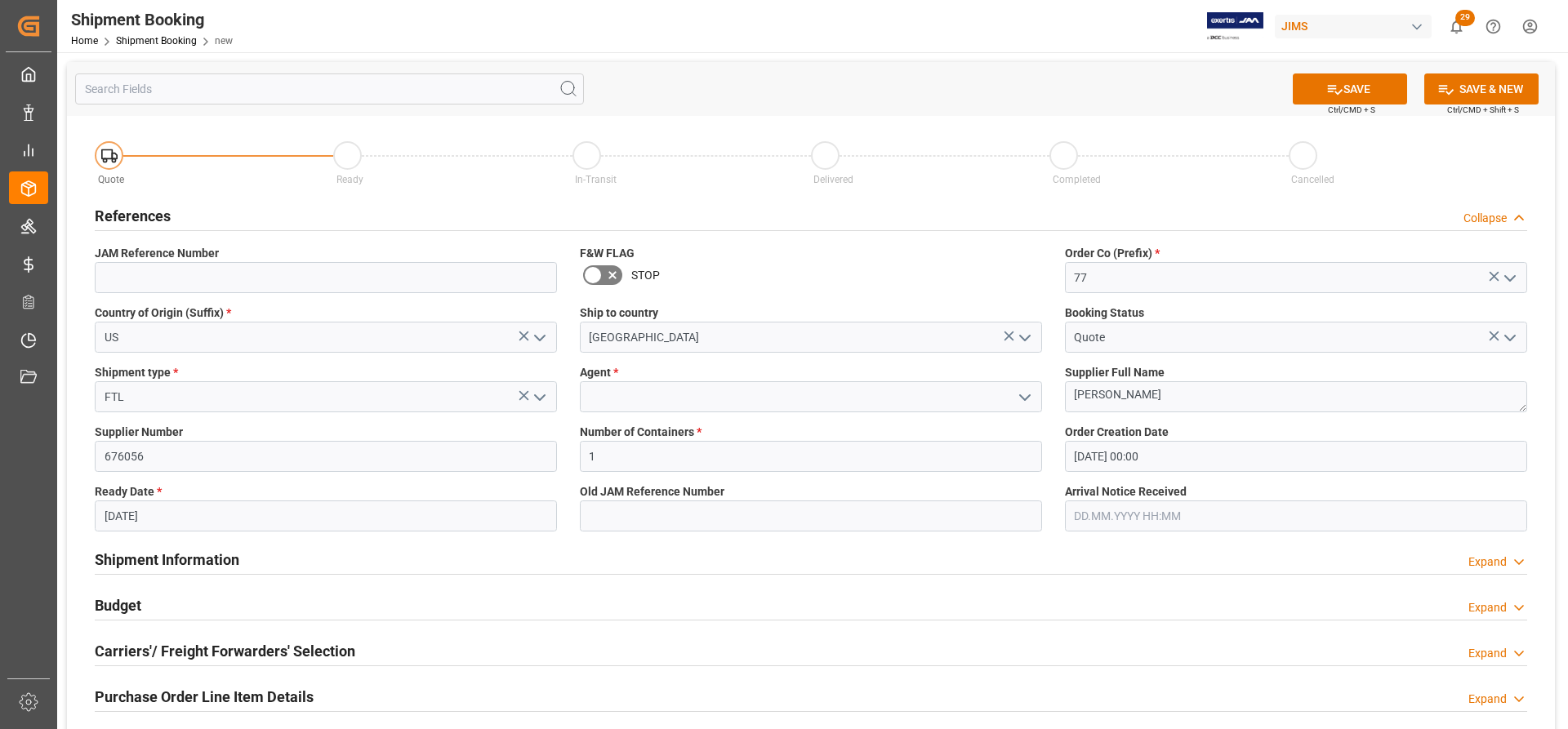
click at [1021, 392] on icon "open menu" at bounding box center [1025, 397] width 19 height 19
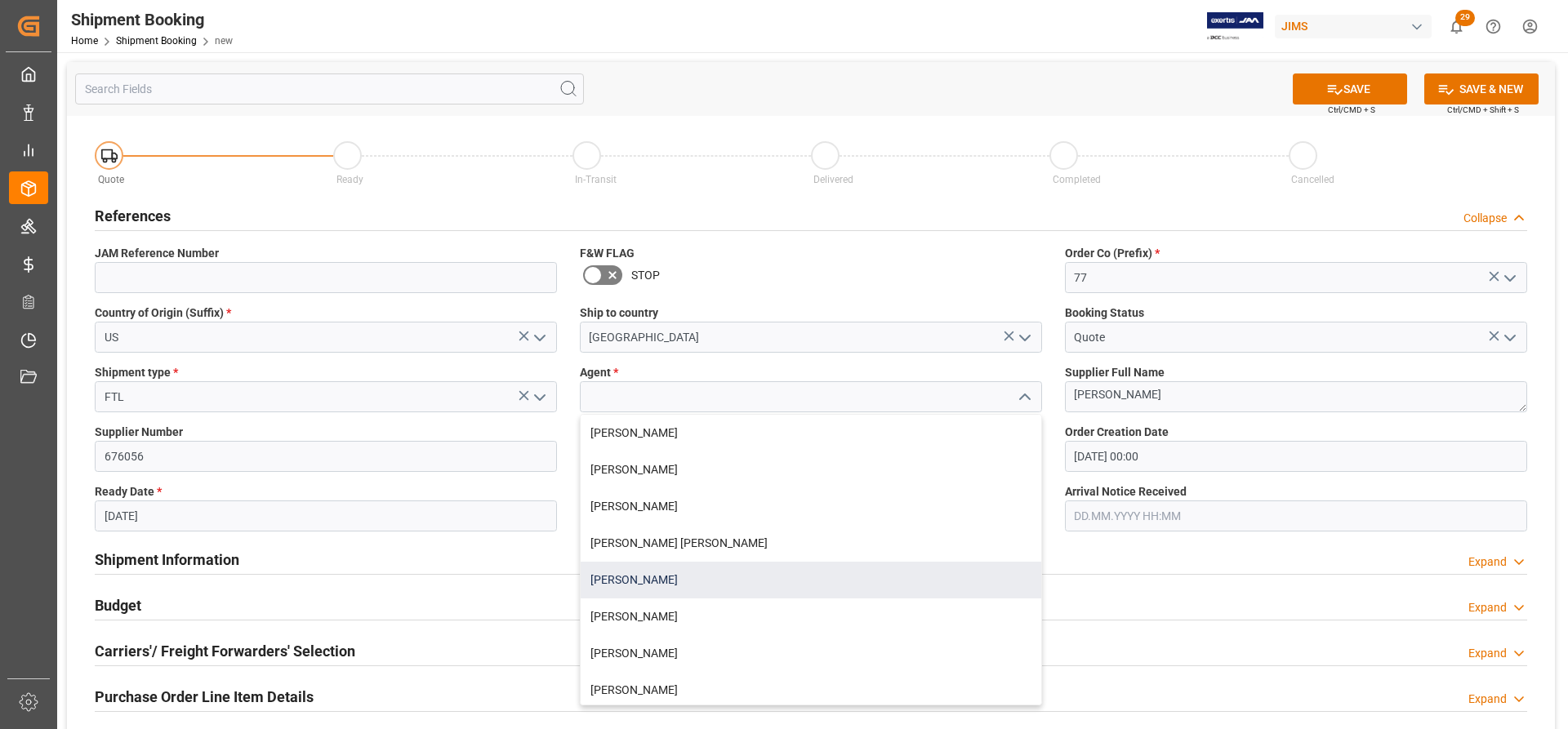
click at [641, 580] on div "[PERSON_NAME]" at bounding box center [811, 580] width 460 height 37
type input "[PERSON_NAME]"
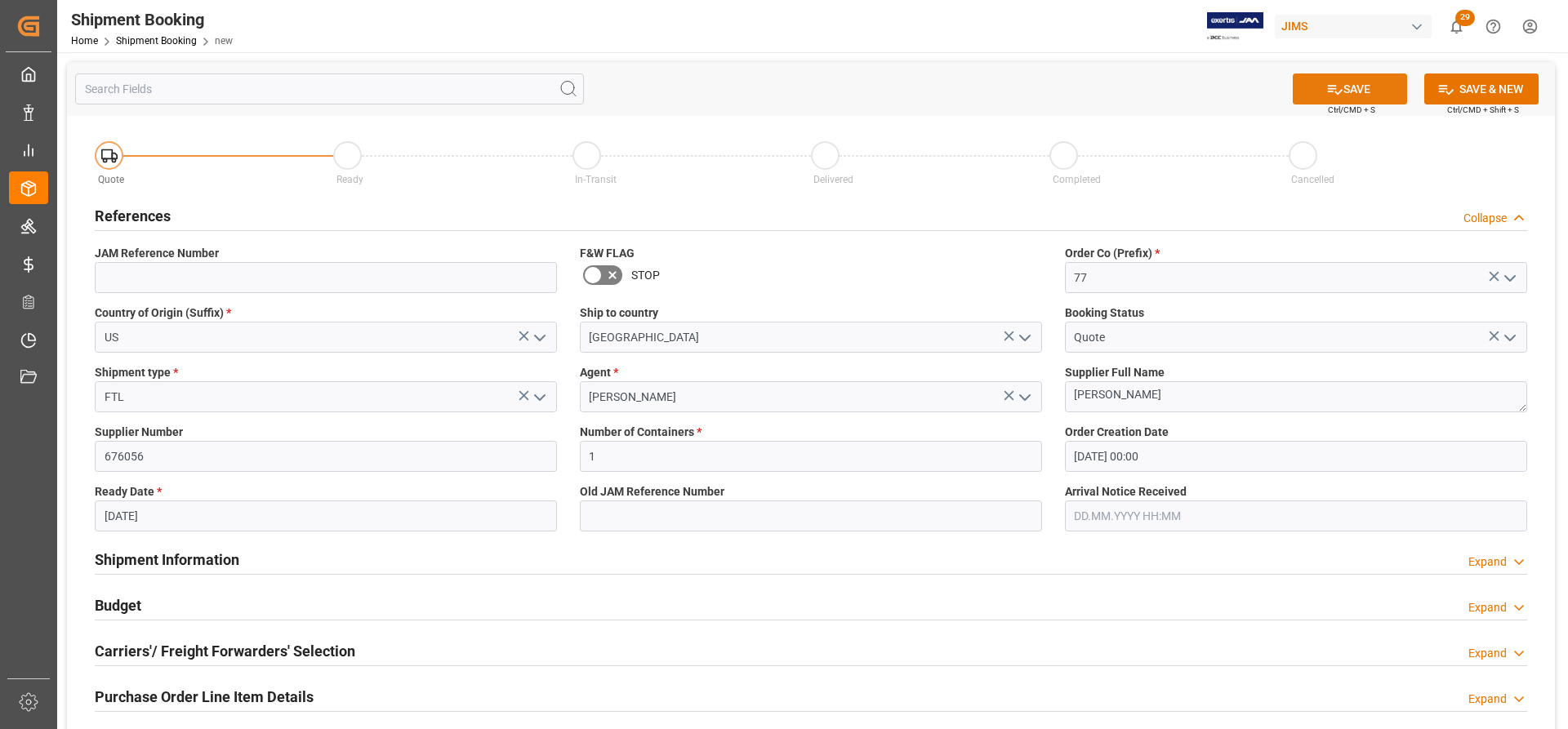
click at [1363, 89] on button "SAVE" at bounding box center [1350, 89] width 114 height 31
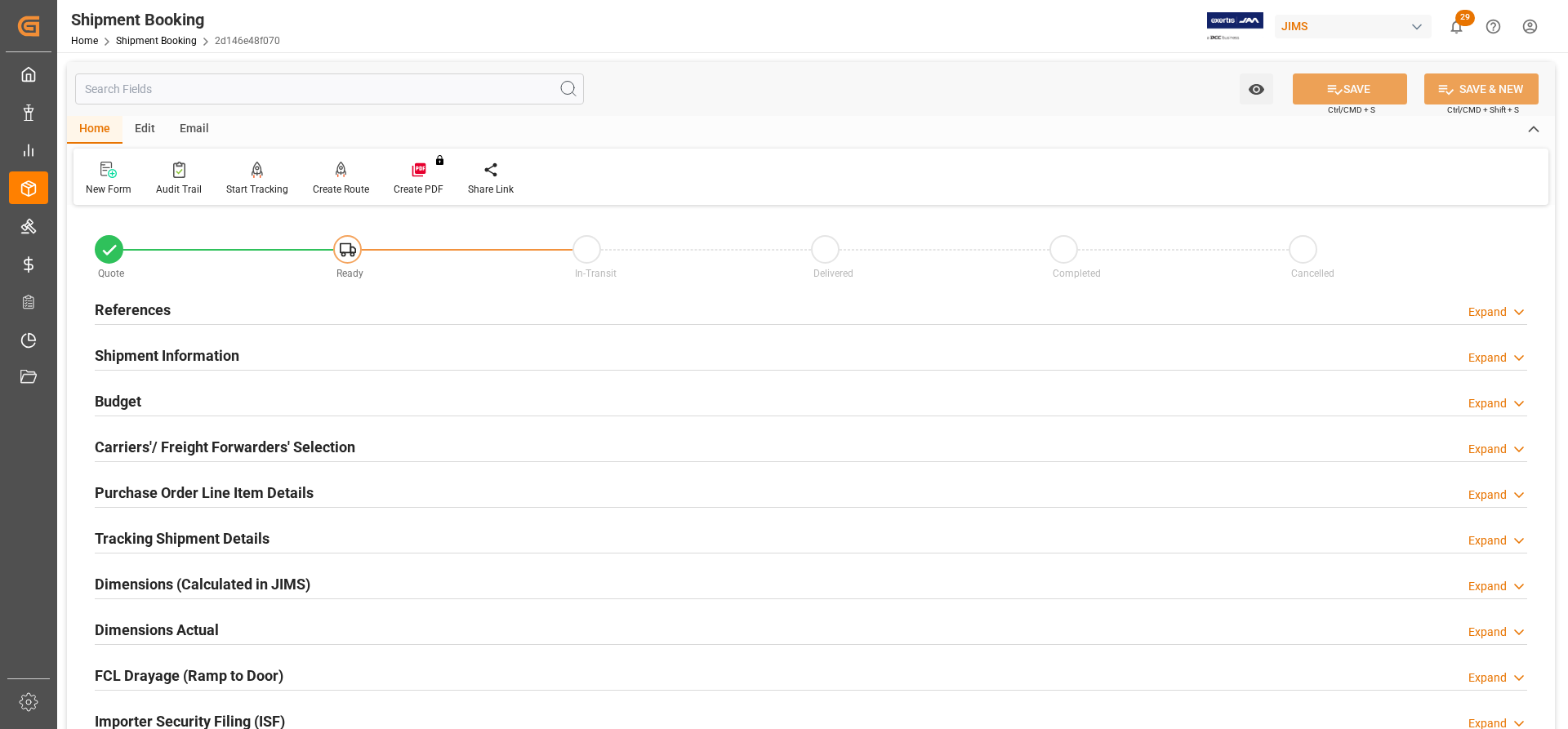
click at [139, 307] on h2 "References" at bounding box center [133, 309] width 76 height 22
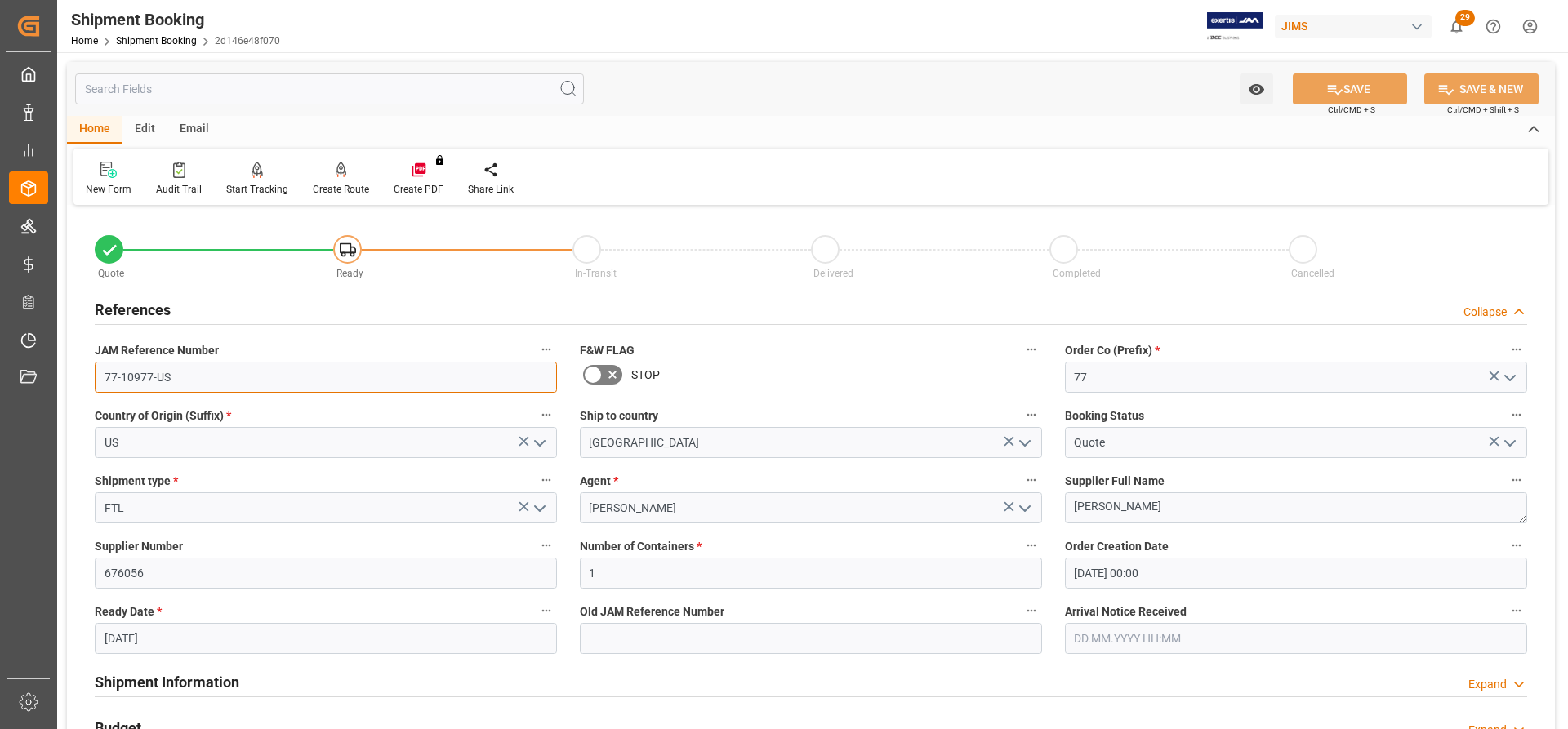
drag, startPoint x: 182, startPoint y: 378, endPoint x: 61, endPoint y: 377, distance: 121.0
click at [61, 377] on div "Watch Option SAVE Ctrl/CMD + S SAVE & NEW Ctrl/CMD + Shift + S Home Edit Email …" at bounding box center [811, 710] width 1508 height 1315
